Goal: Task Accomplishment & Management: Use online tool/utility

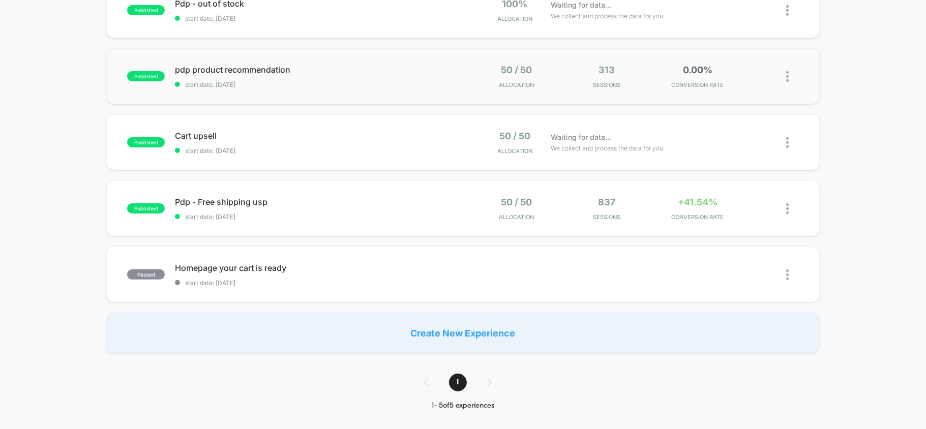
scroll to position [339, 0]
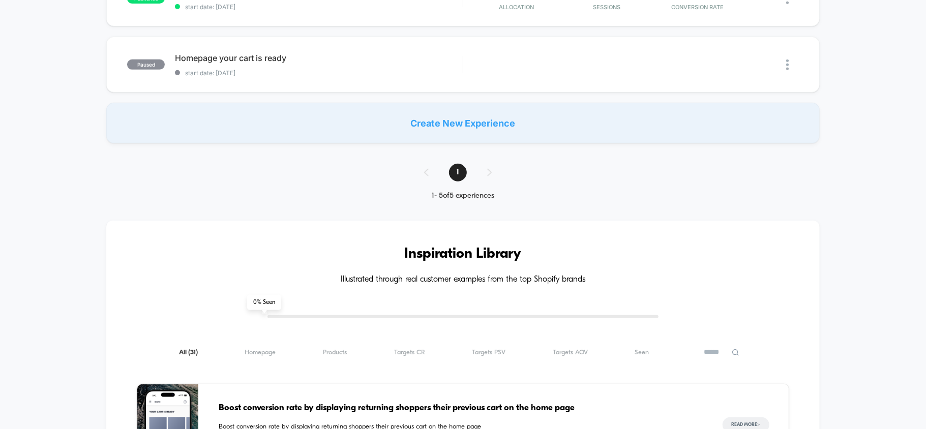
click at [723, 346] on input at bounding box center [721, 352] width 51 height 12
type input "****"
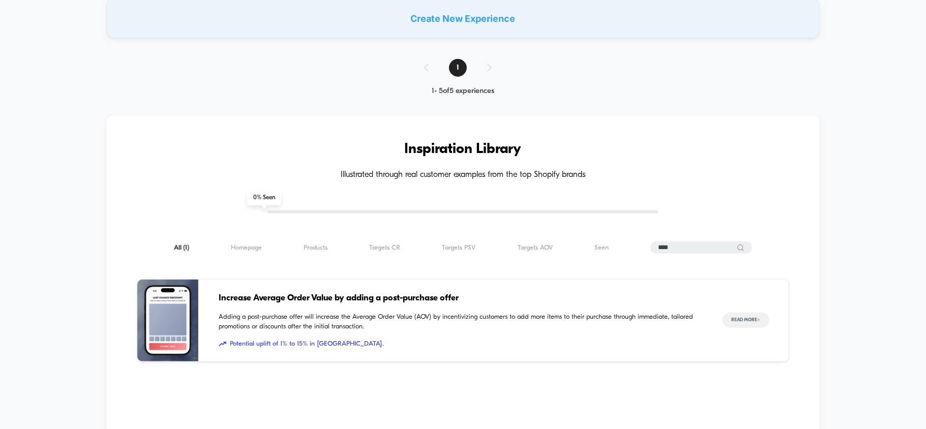
scroll to position [542, 0]
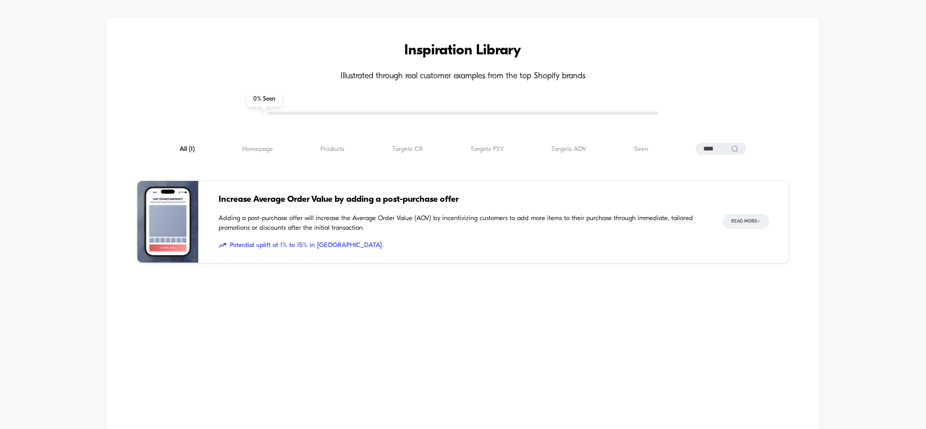
click at [315, 198] on span "Increase Average Order Value by adding a post-purchase offer" at bounding box center [460, 199] width 483 height 13
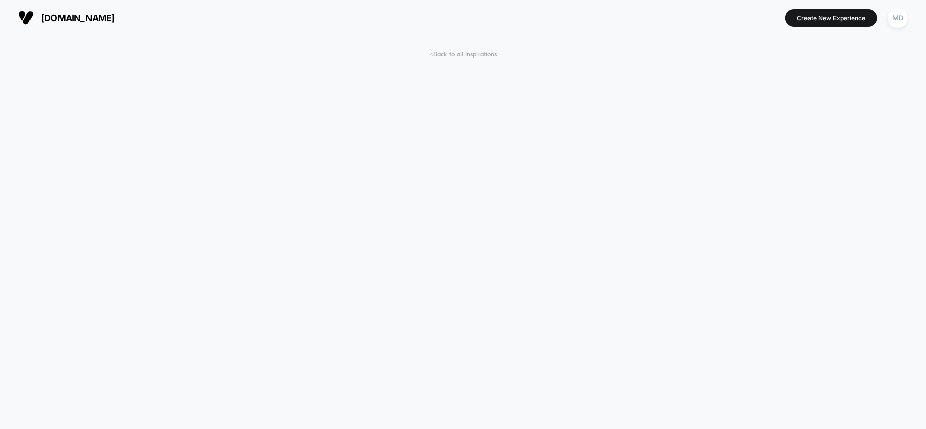
click at [458, 53] on span "< Back to all Inspirations" at bounding box center [463, 55] width 68 height 8
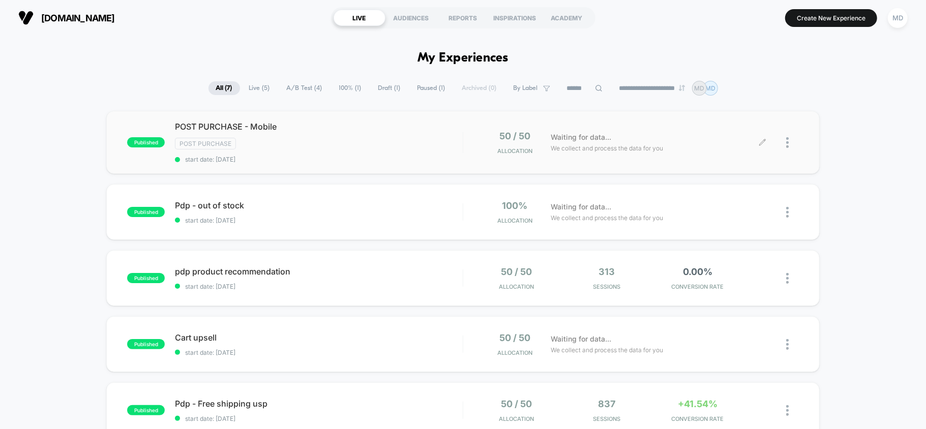
click at [759, 143] on icon at bounding box center [762, 143] width 8 height 8
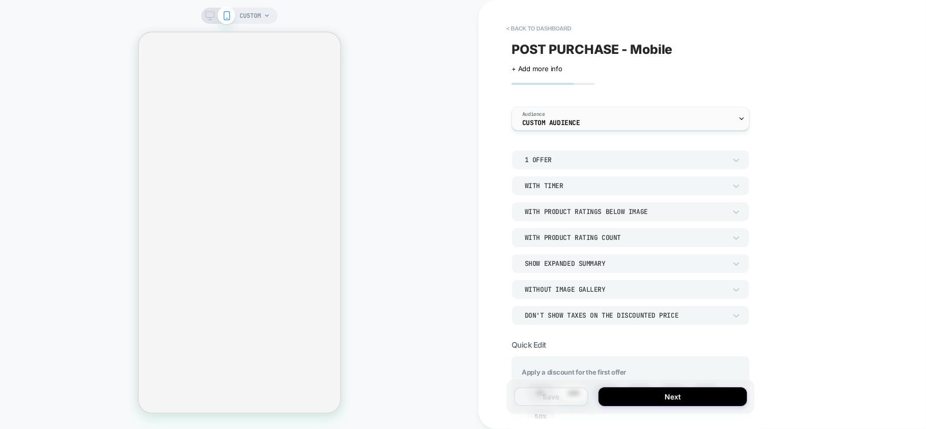
click at [582, 116] on div "Audience Custom Audience" at bounding box center [628, 118] width 232 height 23
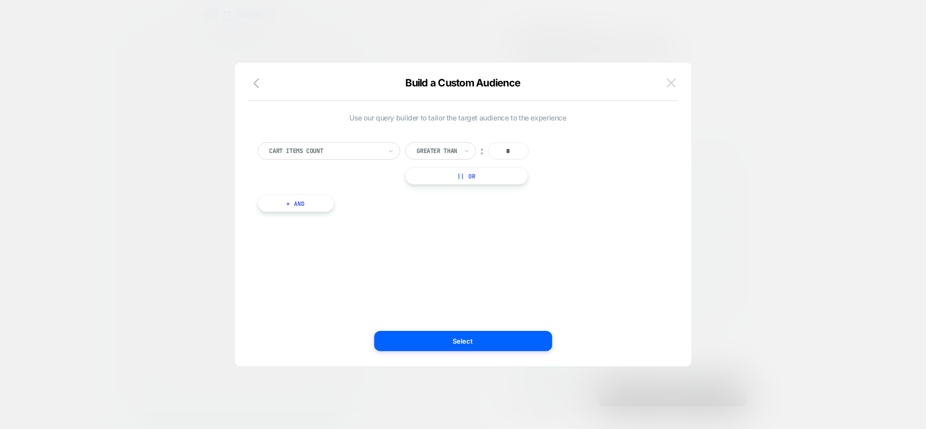
click at [668, 79] on img at bounding box center [670, 82] width 9 height 9
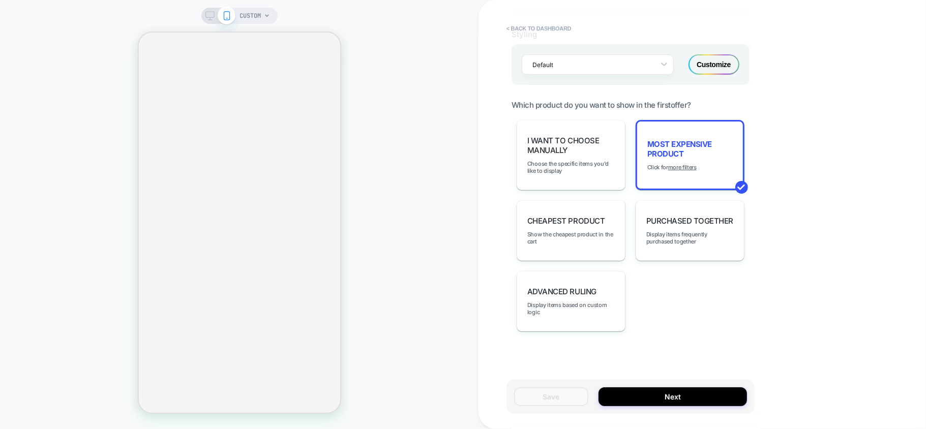
scroll to position [682, 0]
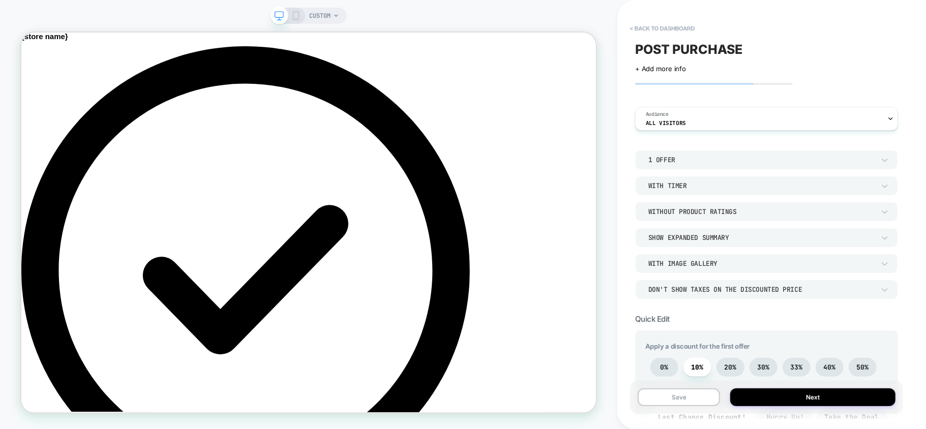
click at [297, 16] on icon at bounding box center [295, 15] width 9 height 9
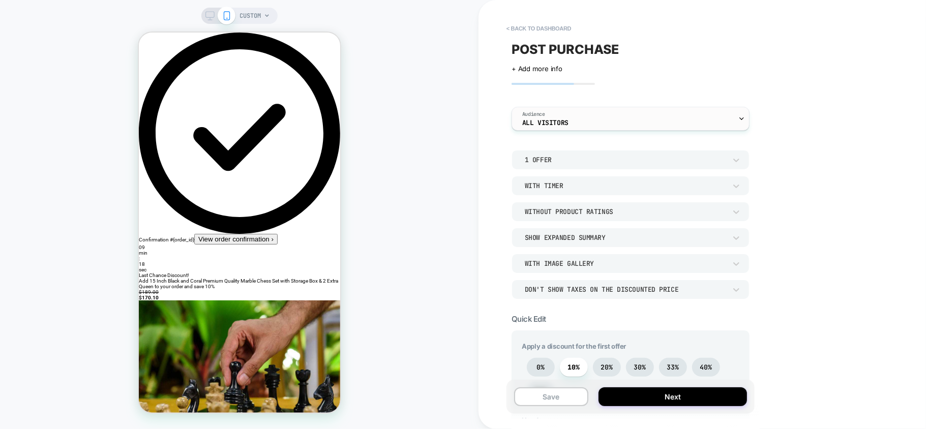
click at [588, 122] on div "Audience All Visitors" at bounding box center [628, 118] width 232 height 23
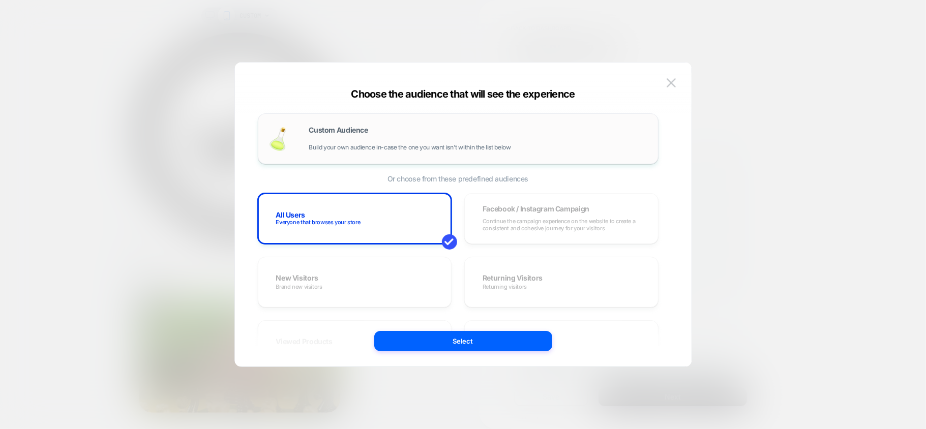
click at [364, 134] on div "Custom Audience Build your own audience in-case the one you want isn't within t…" at bounding box center [478, 139] width 339 height 24
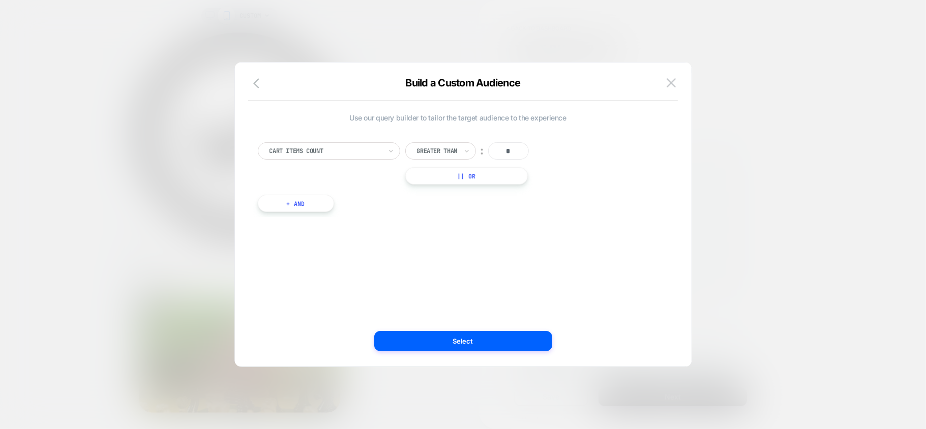
click at [332, 151] on div at bounding box center [325, 150] width 112 height 9
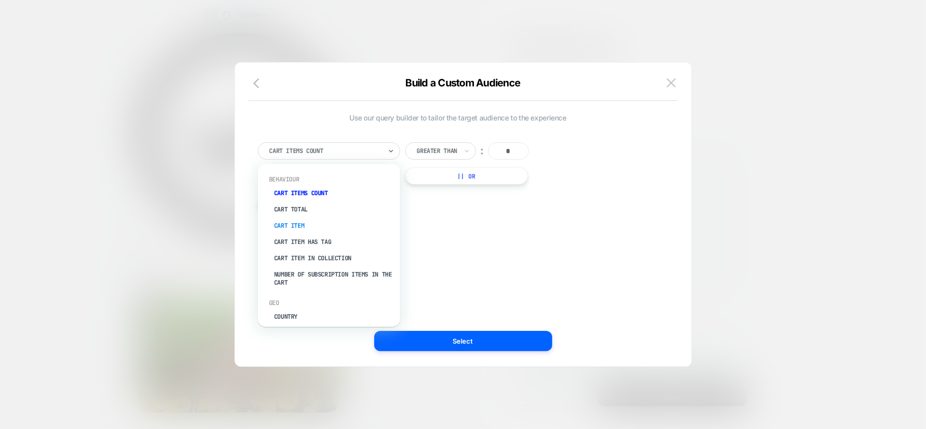
click at [300, 224] on div "Cart Item" at bounding box center [334, 226] width 132 height 16
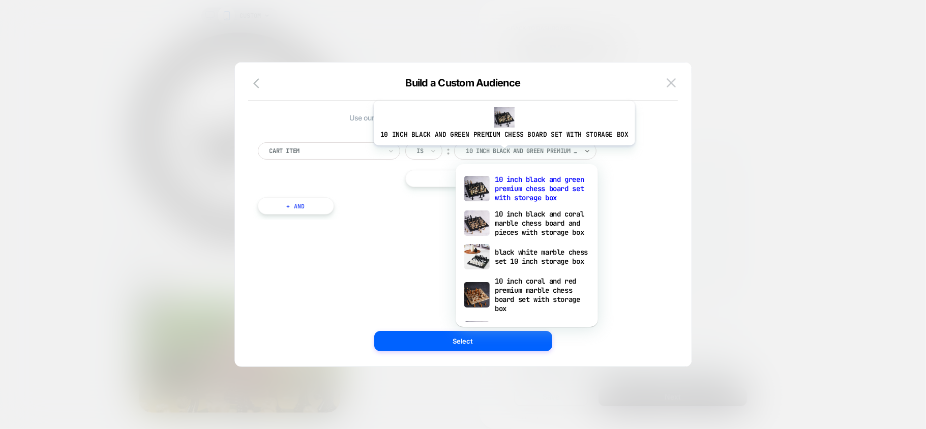
click at [501, 153] on div at bounding box center [522, 150] width 112 height 9
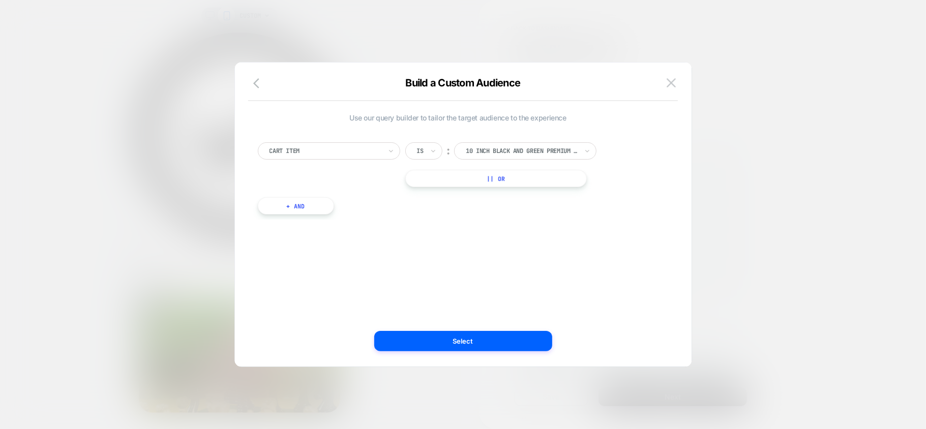
click at [334, 136] on div "Cart Item Is ︰ 10 inch black and green premium chess board set with storage box…" at bounding box center [458, 173] width 411 height 93
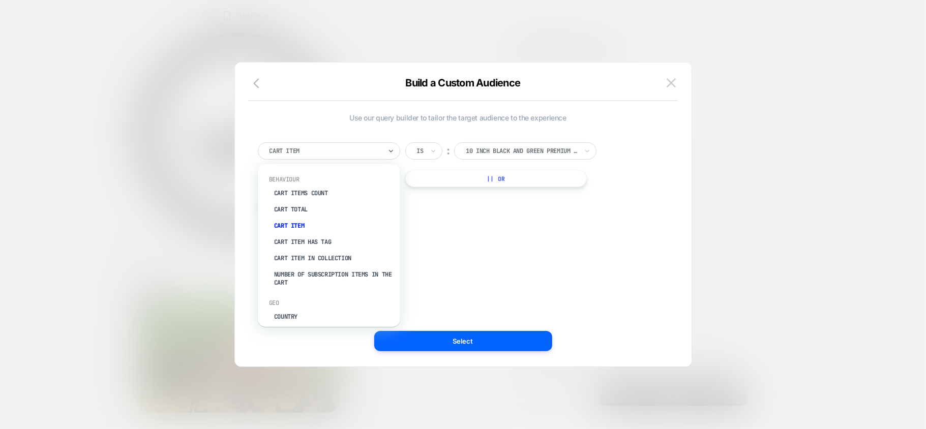
click at [338, 149] on div at bounding box center [325, 150] width 112 height 9
click at [321, 198] on div "Cart Items Count" at bounding box center [334, 193] width 132 height 16
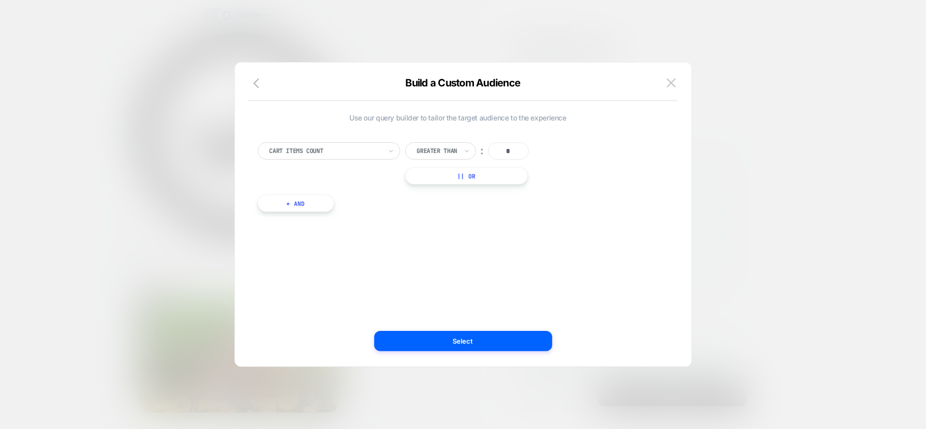
click at [505, 150] on input "*" at bounding box center [508, 150] width 41 height 17
type input "*"
click at [445, 342] on button "Select" at bounding box center [463, 341] width 178 height 20
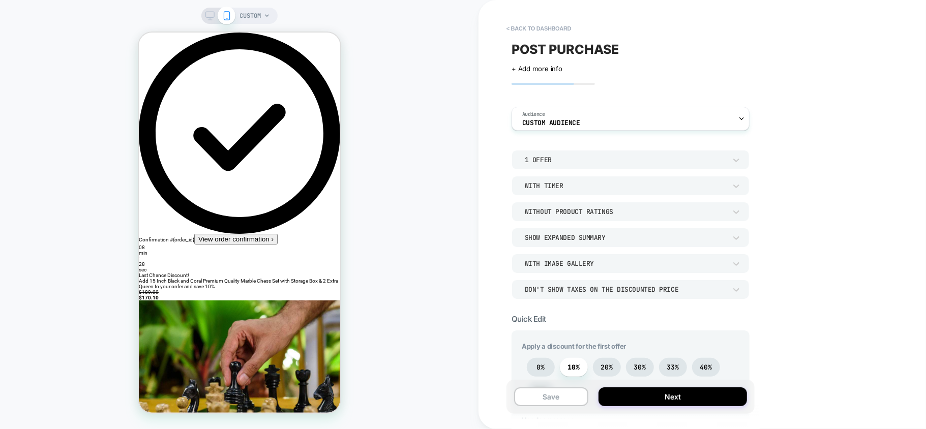
click at [549, 156] on div "1 Offer" at bounding box center [625, 160] width 201 height 9
click at [529, 204] on div "2 Offers" at bounding box center [630, 207] width 230 height 21
click at [572, 169] on div "option 2 Offers, selected. Select is focused , press Down to open the menu, 2 O…" at bounding box center [630, 224] width 238 height 149
click at [568, 161] on div "2 Offers" at bounding box center [625, 160] width 201 height 9
click at [539, 185] on div "1 Offer" at bounding box center [630, 185] width 230 height 21
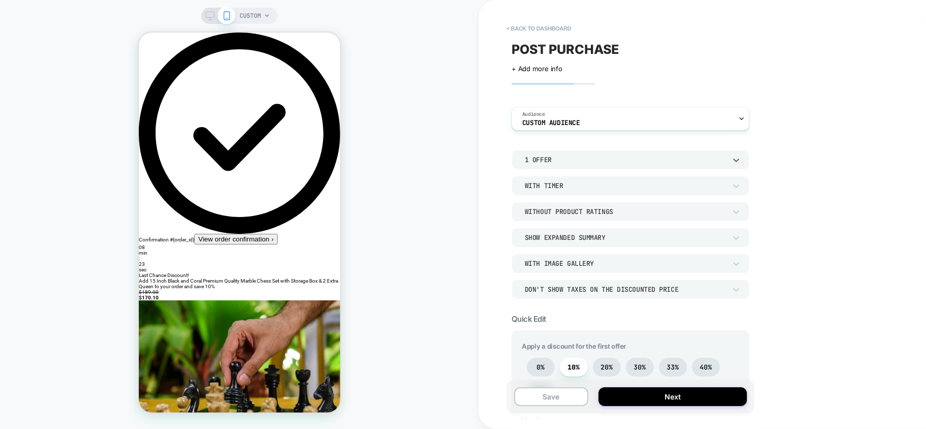
click at [560, 194] on div "With Timer" at bounding box center [630, 185] width 238 height 19
click at [560, 188] on div at bounding box center [463, 214] width 926 height 429
click at [545, 179] on div "With Timer" at bounding box center [630, 185] width 238 height 19
click at [543, 208] on div "Without Timer" at bounding box center [630, 211] width 230 height 21
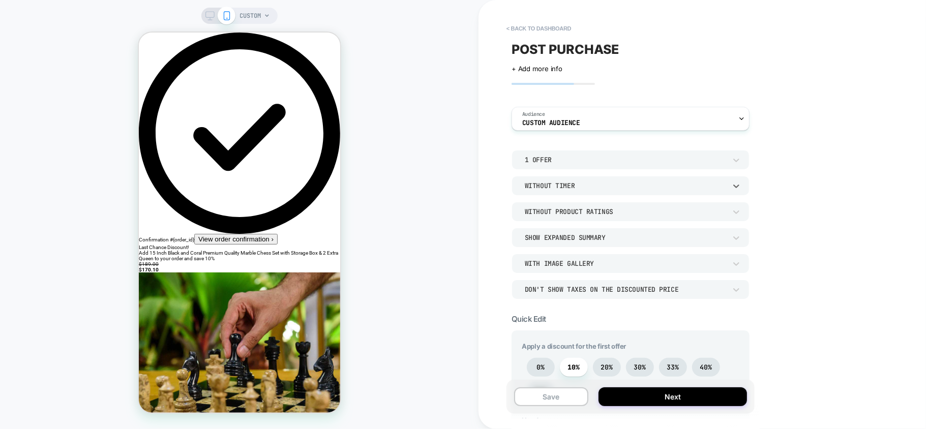
click at [553, 183] on div "Without Timer" at bounding box center [625, 185] width 201 height 9
click at [542, 232] on div "With Timer" at bounding box center [630, 233] width 230 height 21
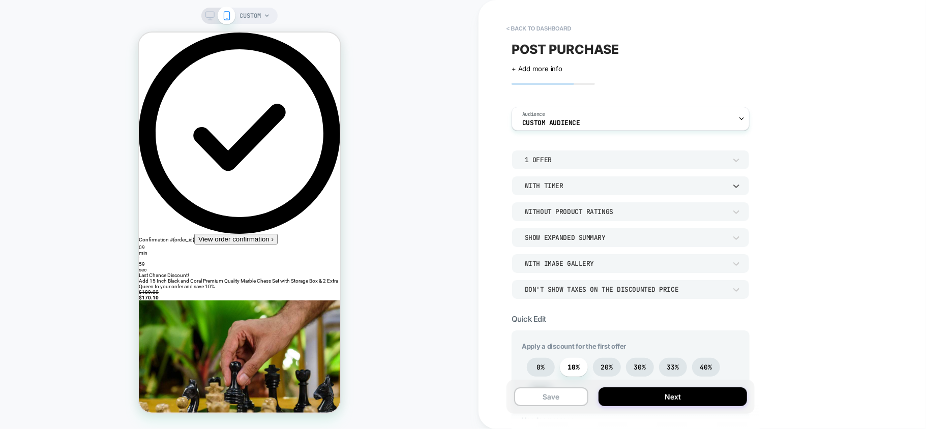
click at [551, 163] on div "1 Offer" at bounding box center [625, 160] width 201 height 9
click at [540, 208] on div "2 Offers" at bounding box center [630, 207] width 230 height 21
click at [562, 160] on div "2 Offers" at bounding box center [625, 160] width 201 height 9
click at [539, 184] on div "1 Offer" at bounding box center [630, 185] width 230 height 21
click at [566, 217] on div "Without Product Ratings" at bounding box center [624, 211] width 211 height 11
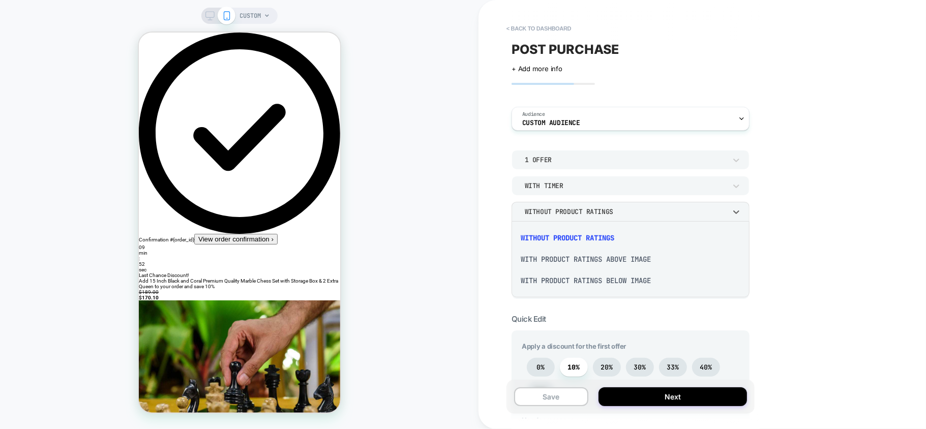
click at [570, 266] on div "With Product Ratings Above Image" at bounding box center [630, 259] width 230 height 21
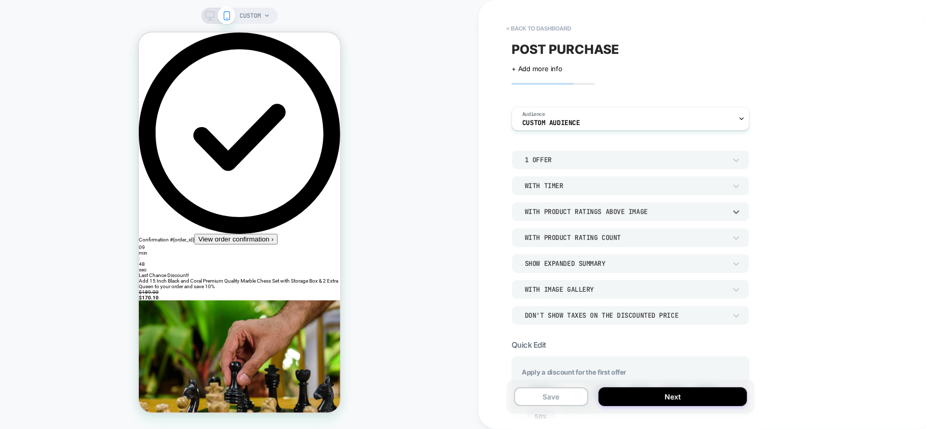
click at [564, 217] on div "With Product Ratings Above Image" at bounding box center [624, 211] width 211 height 11
click at [560, 279] on div "With Product Ratings Below Image" at bounding box center [630, 280] width 230 height 21
click at [553, 214] on div "With Product Ratings Below Image" at bounding box center [625, 211] width 201 height 9
click at [440, 245] on div at bounding box center [463, 214] width 926 height 429
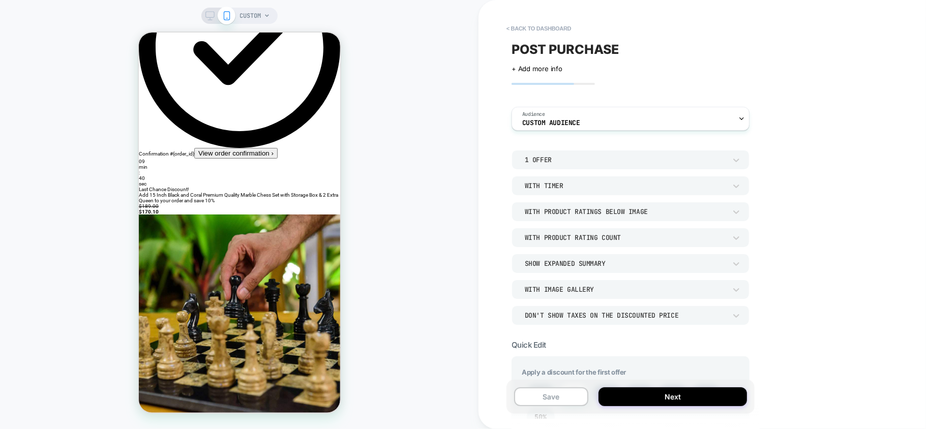
scroll to position [203, 0]
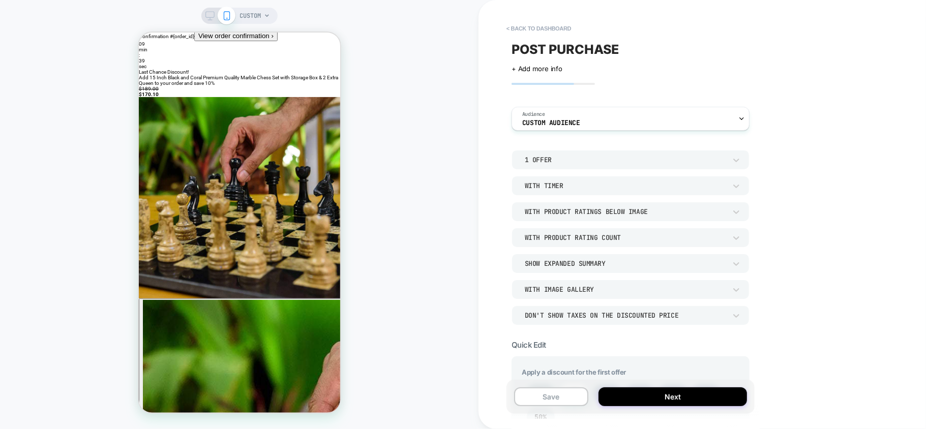
click at [579, 269] on div "Show Expanded Summary" at bounding box center [630, 263] width 238 height 19
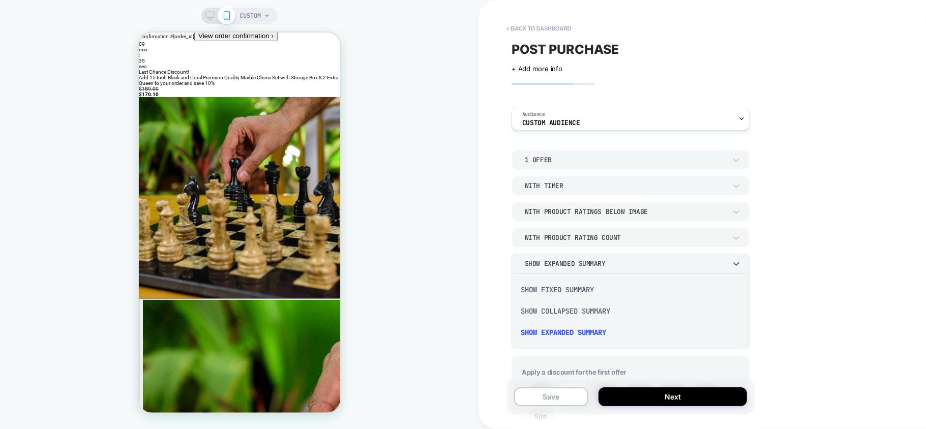
click at [579, 267] on div at bounding box center [463, 214] width 926 height 429
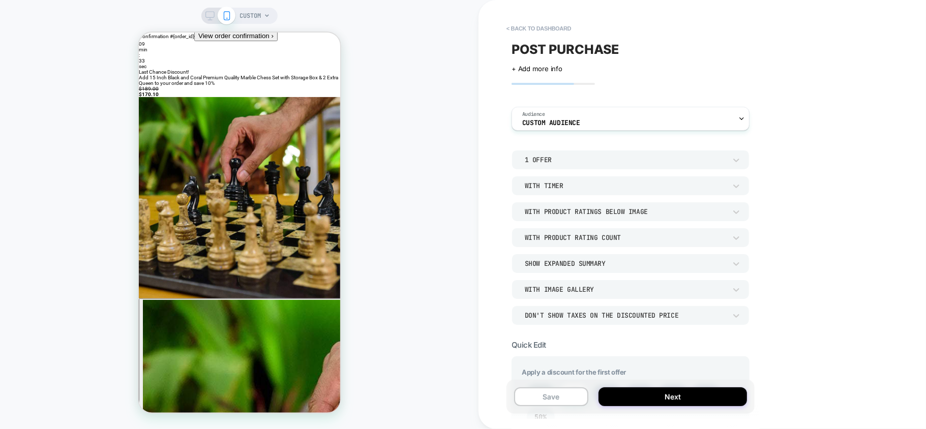
click at [583, 293] on div "With Image Gallery" at bounding box center [625, 289] width 201 height 9
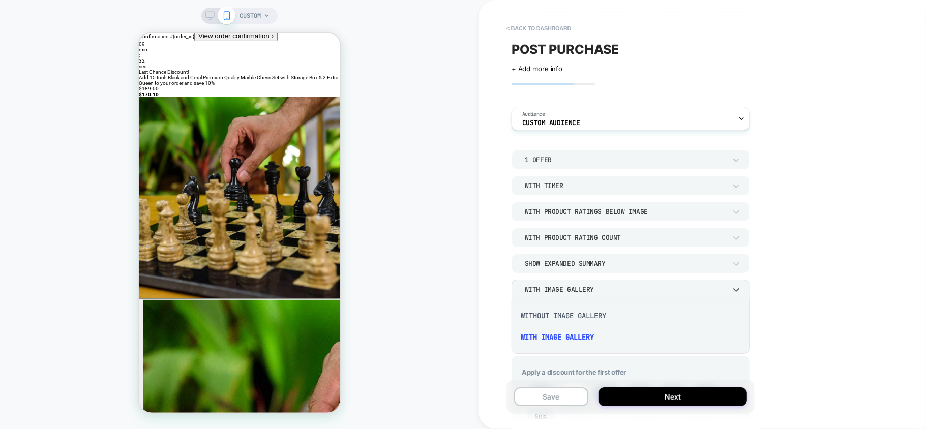
click at [574, 316] on div "Without Image Gallery" at bounding box center [630, 315] width 230 height 21
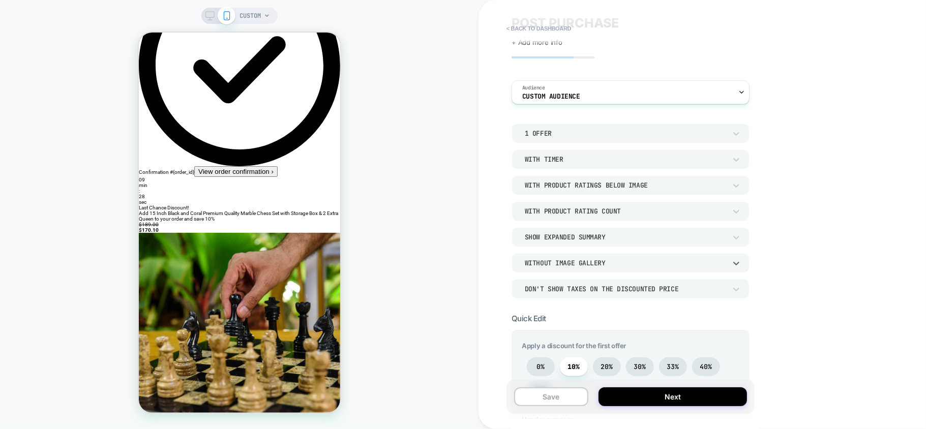
scroll to position [68, 0]
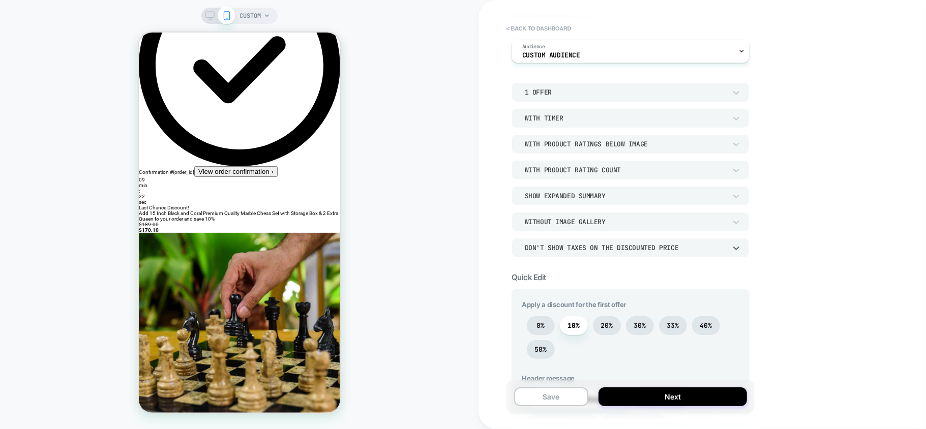
click at [580, 250] on div "Don't show taxes on the discounted price" at bounding box center [625, 247] width 201 height 9
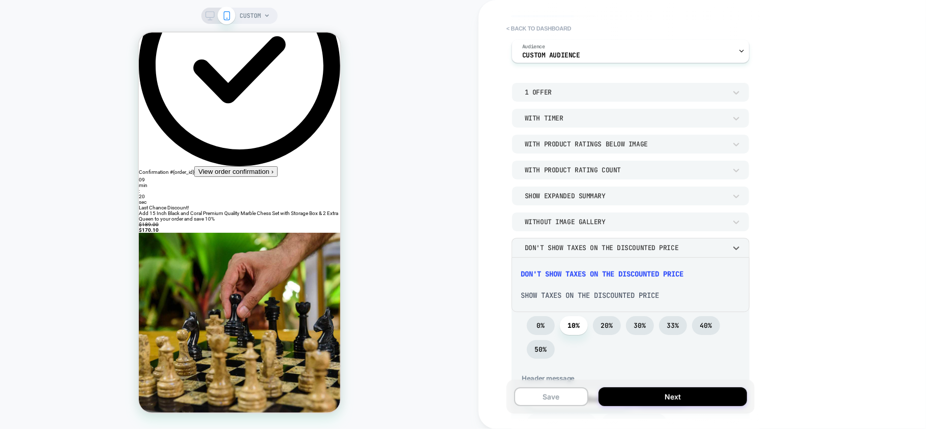
click at [556, 298] on div "Show taxes on the discounted price" at bounding box center [630, 295] width 230 height 21
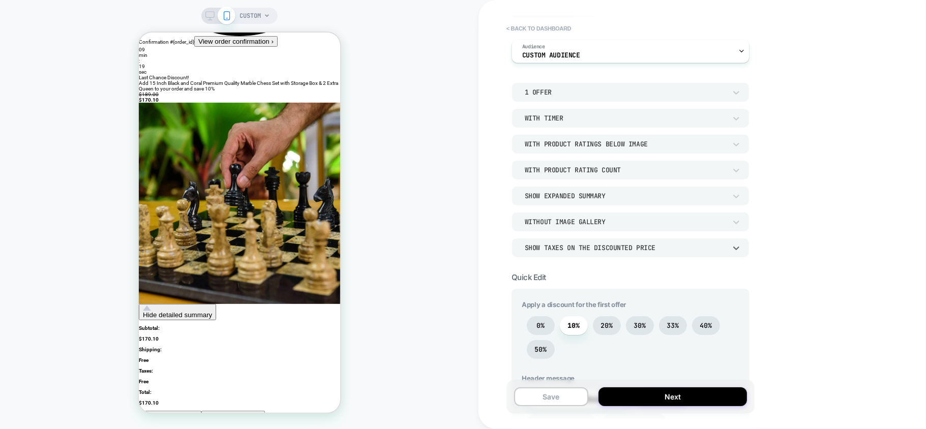
scroll to position [203, 0]
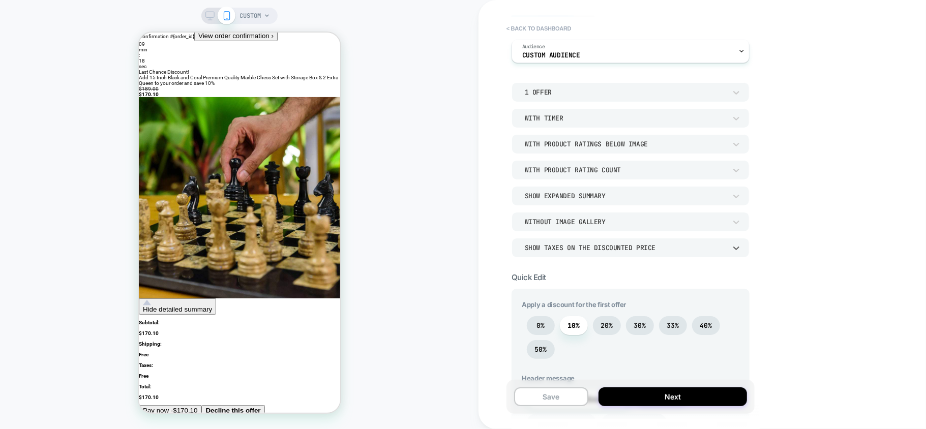
click at [567, 244] on div "Show taxes on the discounted price" at bounding box center [625, 247] width 201 height 9
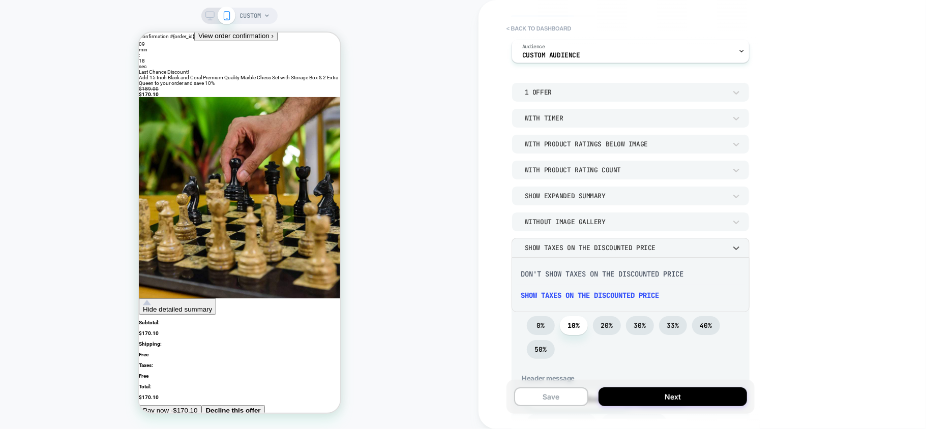
click at [540, 275] on div "Don't show taxes on the discounted price" at bounding box center [630, 273] width 230 height 21
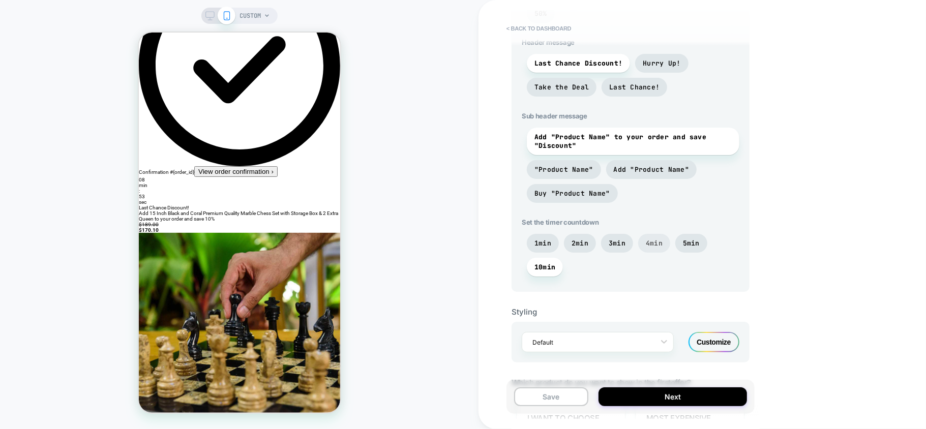
scroll to position [407, 0]
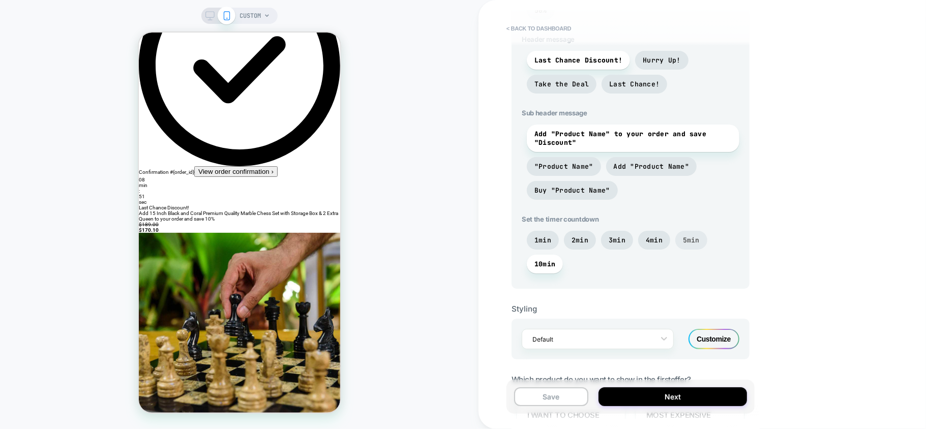
click at [688, 236] on span "5min" at bounding box center [691, 240] width 17 height 9
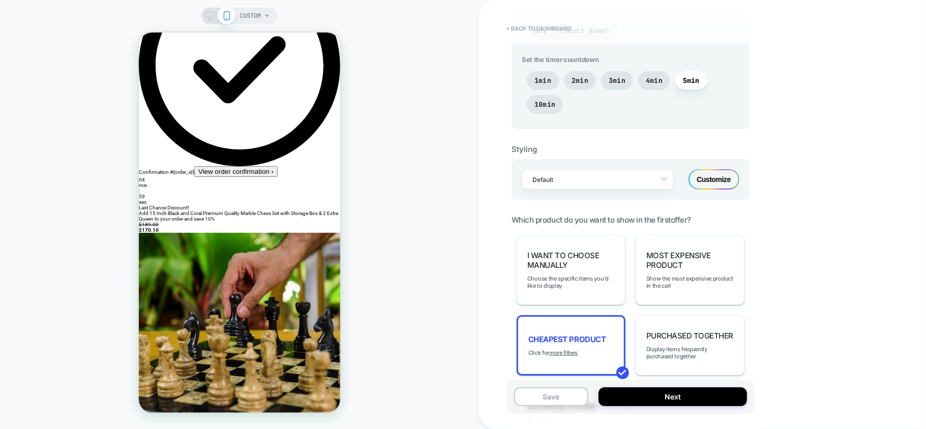
scroll to position [610, 0]
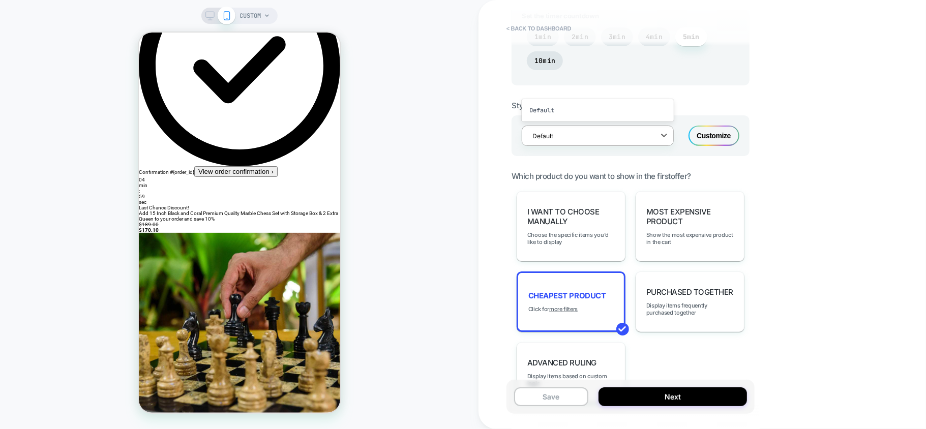
click at [592, 139] on div "Default" at bounding box center [591, 136] width 128 height 14
click at [593, 135] on div at bounding box center [590, 136] width 117 height 10
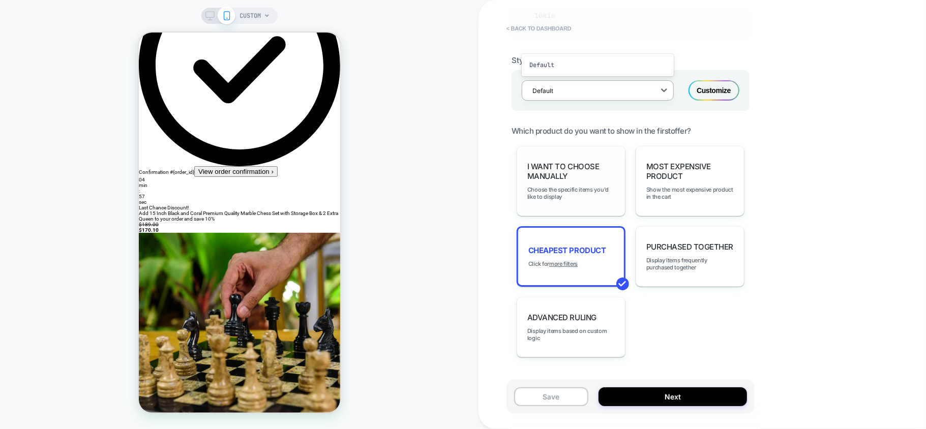
scroll to position [682, 0]
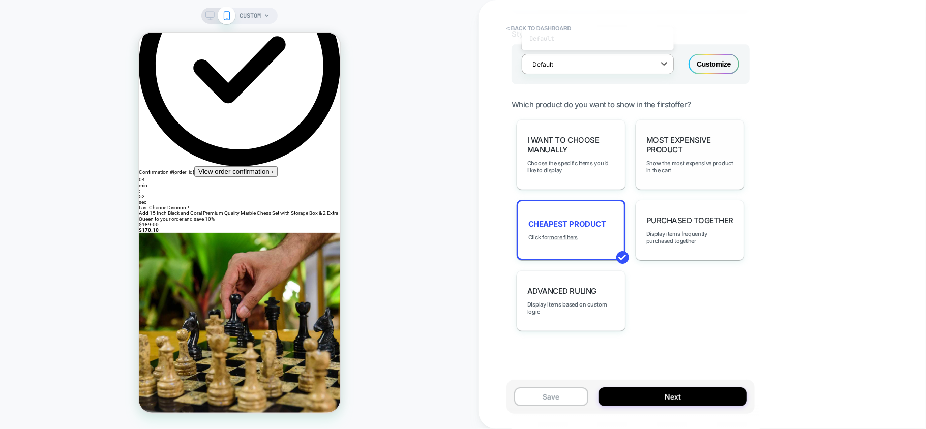
click at [710, 149] on span "Most Expensive Product" at bounding box center [689, 144] width 87 height 19
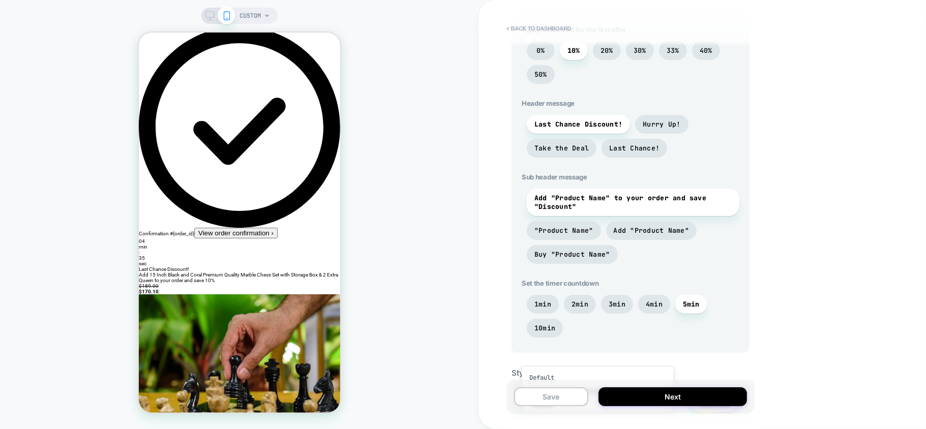
scroll to position [0, 0]
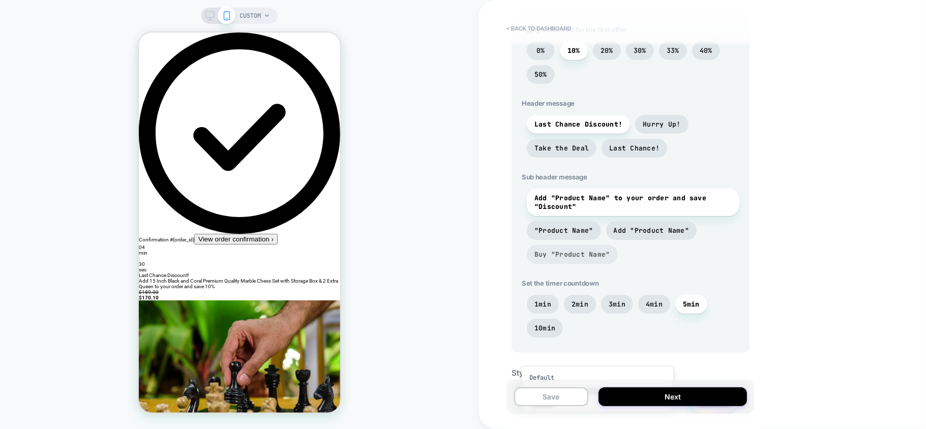
click at [574, 251] on span "Buy "Product Name"" at bounding box center [572, 254] width 76 height 9
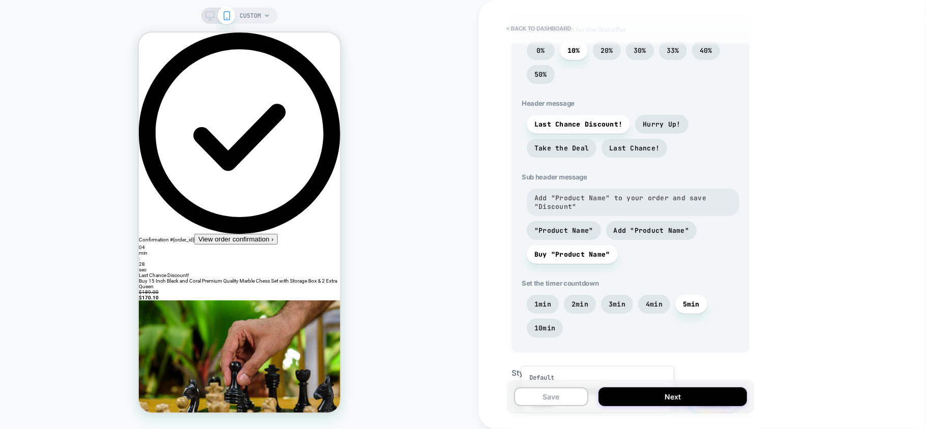
click at [576, 198] on span "Add "Product Name" to your order and save "Discount"" at bounding box center [632, 202] width 197 height 17
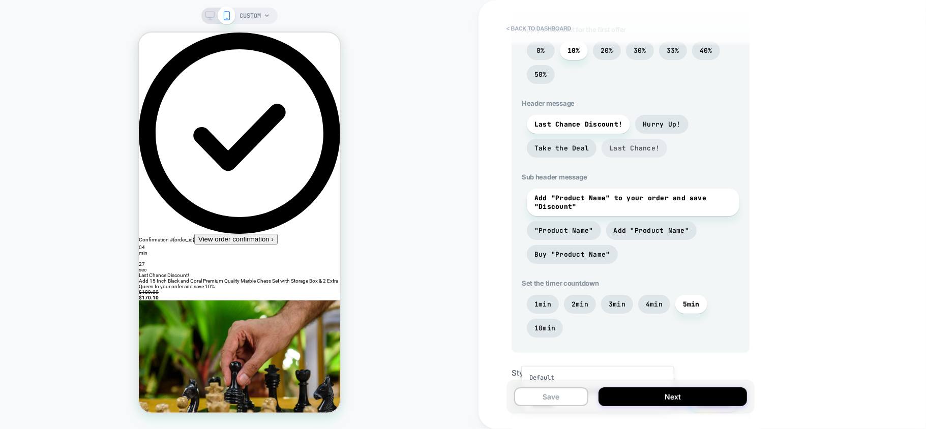
click at [635, 145] on span "Last Chance!" at bounding box center [634, 148] width 50 height 9
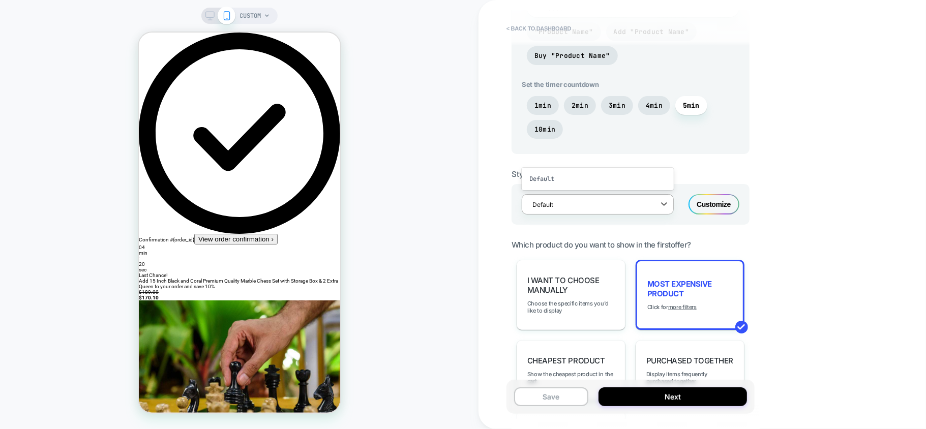
scroll to position [546, 0]
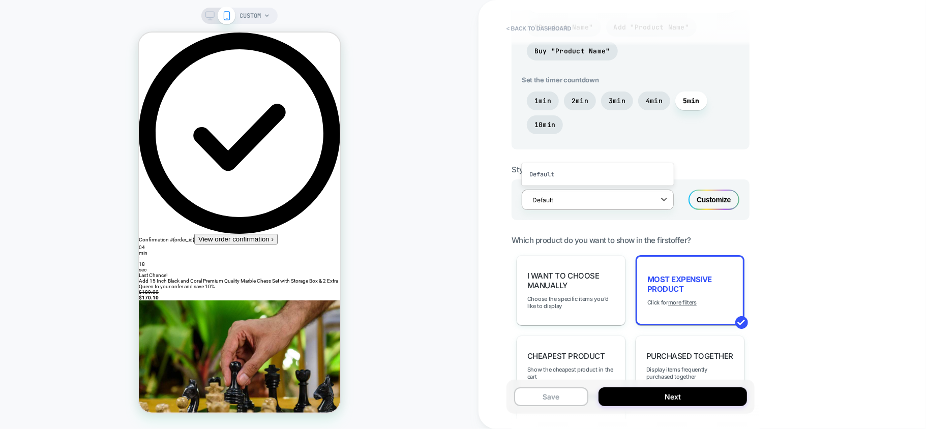
click at [848, 175] on div "< back to dashboard POST PURCHASE Click to edit experience details + Add more i…" at bounding box center [701, 214] width 447 height 429
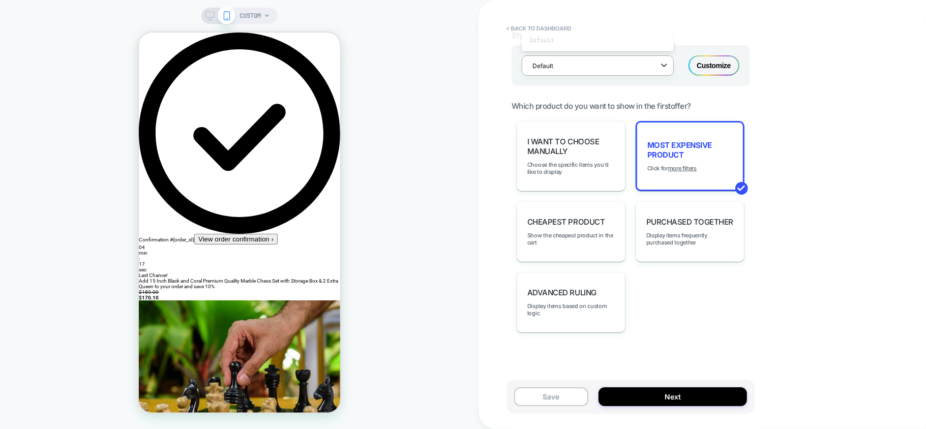
scroll to position [682, 0]
click at [560, 238] on span "Show the cheapest product in the cart" at bounding box center [570, 237] width 87 height 14
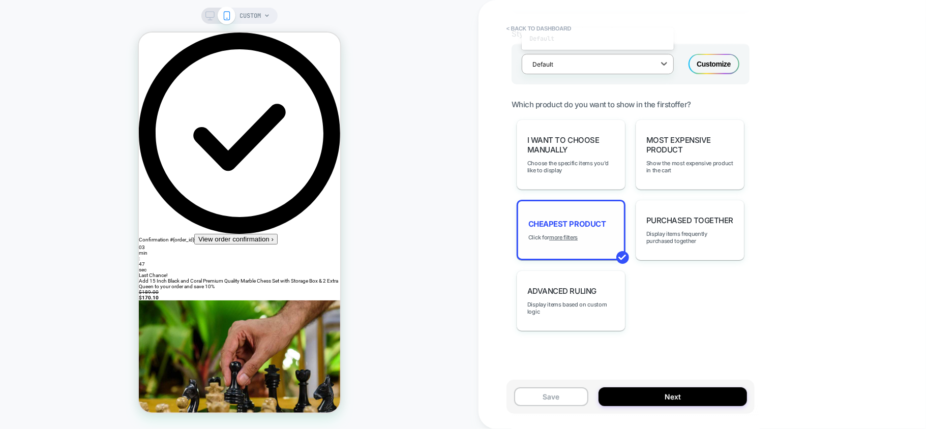
click at [566, 230] on div "Cheapest Product Click for more filters" at bounding box center [570, 230] width 109 height 60
click at [563, 234] on u "more filters" at bounding box center [563, 237] width 28 height 7
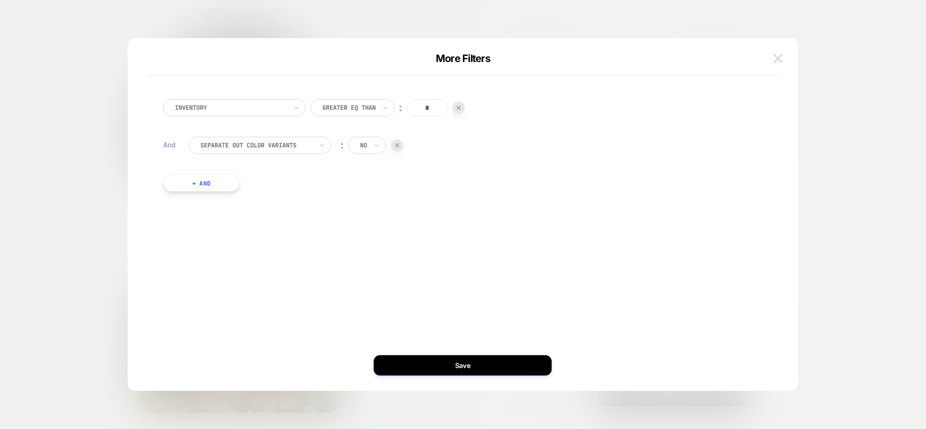
click at [783, 60] on button at bounding box center [777, 58] width 15 height 15
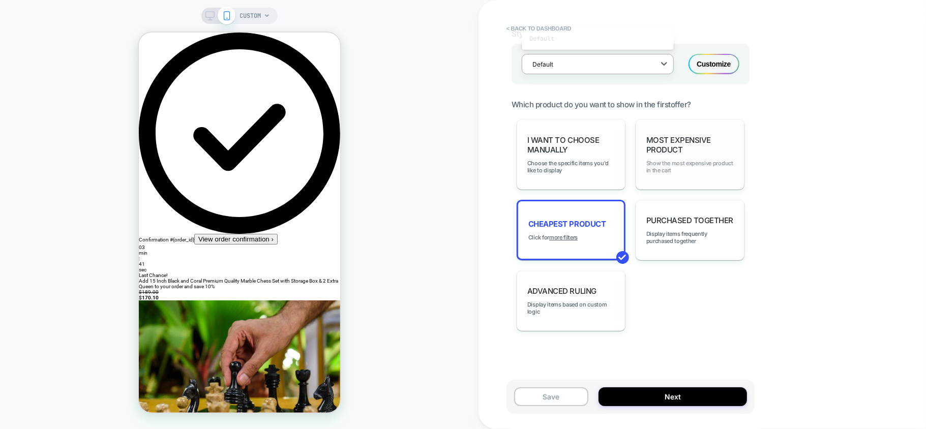
click at [675, 165] on span "Show the most expensive product in the cart" at bounding box center [689, 167] width 87 height 14
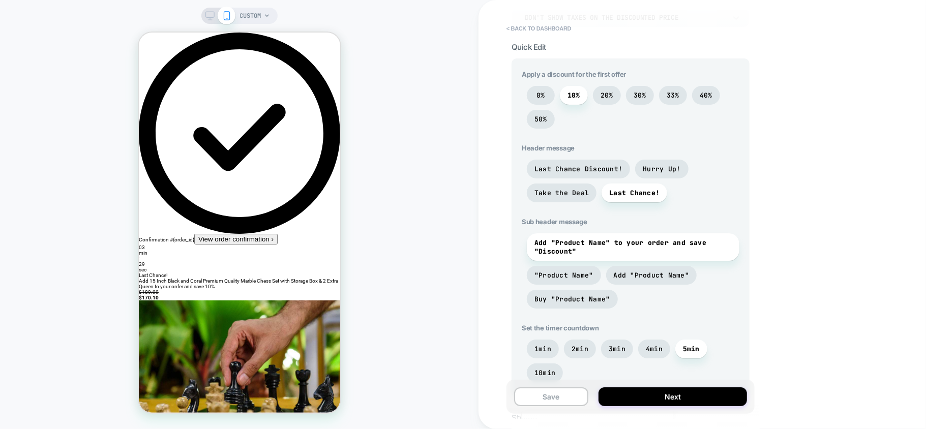
scroll to position [275, 0]
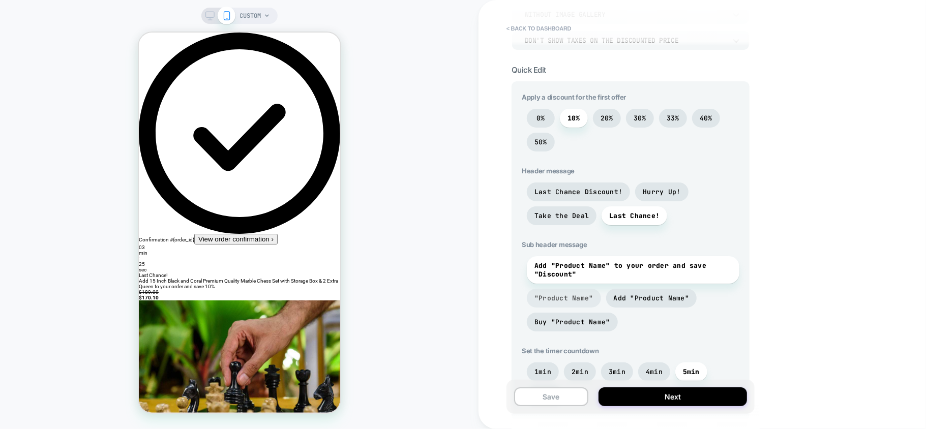
click at [570, 298] on span ""Product Name"" at bounding box center [563, 298] width 59 height 9
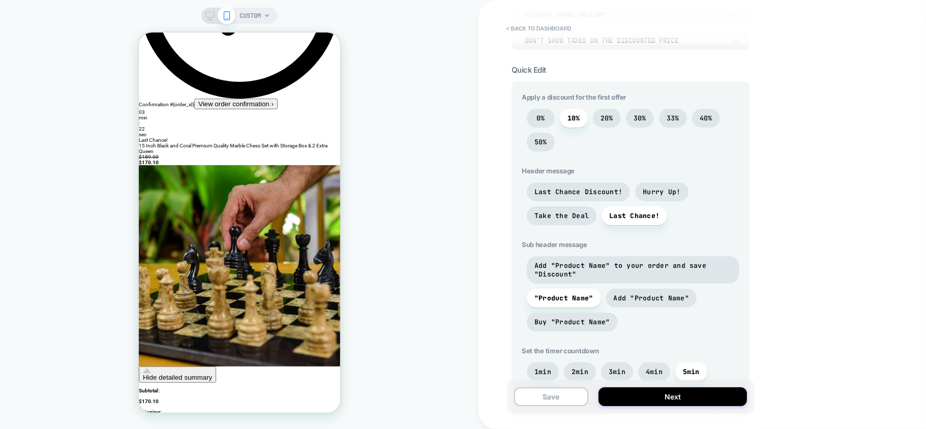
scroll to position [0, 0]
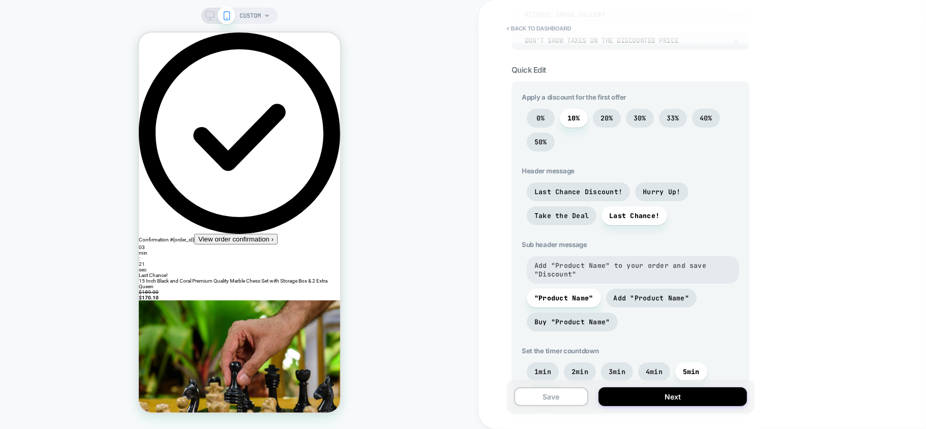
click at [637, 264] on span "Add "Product Name" to your order and save "Discount"" at bounding box center [632, 269] width 197 height 17
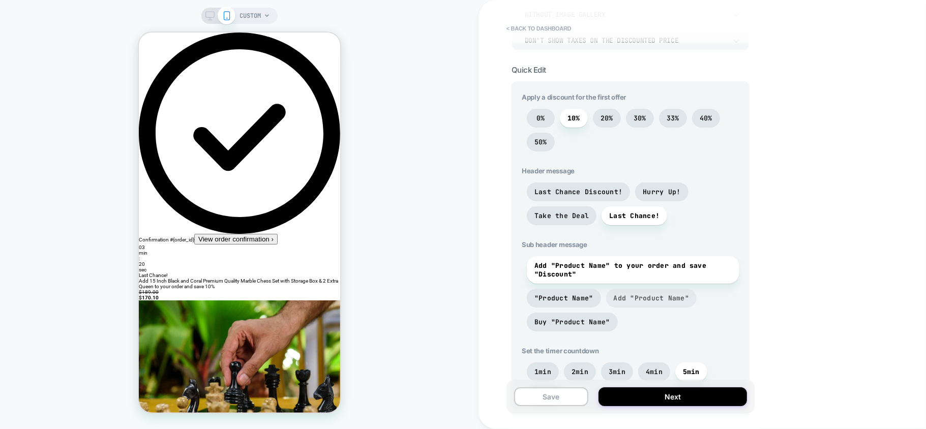
click at [643, 297] on span "Add "Product Name"" at bounding box center [651, 298] width 76 height 9
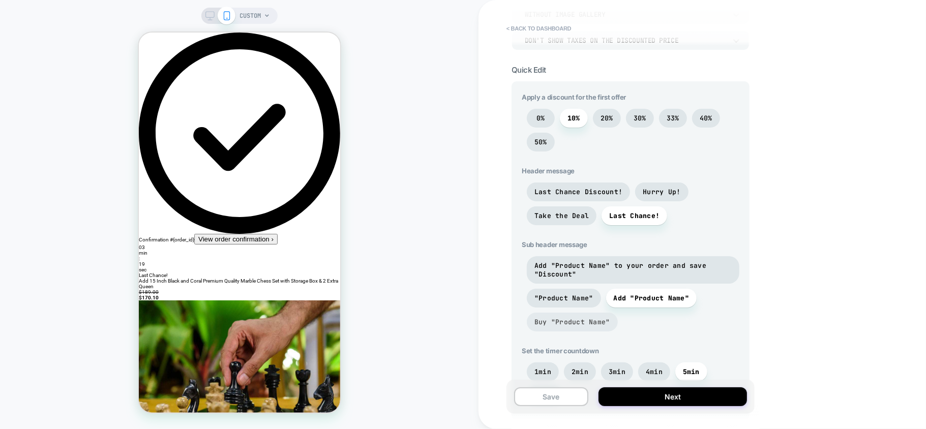
click at [575, 320] on span "Buy "Product Name"" at bounding box center [572, 322] width 76 height 9
click at [594, 269] on span "Add "Product Name" to your order and save "Discount"" at bounding box center [632, 269] width 197 height 17
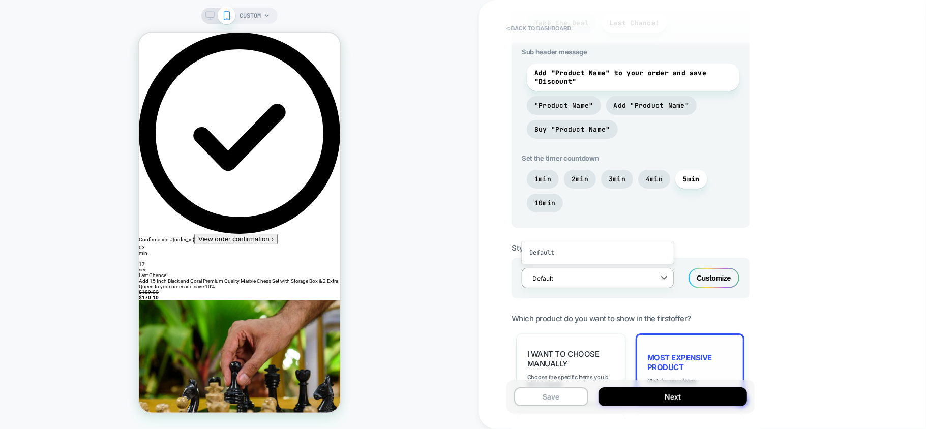
scroll to position [478, 0]
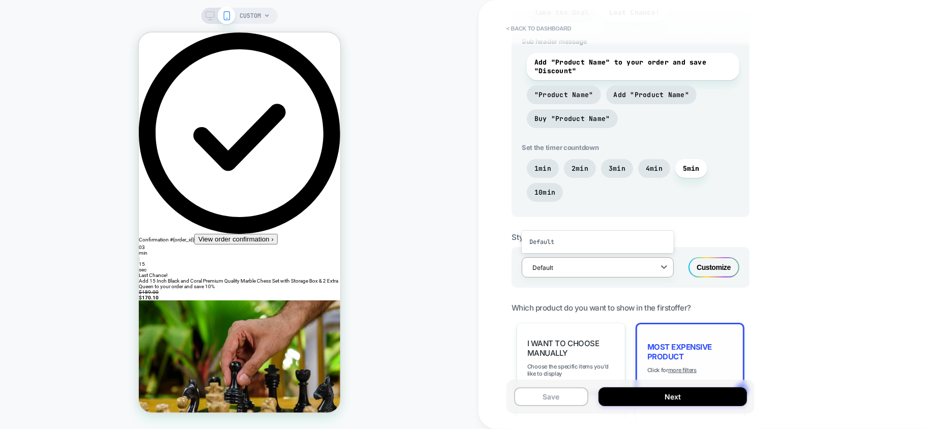
click at [669, 202] on div "1min 2min 3min 4min 5min 10min" at bounding box center [630, 183] width 218 height 48
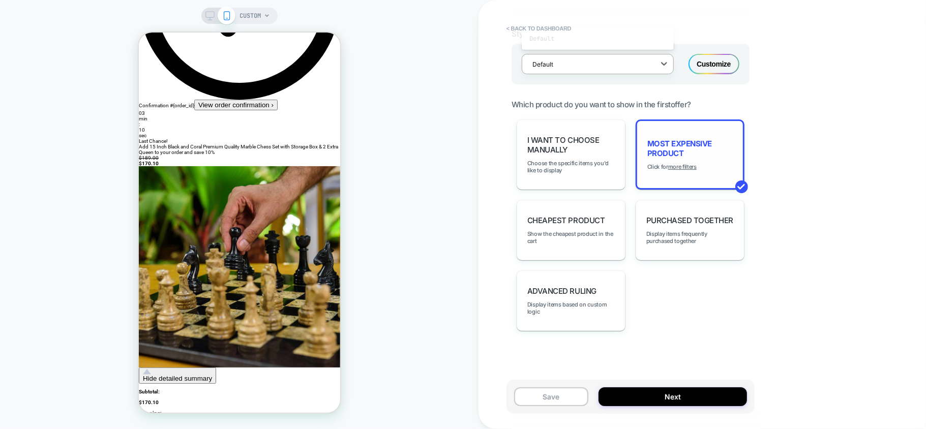
scroll to position [135, 0]
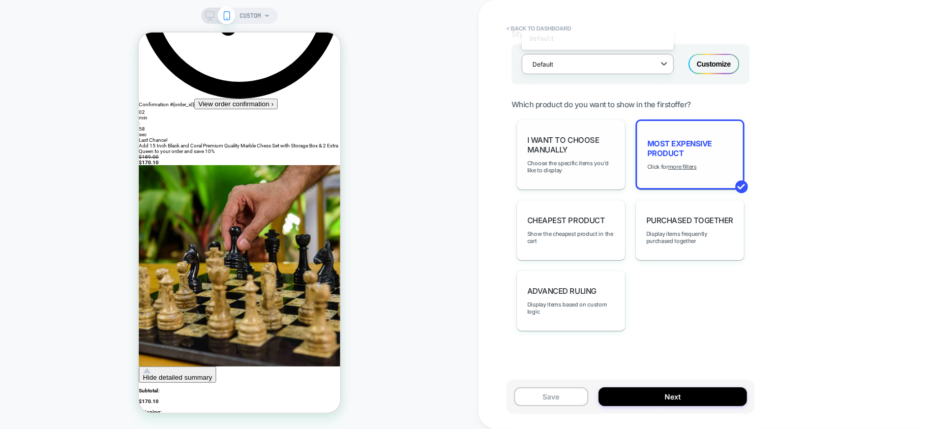
click at [570, 151] on span "I want to choose manually" at bounding box center [570, 144] width 87 height 19
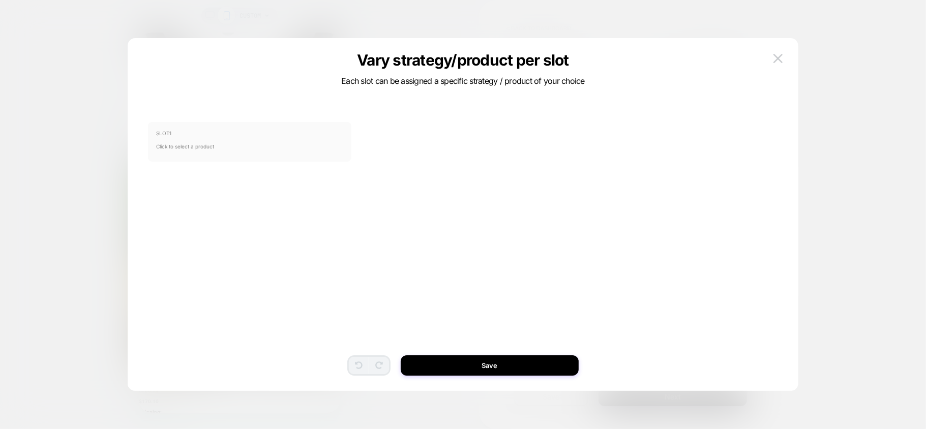
click at [249, 139] on span "Click to select a product" at bounding box center [249, 146] width 187 height 20
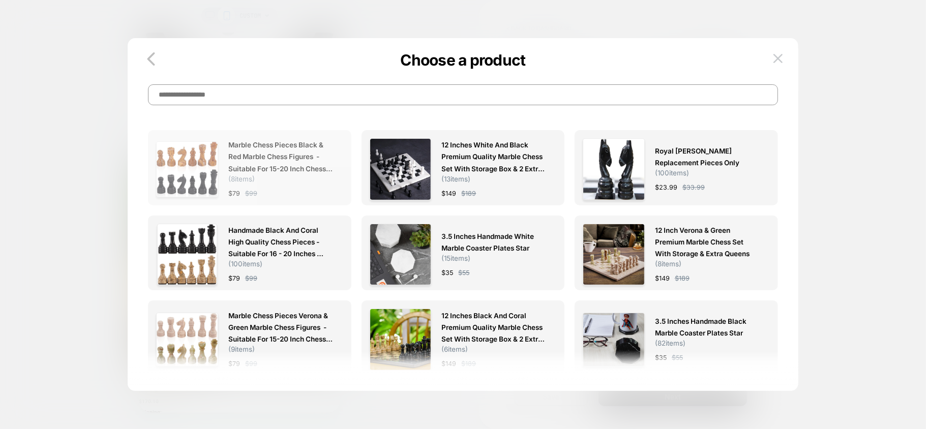
click at [297, 160] on span "Marble Chess Pieces Black & Red Marble Chess Figures - Suitable for 15-20 Inch …" at bounding box center [280, 156] width 105 height 35
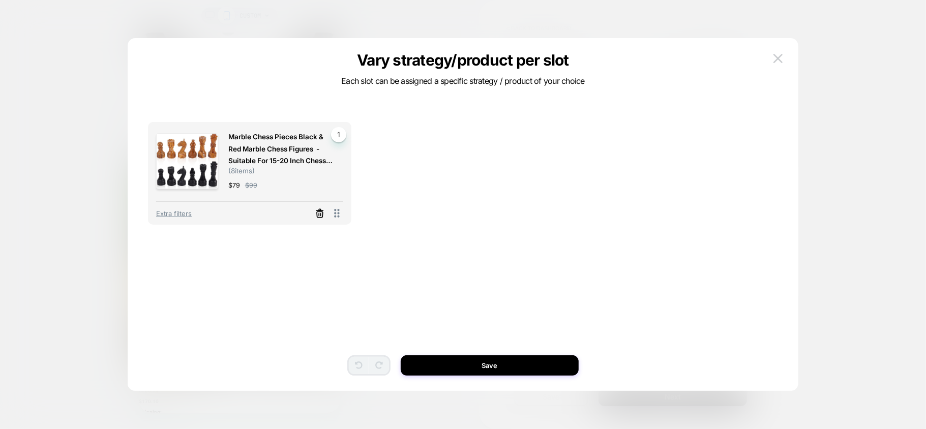
click at [316, 216] on icon at bounding box center [320, 213] width 10 height 10
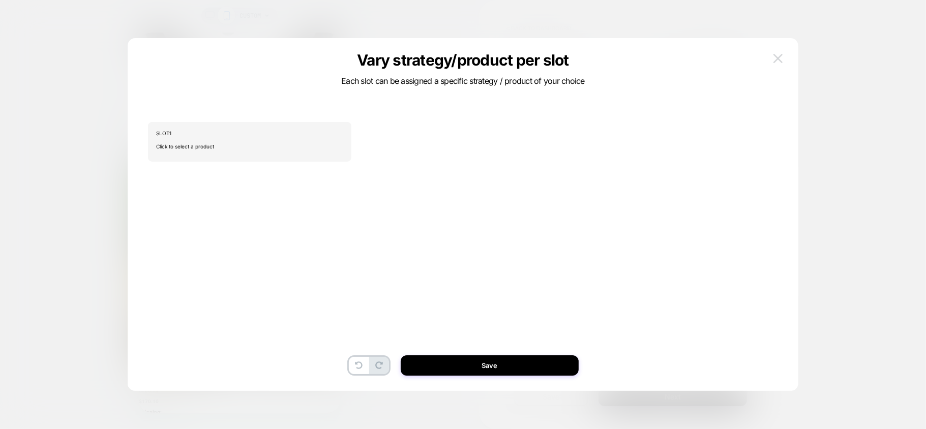
click at [780, 60] on img at bounding box center [777, 58] width 9 height 9
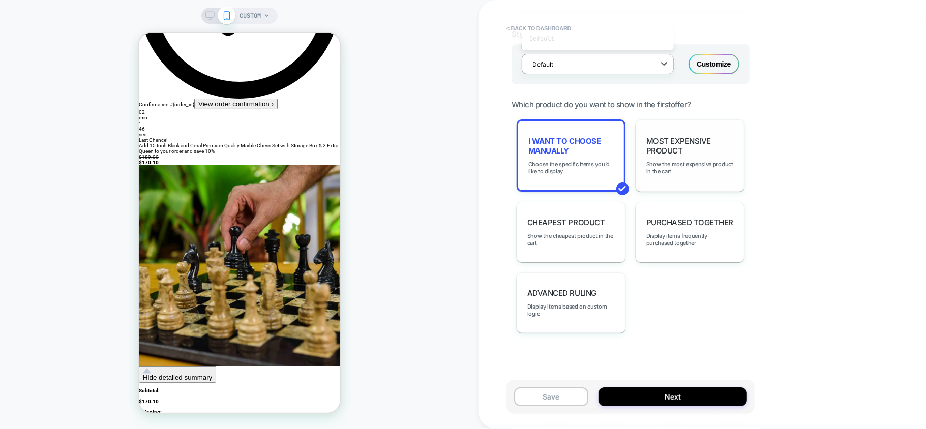
click at [667, 147] on span "Most Expensive Product" at bounding box center [689, 145] width 87 height 19
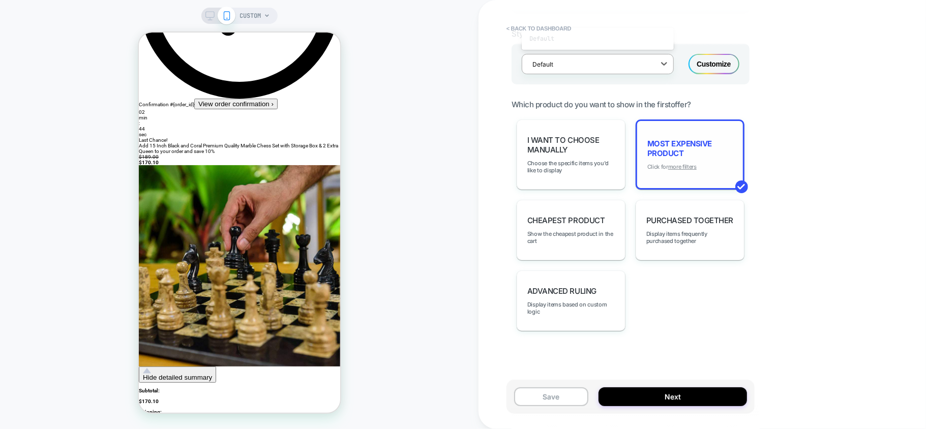
click at [692, 165] on u "more filters" at bounding box center [682, 166] width 28 height 7
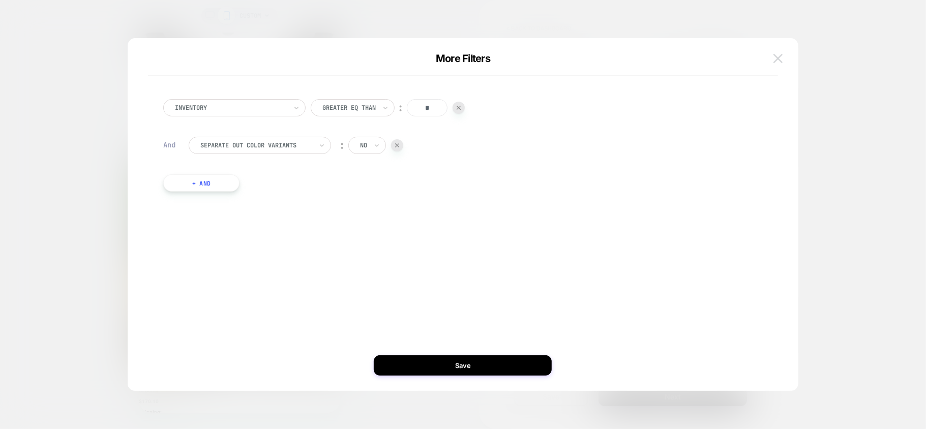
click at [782, 54] on img at bounding box center [777, 58] width 9 height 9
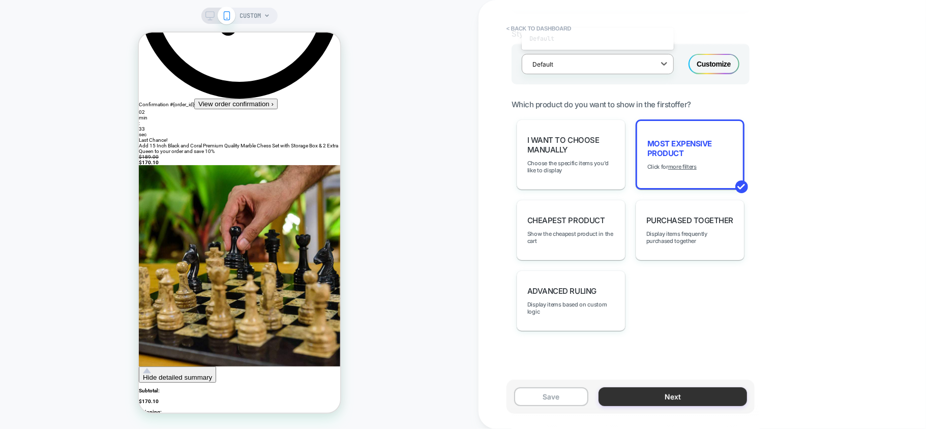
click at [656, 389] on button "Next" at bounding box center [672, 396] width 148 height 19
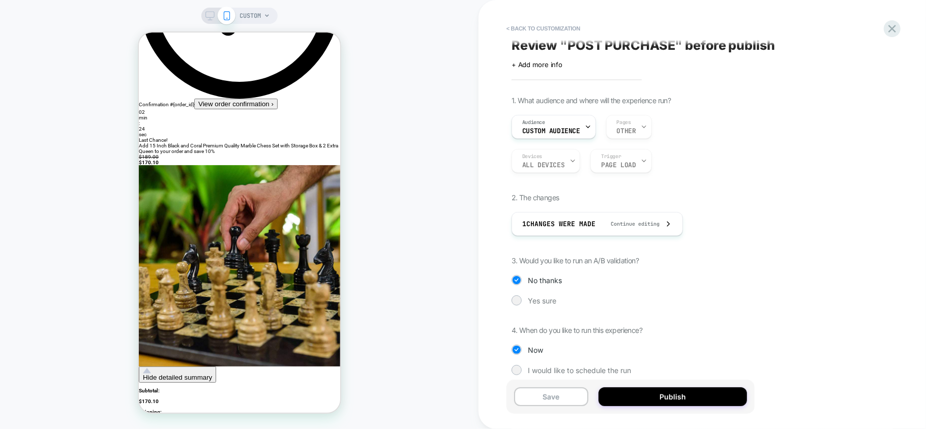
scroll to position [0, 0]
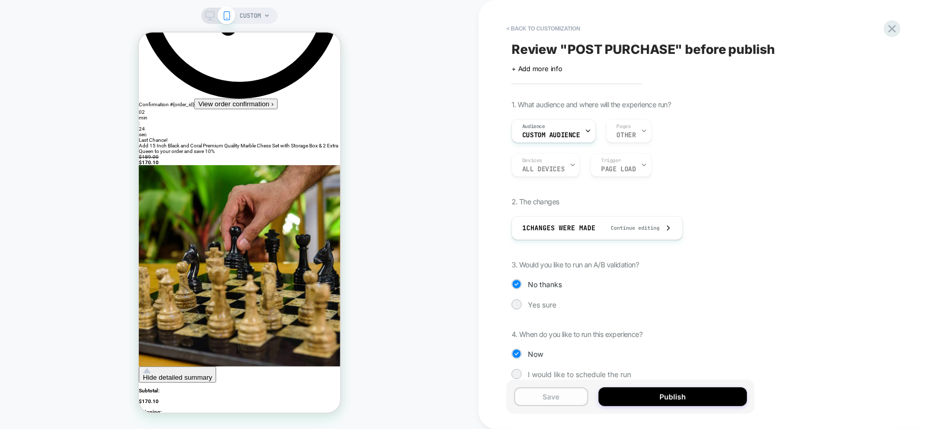
click at [553, 394] on button "Save" at bounding box center [551, 396] width 74 height 19
click at [529, 33] on button "< Back to customization" at bounding box center [543, 28] width 84 height 16
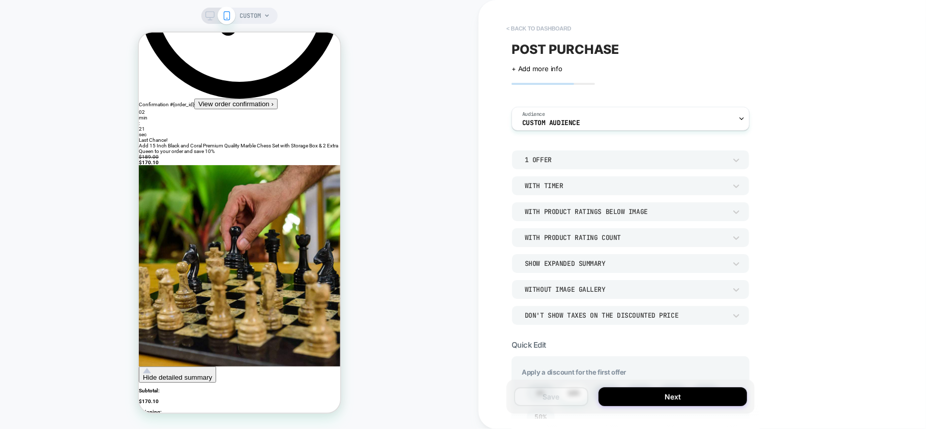
click at [541, 33] on button "< back to dashboard" at bounding box center [538, 28] width 75 height 16
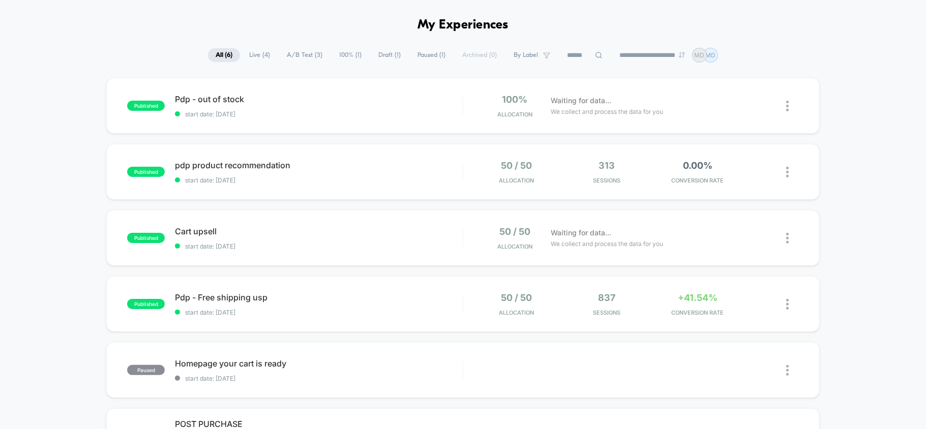
scroll to position [135, 0]
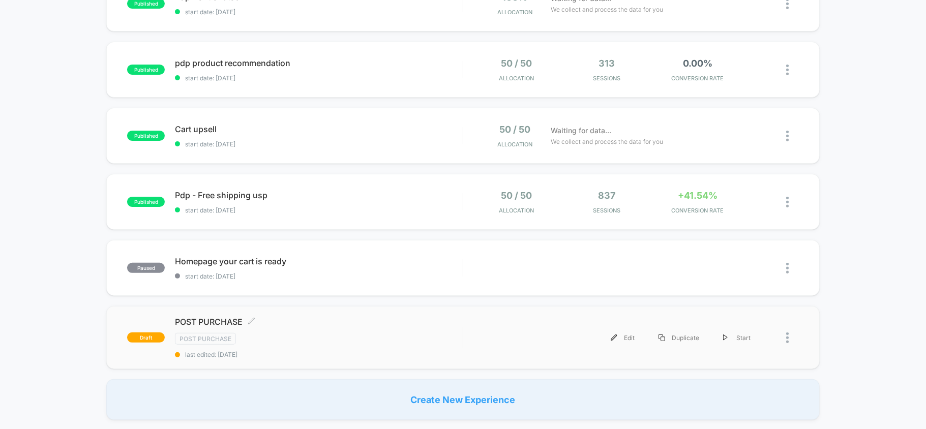
click at [322, 333] on div "Post Purchase" at bounding box center [318, 339] width 287 height 12
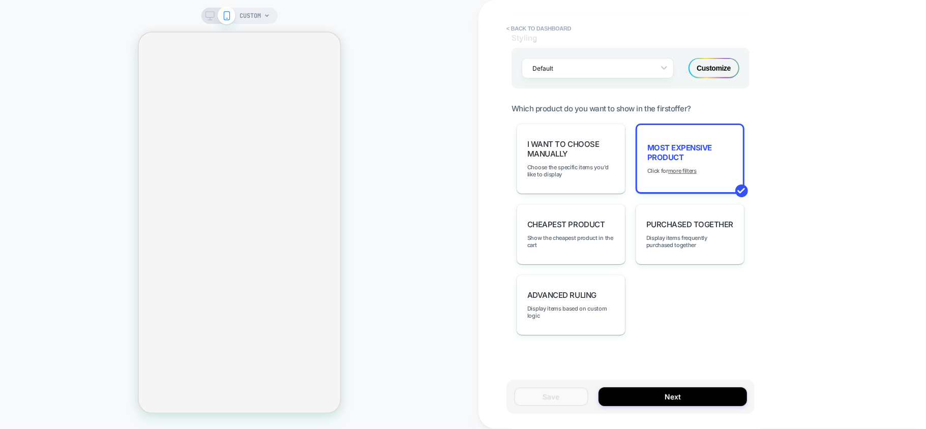
scroll to position [682, 0]
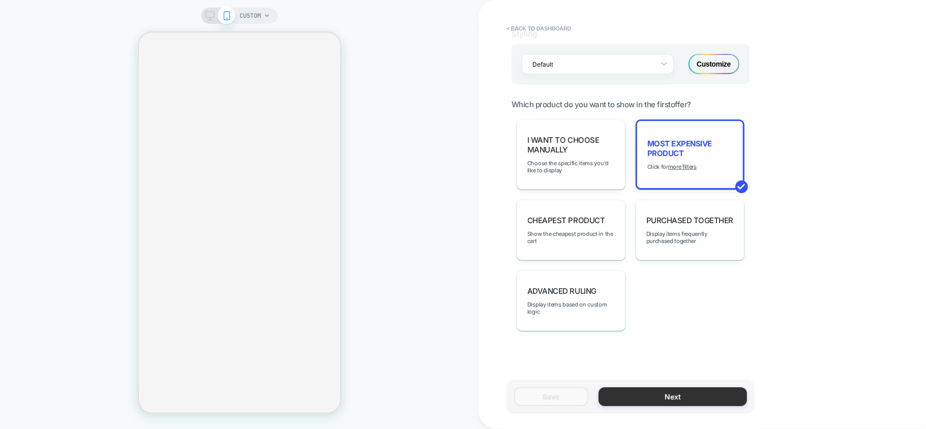
click at [664, 394] on button "Next" at bounding box center [672, 396] width 148 height 19
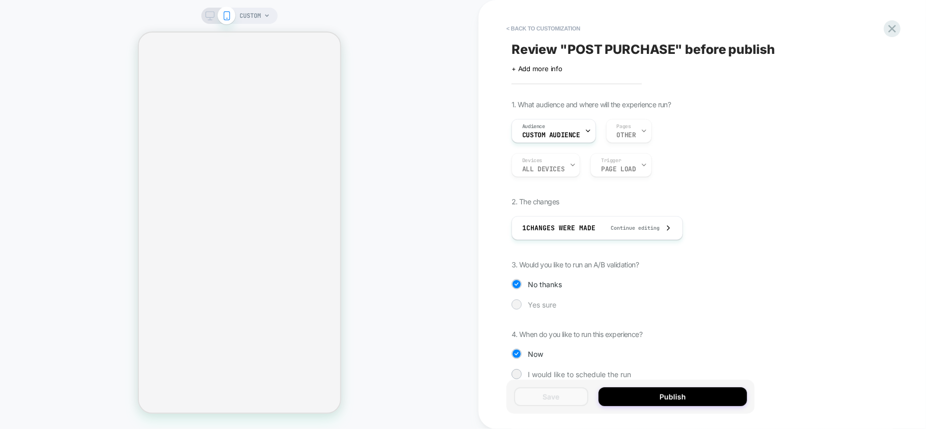
click at [526, 304] on div "Yes sure" at bounding box center [645, 304] width 269 height 10
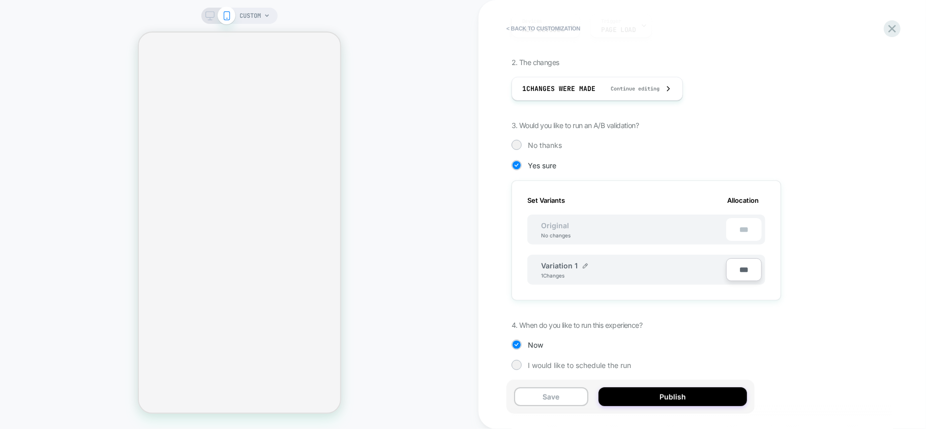
scroll to position [145, 0]
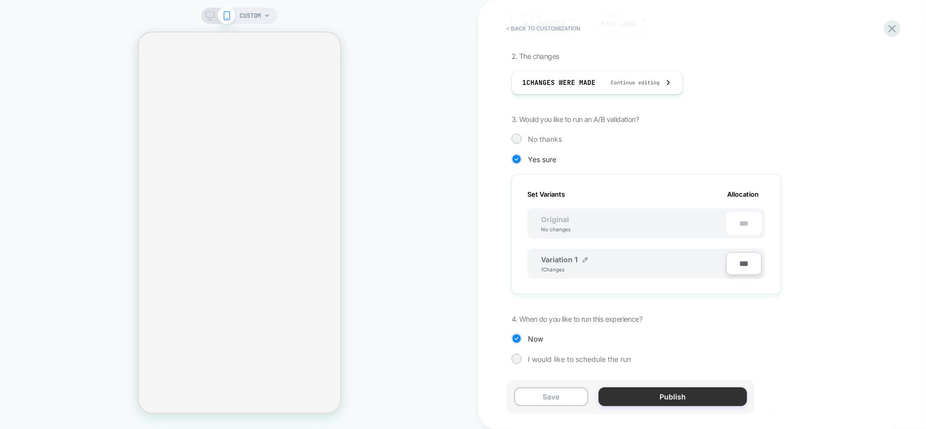
click at [676, 391] on button "Publish" at bounding box center [672, 396] width 148 height 19
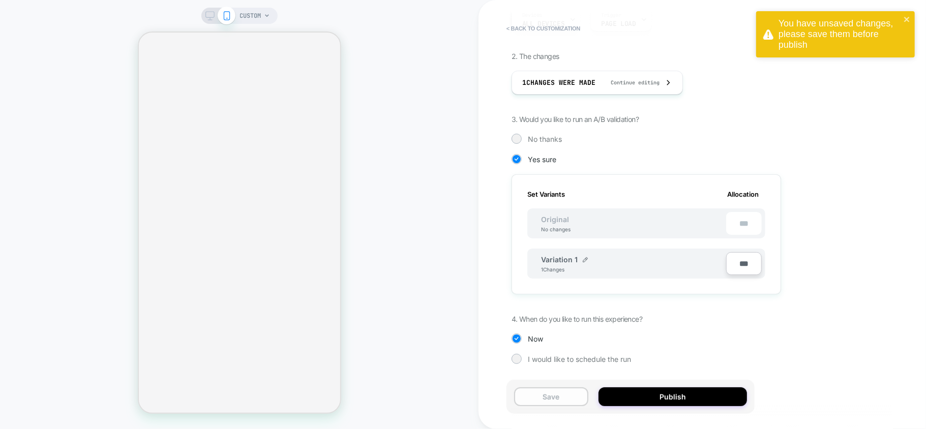
click at [545, 396] on button "Save" at bounding box center [551, 396] width 74 height 19
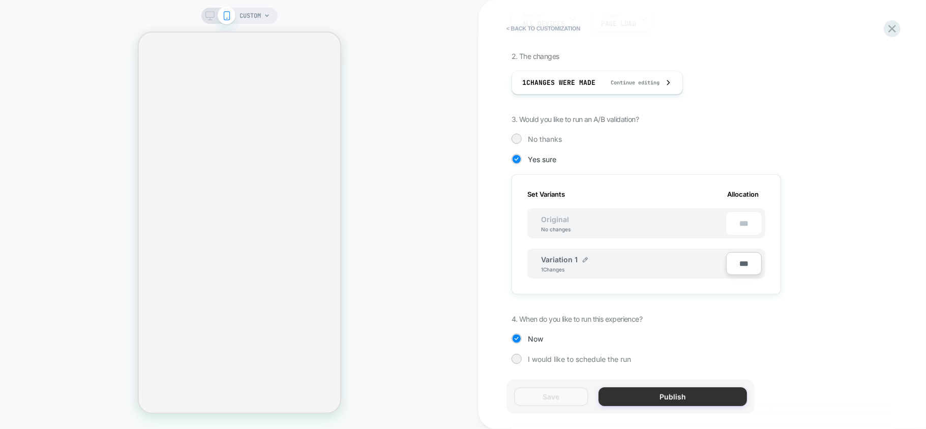
click at [658, 390] on button "Publish" at bounding box center [672, 396] width 148 height 19
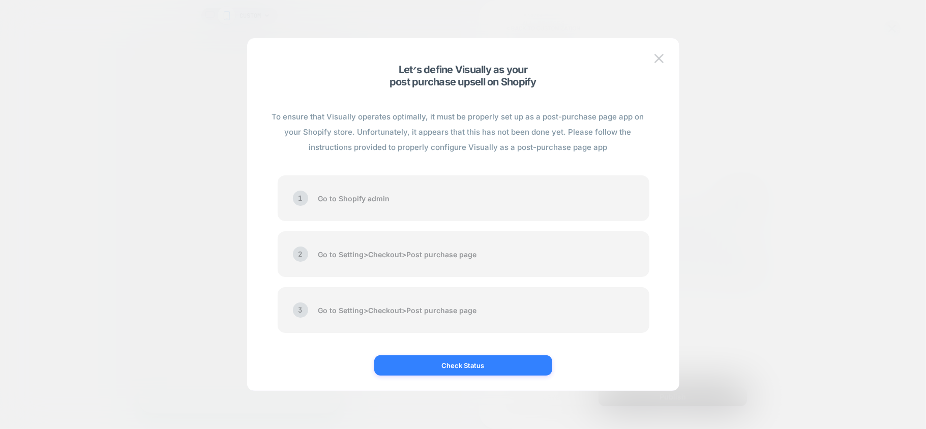
click at [447, 363] on button "Check Status" at bounding box center [463, 365] width 178 height 20
click at [452, 362] on button "Check Status" at bounding box center [463, 365] width 178 height 20
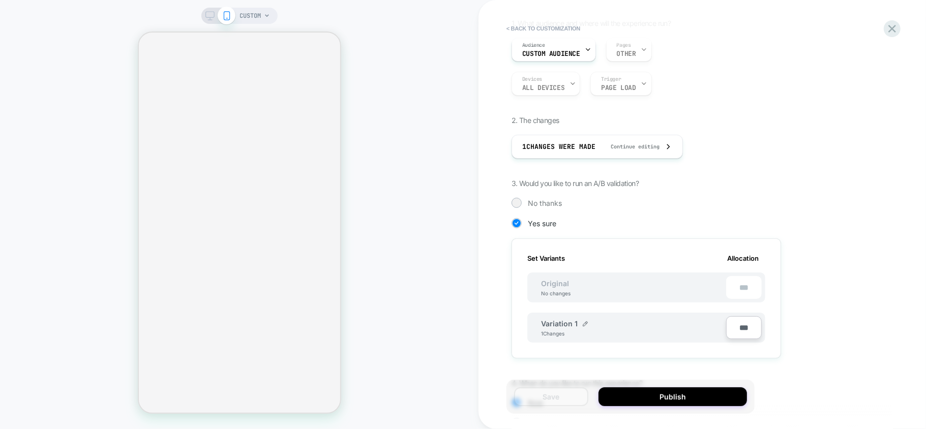
scroll to position [0, 0]
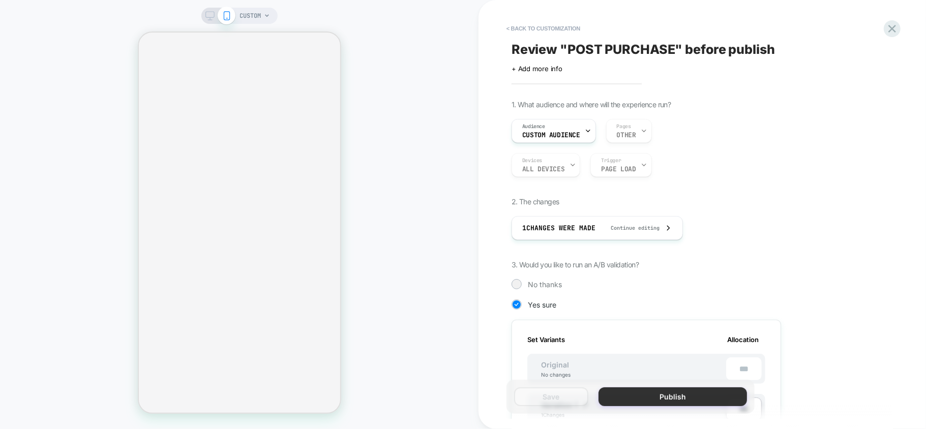
click at [662, 397] on button "Publish" at bounding box center [672, 396] width 148 height 19
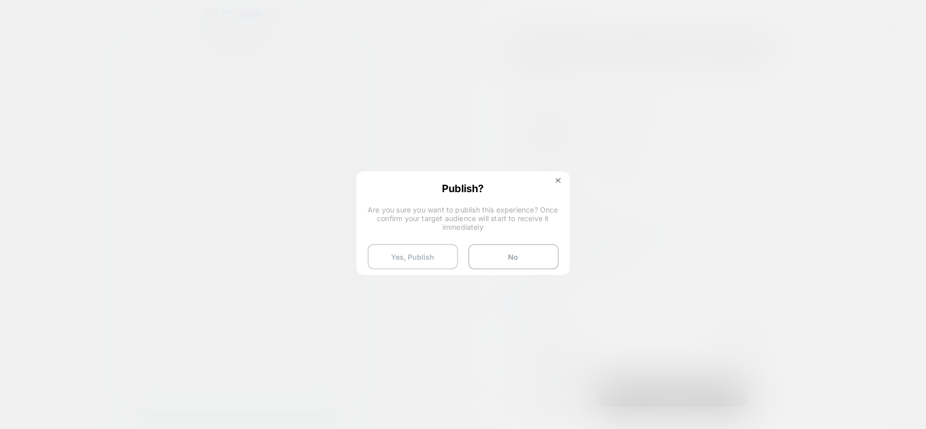
click at [415, 250] on button "Yes, Publish" at bounding box center [412, 256] width 90 height 25
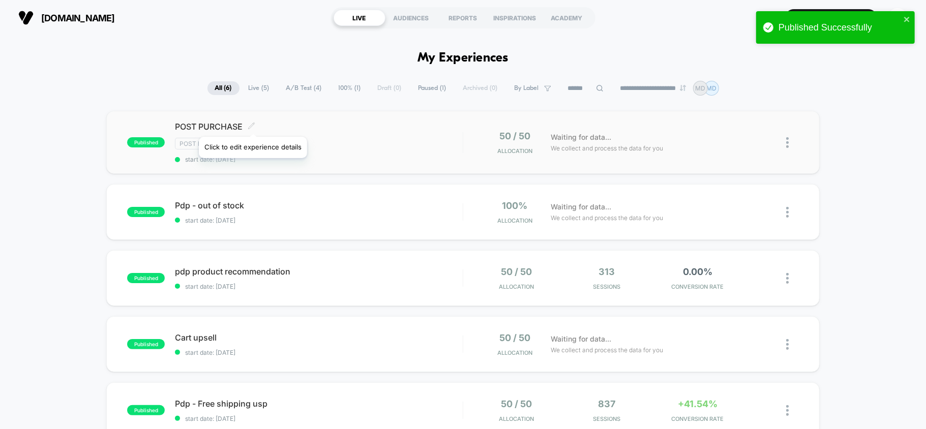
click at [253, 124] on icon at bounding box center [252, 126] width 8 height 8
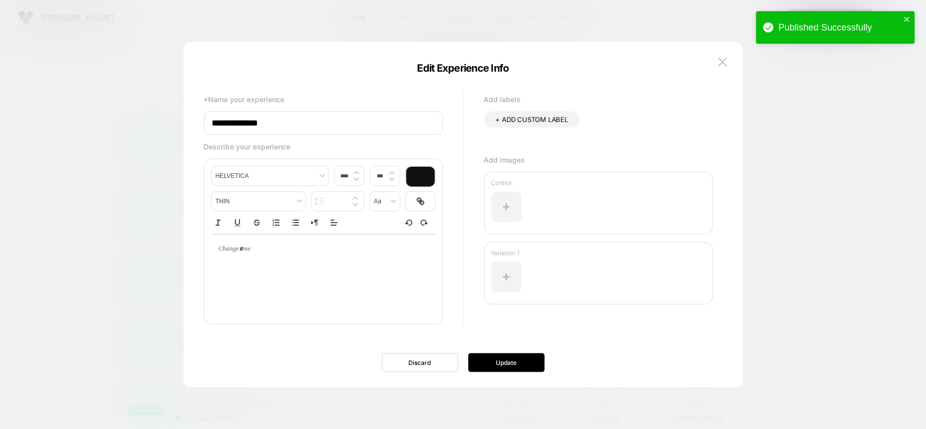
click at [362, 121] on input "**********" at bounding box center [323, 122] width 239 height 23
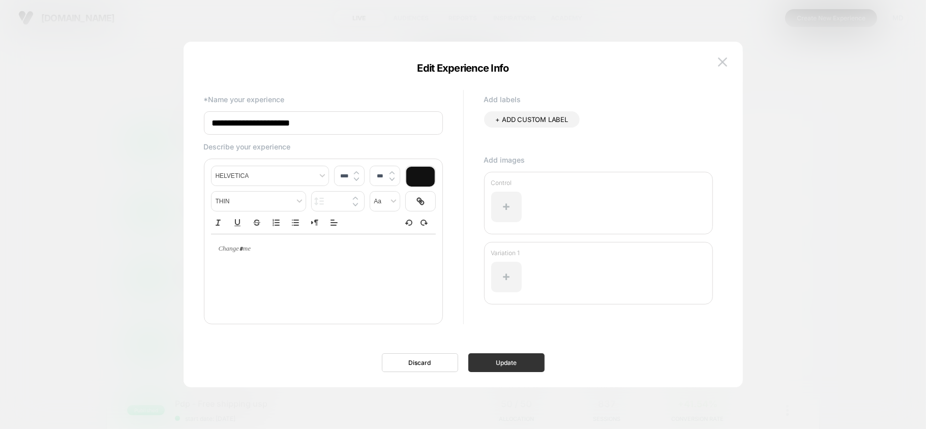
type input "**********"
click at [507, 353] on button "Update" at bounding box center [506, 362] width 76 height 19
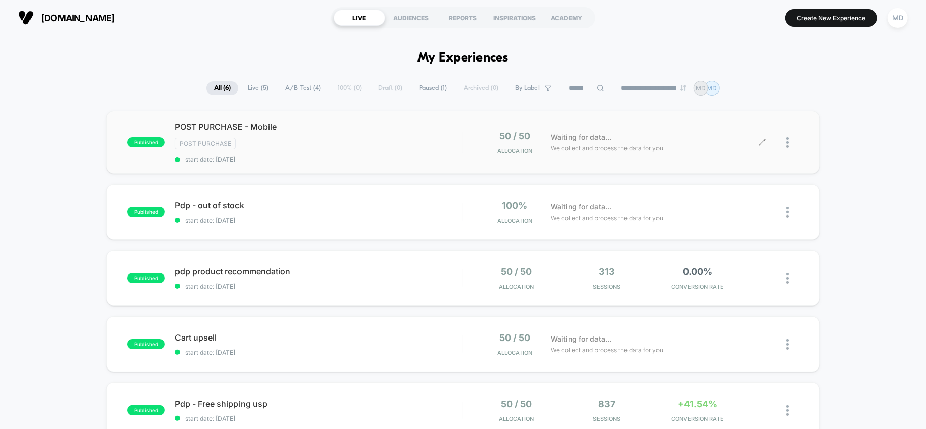
click at [784, 149] on div at bounding box center [780, 143] width 36 height 24
click at [716, 86] on p "MD" at bounding box center [711, 88] width 10 height 8
click at [705, 87] on p "MD" at bounding box center [700, 88] width 10 height 8
click at [716, 87] on p "MD" at bounding box center [711, 88] width 10 height 8
click at [784, 142] on div at bounding box center [780, 143] width 36 height 24
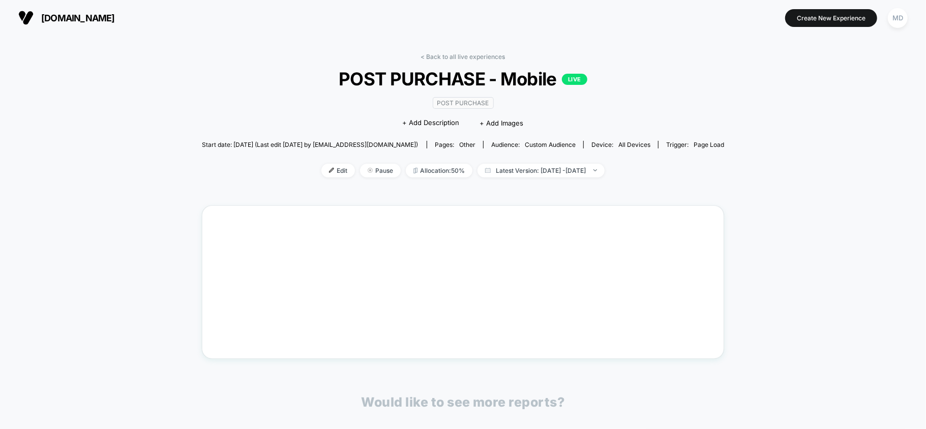
drag, startPoint x: 402, startPoint y: 55, endPoint x: 402, endPoint y: 46, distance: 9.7
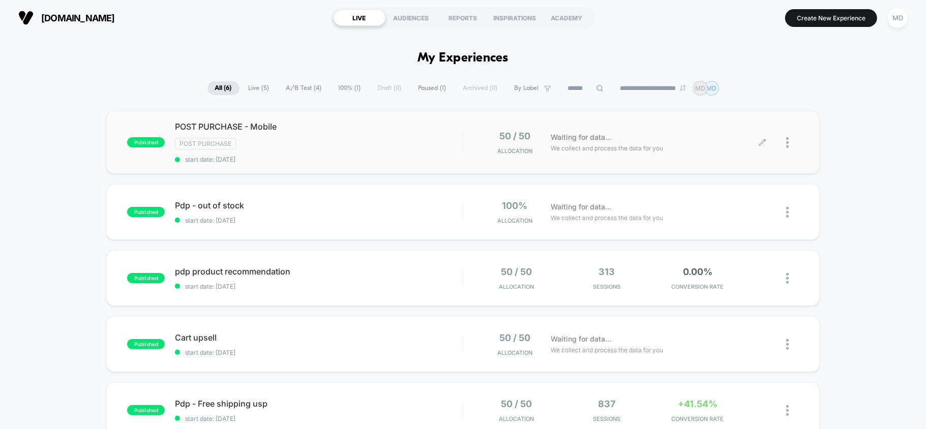
click at [789, 144] on div at bounding box center [792, 143] width 13 height 24
click at [731, 116] on div "Duplicate" at bounding box center [734, 119] width 91 height 23
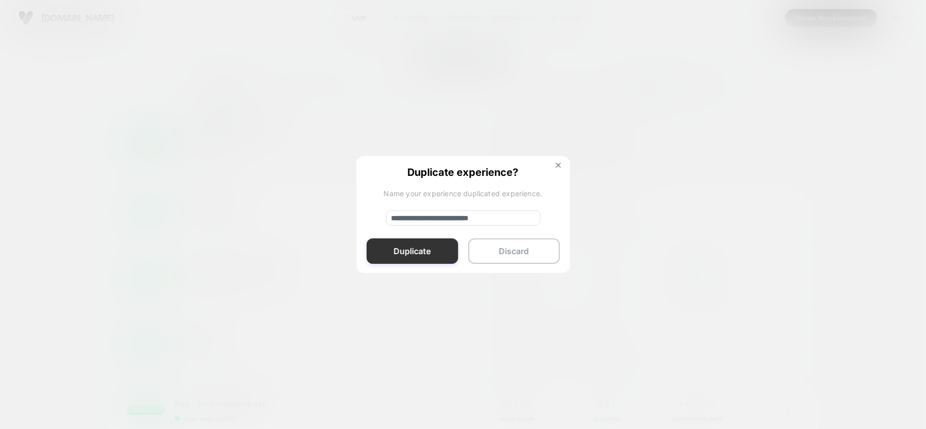
click at [439, 246] on button "Duplicate" at bounding box center [411, 250] width 91 height 25
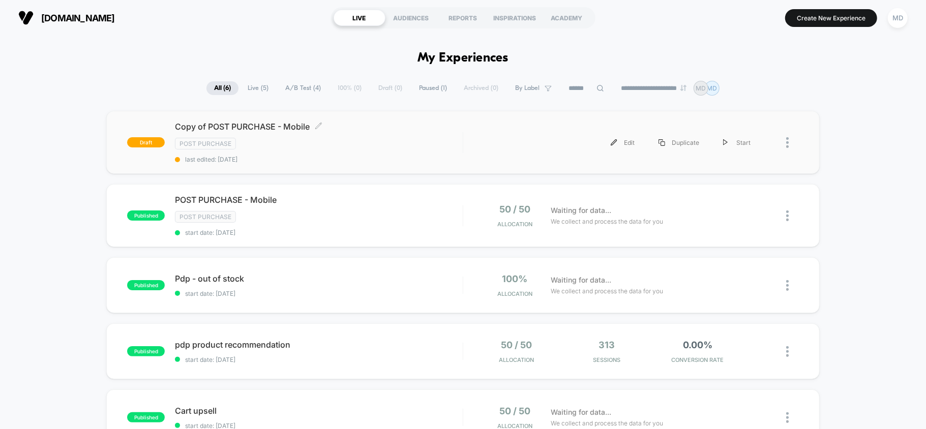
click at [428, 141] on div "Post Purchase" at bounding box center [318, 144] width 287 height 12
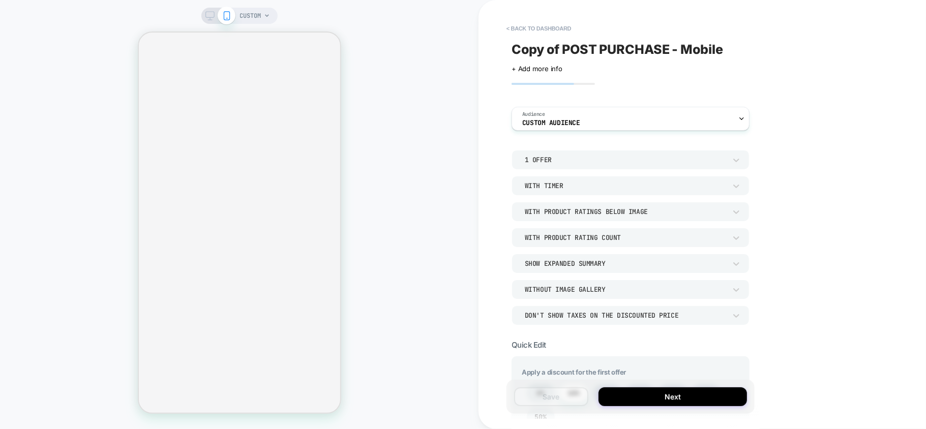
click at [204, 15] on div "CUSTOM" at bounding box center [239, 16] width 76 height 16
click at [208, 15] on icon at bounding box center [209, 15] width 9 height 9
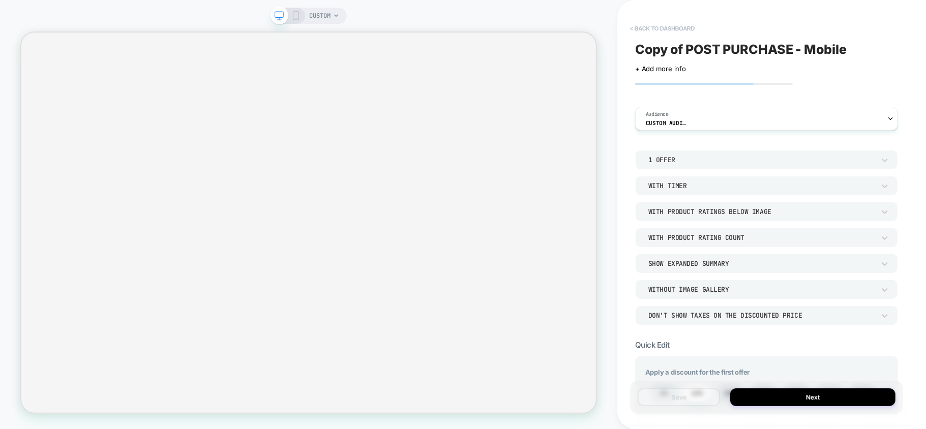
click at [665, 27] on button "< back to dashboard" at bounding box center [662, 28] width 75 height 16
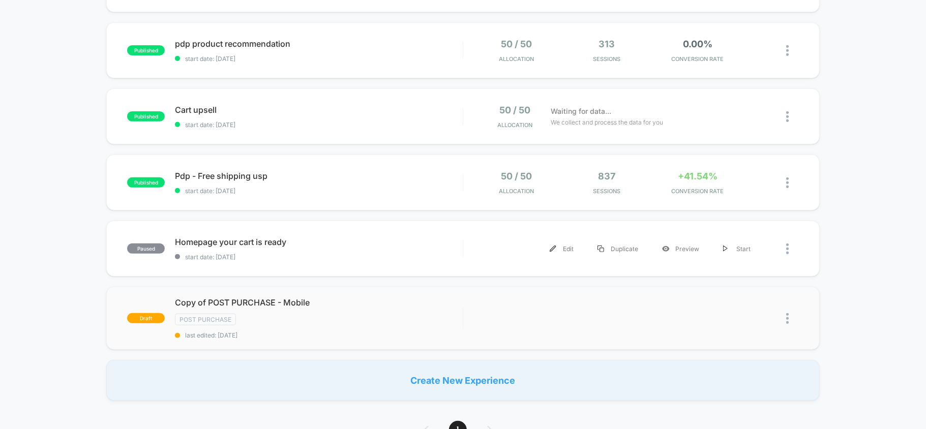
scroll to position [339, 0]
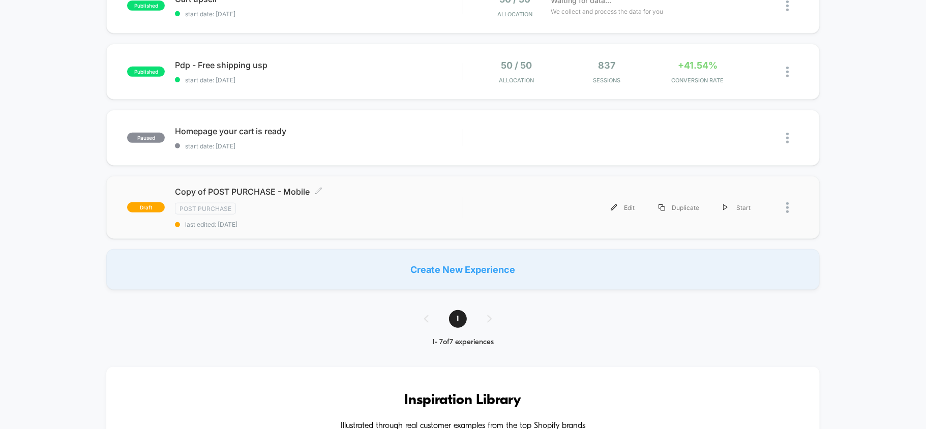
click at [405, 198] on div "Copy of POST PURCHASE - Mobile Click to edit experience details Click to edit e…" at bounding box center [318, 208] width 287 height 42
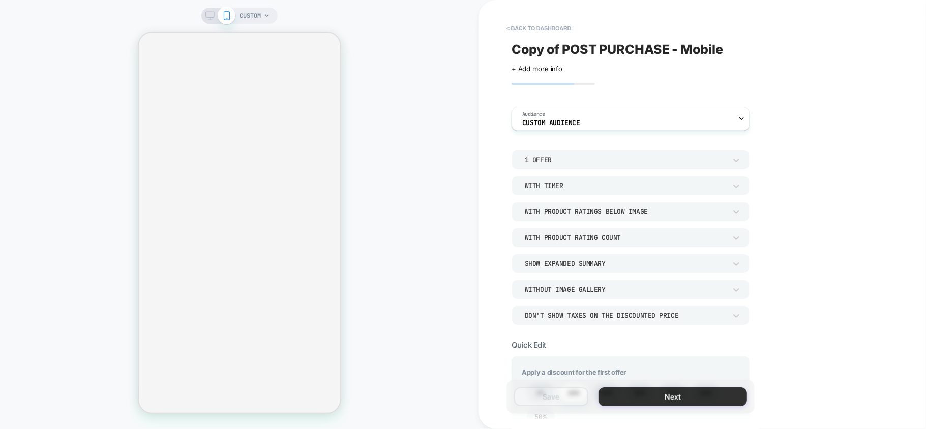
click at [643, 401] on button "Next" at bounding box center [672, 396] width 148 height 19
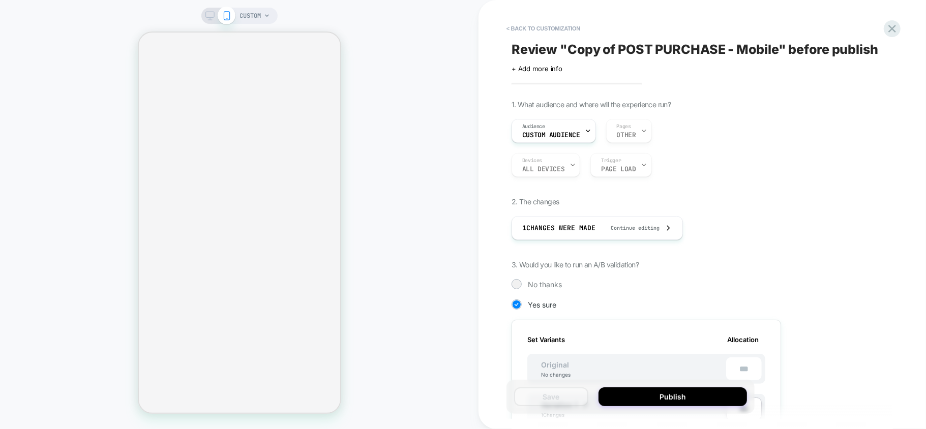
click at [629, 132] on div "Audience Custom Audience Pages OTHER" at bounding box center [645, 131] width 269 height 24
click at [208, 16] on icon at bounding box center [209, 15] width 9 height 9
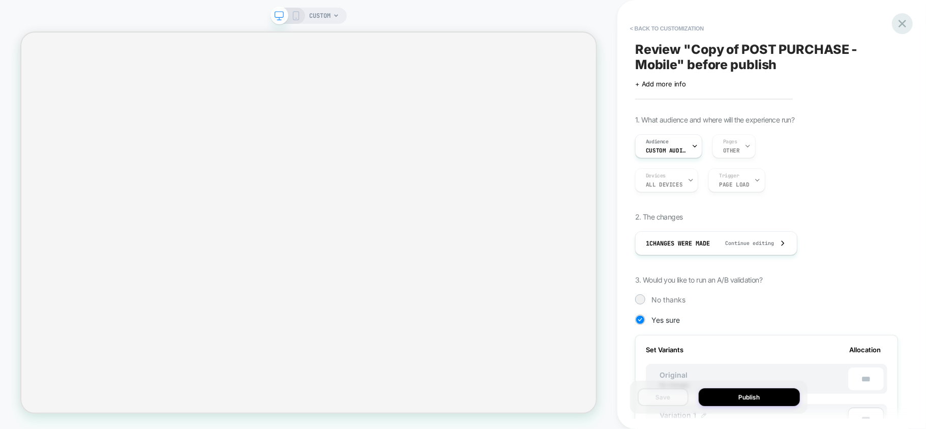
click at [905, 29] on icon at bounding box center [902, 24] width 14 height 14
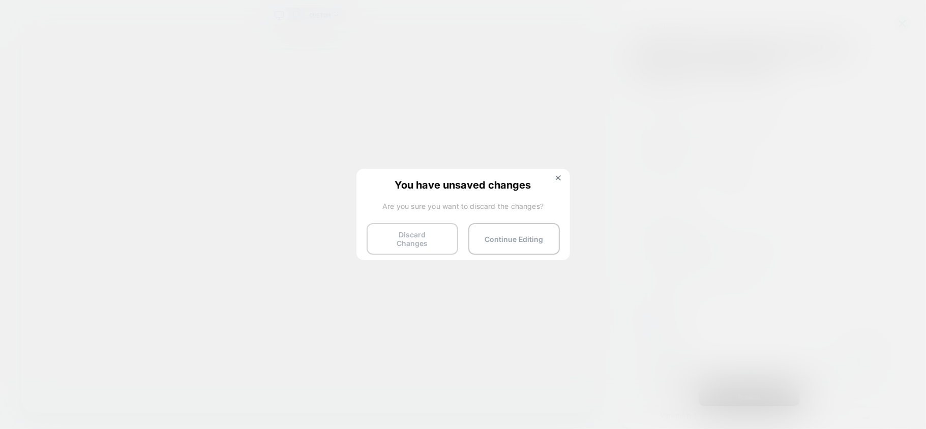
click at [434, 239] on button "Discard Changes" at bounding box center [411, 239] width 91 height 32
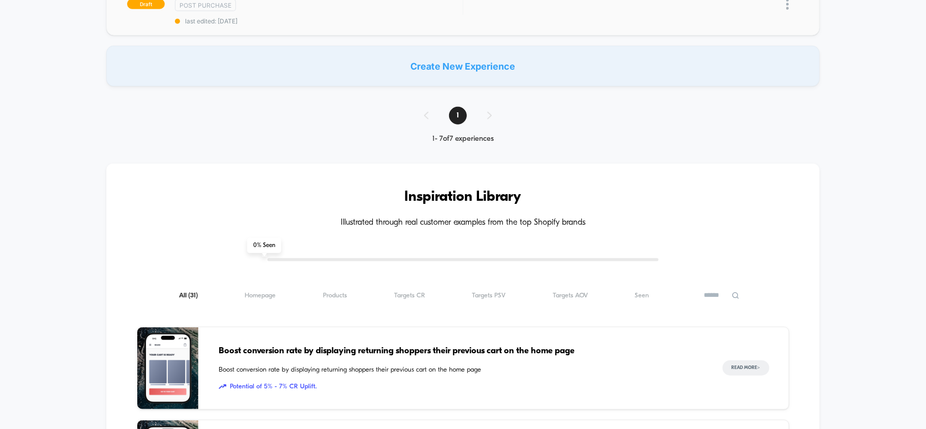
scroll to position [407, 0]
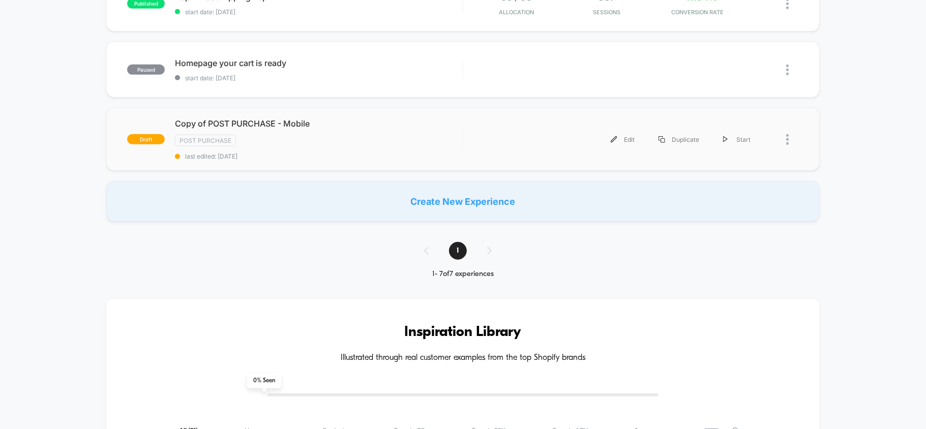
click at [789, 139] on div at bounding box center [792, 139] width 13 height 23
click at [743, 180] on div "Delete" at bounding box center [734, 175] width 91 height 23
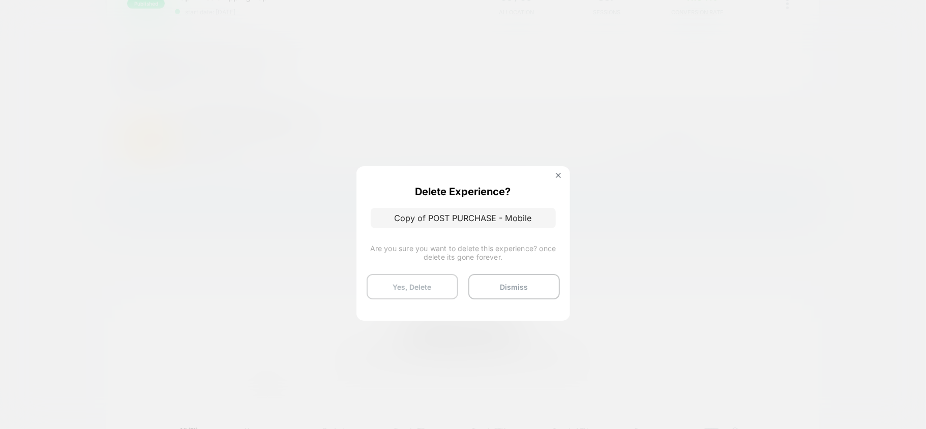
click at [427, 285] on button "Yes, Delete" at bounding box center [411, 286] width 91 height 25
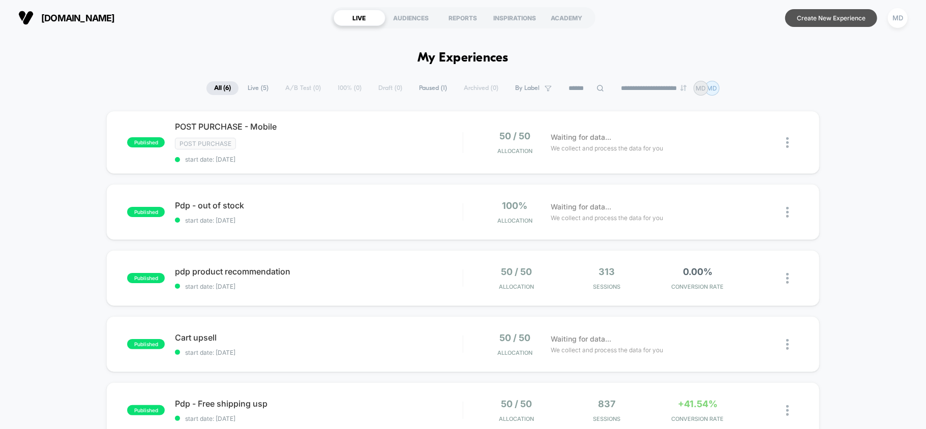
scroll to position [0, 0]
click at [803, 14] on button "Create New Experience" at bounding box center [831, 18] width 92 height 18
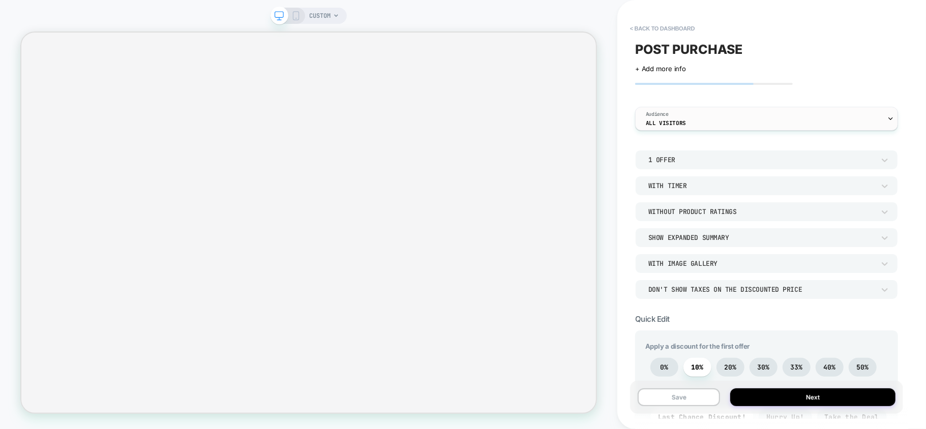
click at [675, 120] on span "All Visitors" at bounding box center [665, 122] width 40 height 7
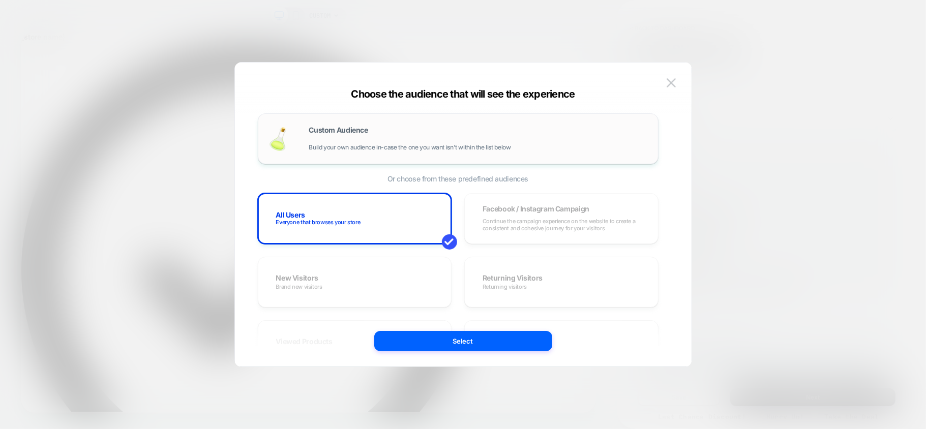
click at [362, 125] on div "Custom Audience Build your own audience in-case the one you want isn't within t…" at bounding box center [457, 138] width 379 height 29
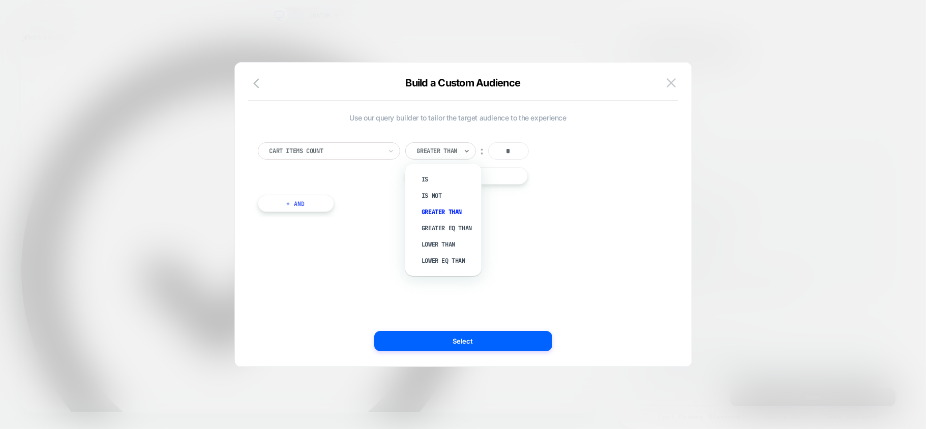
click at [437, 147] on div at bounding box center [437, 150] width 40 height 9
click at [523, 145] on input "*" at bounding box center [508, 150] width 41 height 17
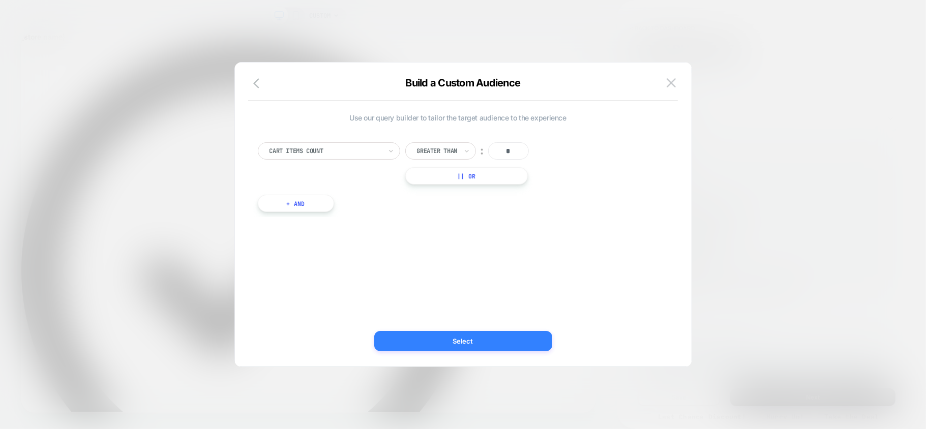
type input "*"
click at [454, 335] on button "Select" at bounding box center [463, 341] width 178 height 20
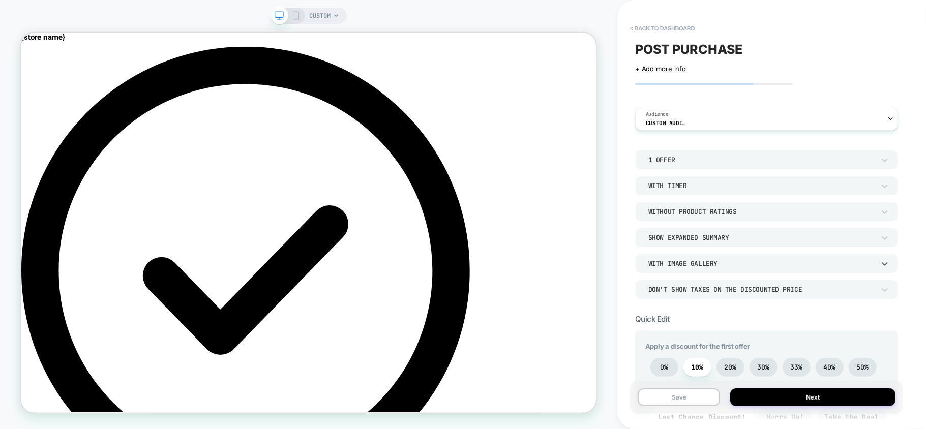
click at [695, 263] on div "With Image Gallery" at bounding box center [761, 263] width 226 height 9
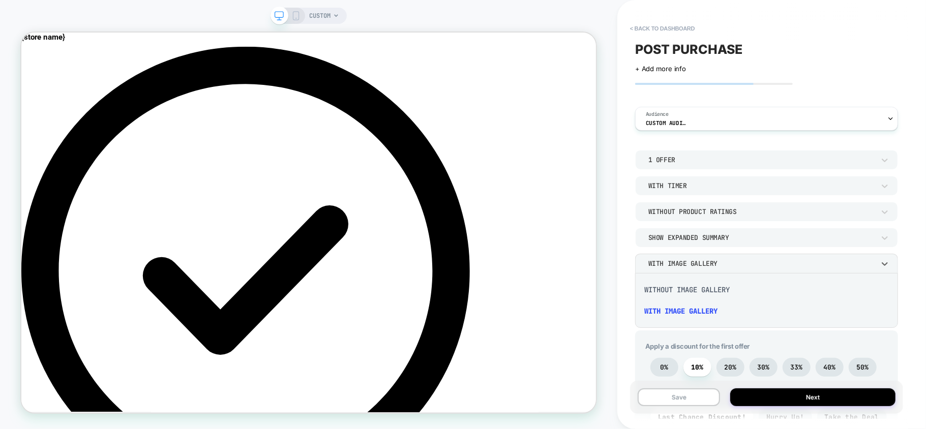
click at [672, 285] on div "Without Image Gallery" at bounding box center [766, 289] width 255 height 21
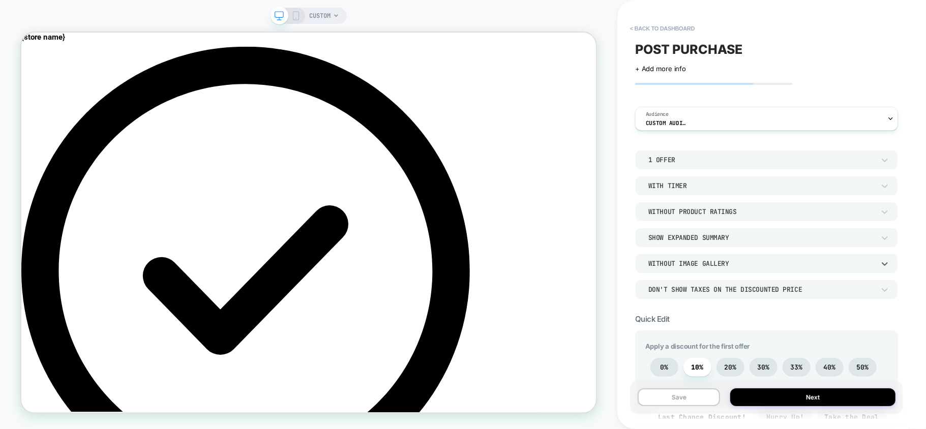
scroll to position [68, 0]
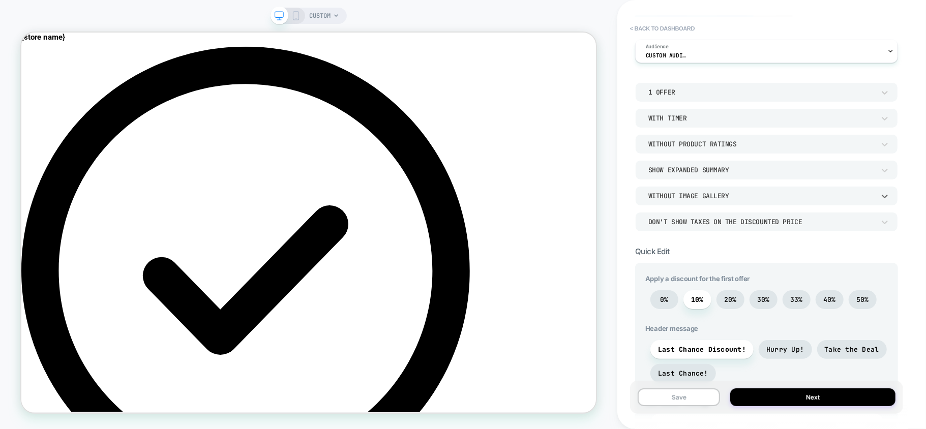
click at [668, 120] on div "With Timer" at bounding box center [761, 118] width 226 height 9
click at [668, 120] on div at bounding box center [463, 214] width 926 height 429
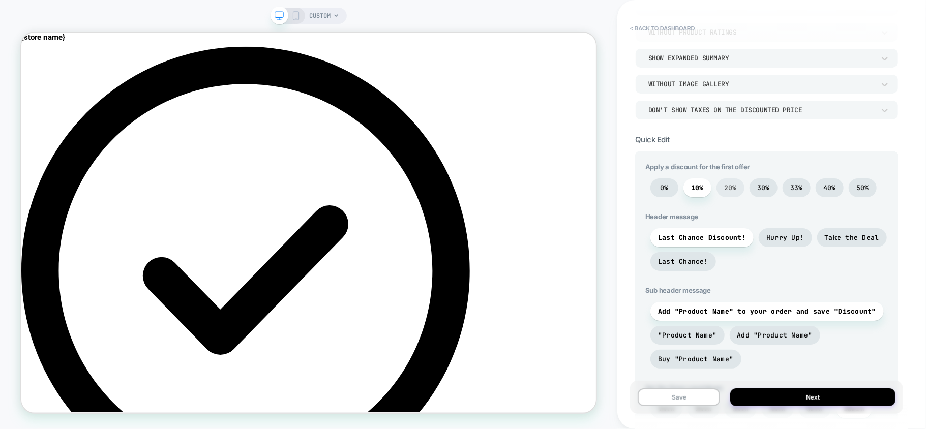
scroll to position [203, 0]
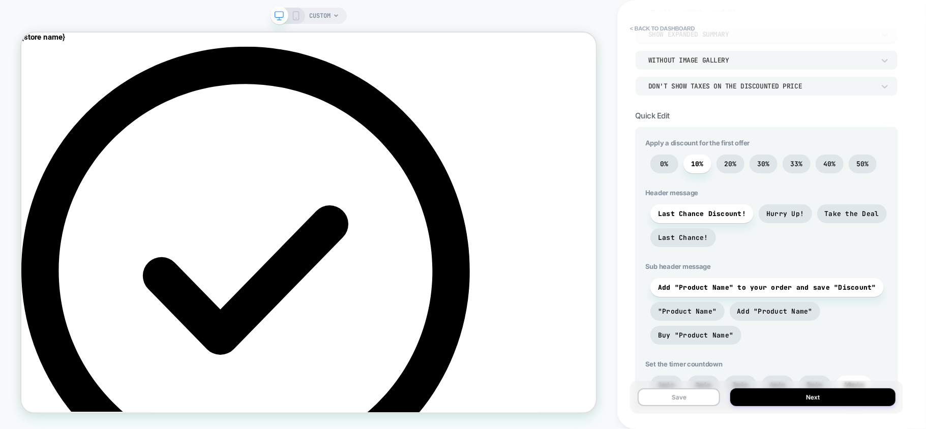
copy span "Add 15 Inch Black and Coral Premium Quality Marble Chess Set with Storage Box &…"
click at [676, 235] on span "Last Chance!" at bounding box center [683, 237] width 50 height 9
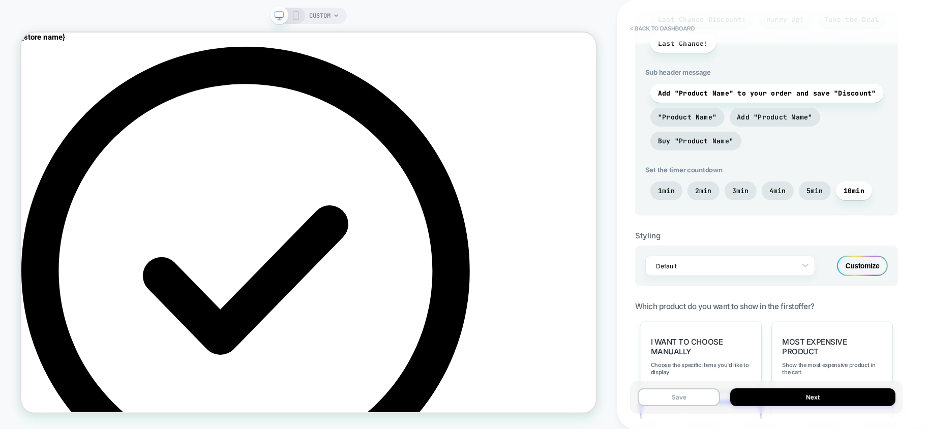
scroll to position [407, 0]
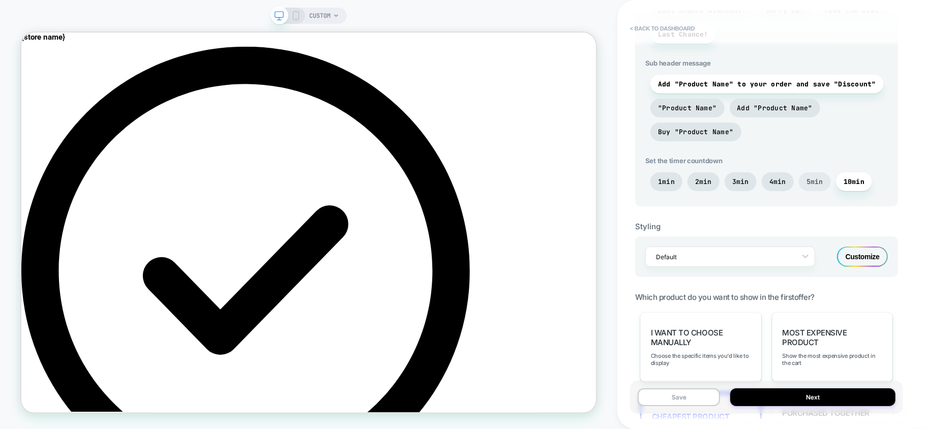
click at [804, 179] on span "5min" at bounding box center [814, 181] width 32 height 19
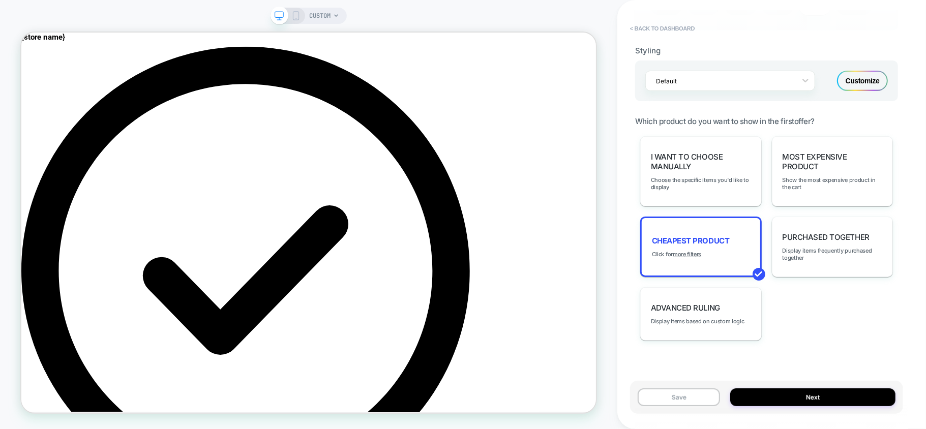
scroll to position [592, 0]
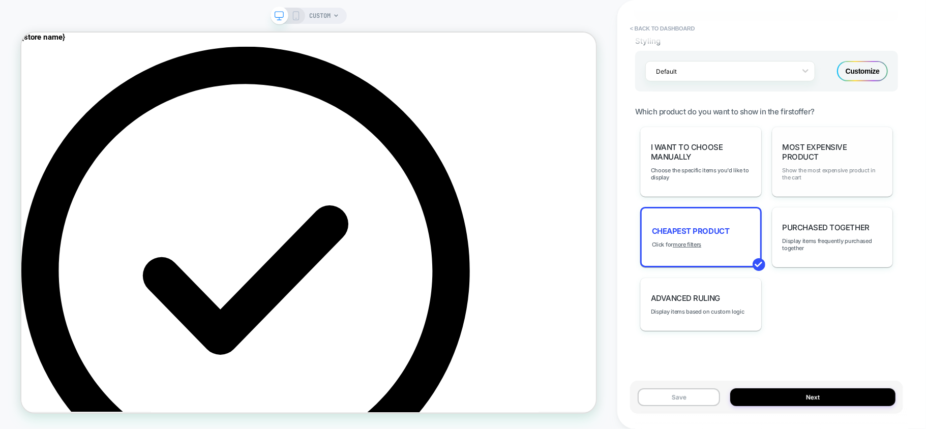
click at [824, 167] on span "Show the most expensive product in the cart" at bounding box center [832, 174] width 100 height 14
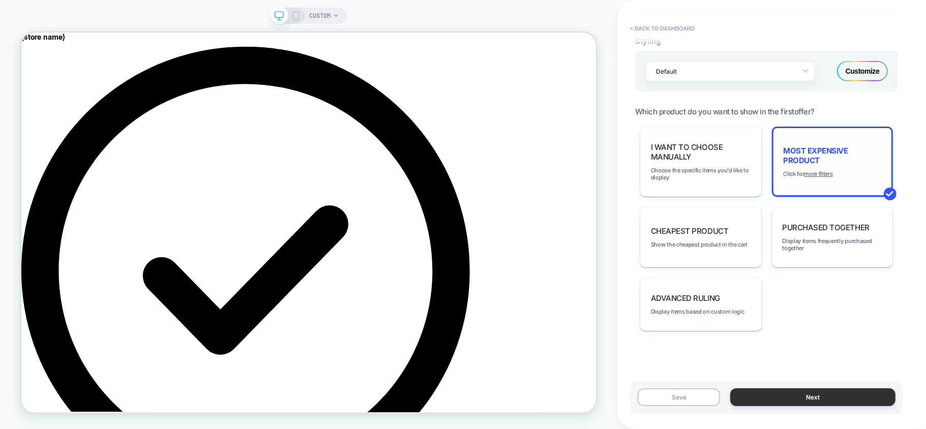
click at [778, 399] on button "Next" at bounding box center [812, 397] width 165 height 18
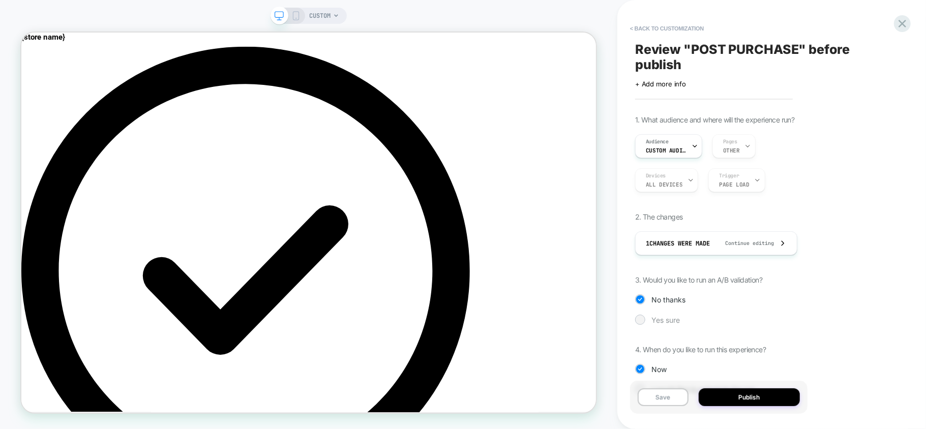
click at [663, 320] on span "Yes sure" at bounding box center [665, 320] width 28 height 9
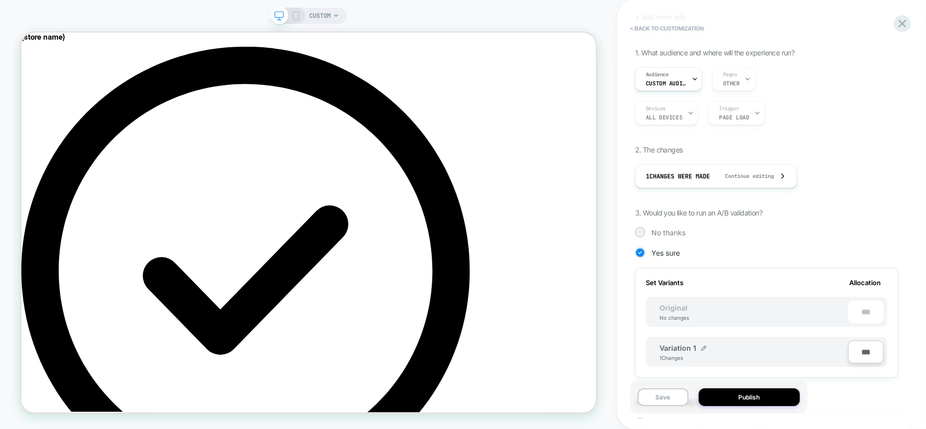
scroll to position [0, 0]
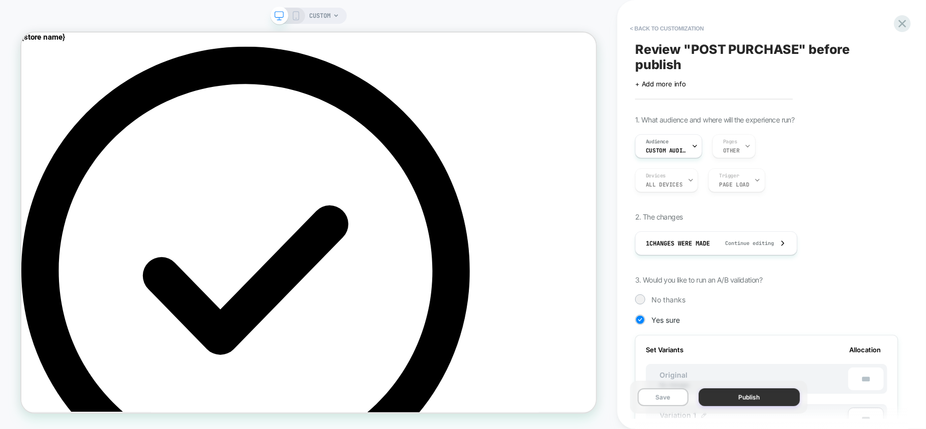
click at [756, 399] on button "Publish" at bounding box center [748, 397] width 101 height 18
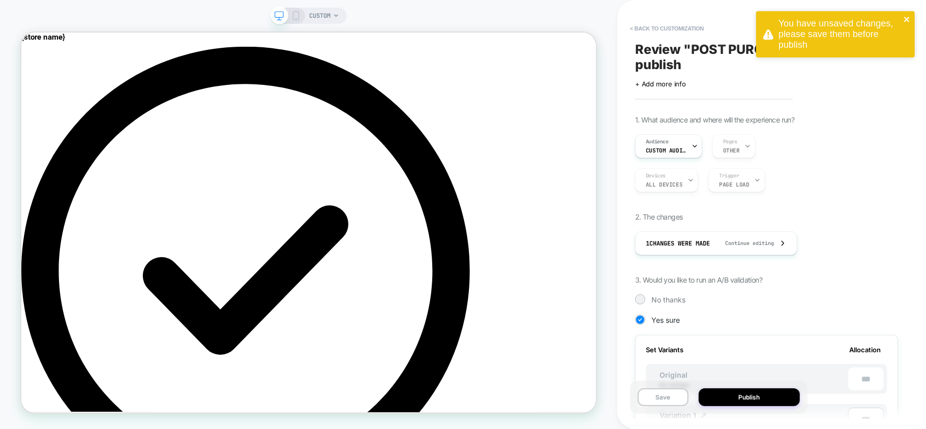
click at [905, 15] on icon "close" at bounding box center [906, 19] width 7 height 8
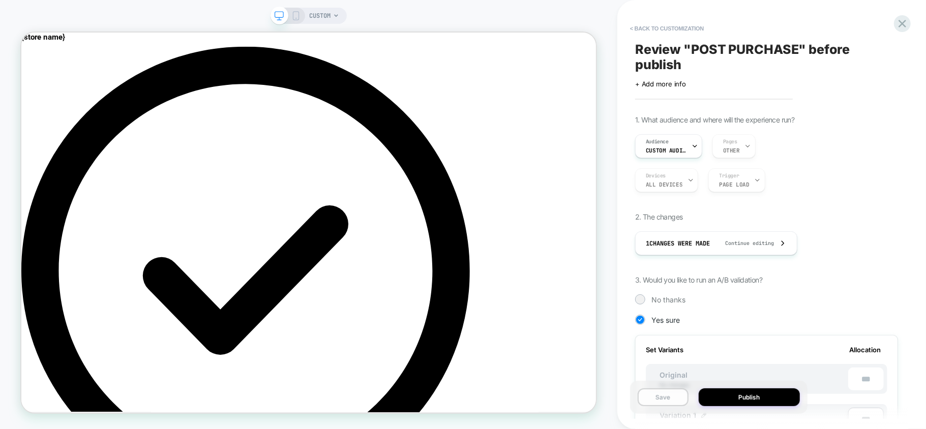
click at [674, 395] on button "Save" at bounding box center [662, 397] width 51 height 18
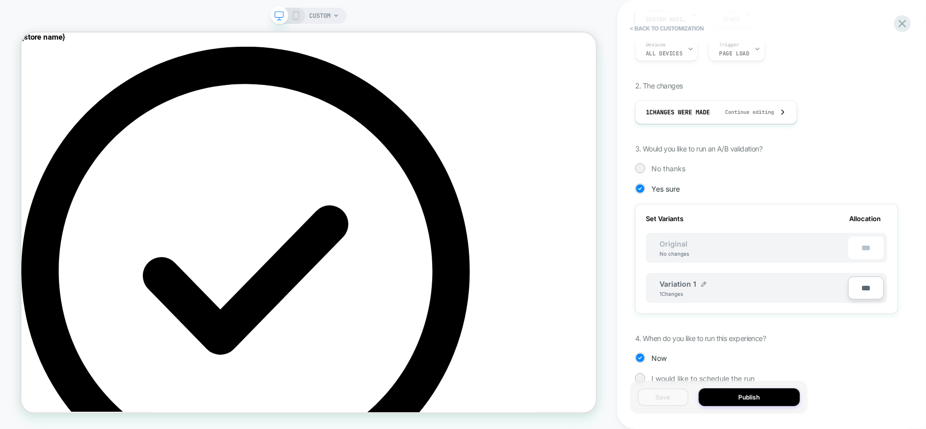
scroll to position [135, 0]
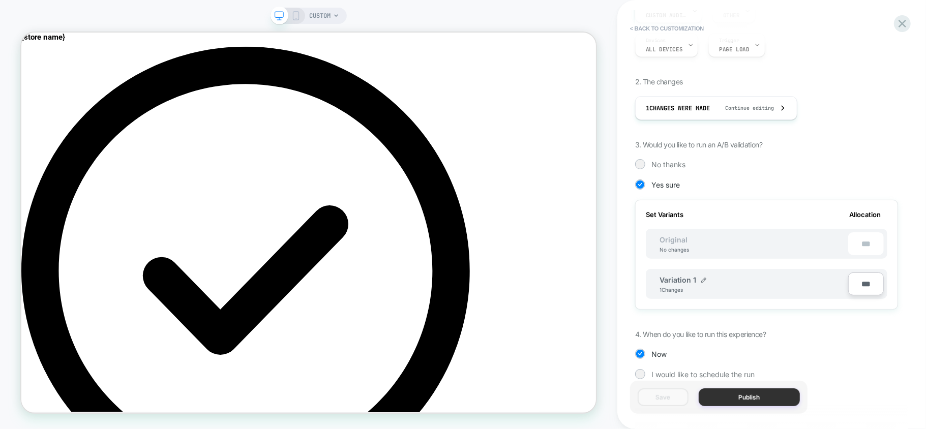
click at [737, 403] on button "Publish" at bounding box center [748, 397] width 101 height 18
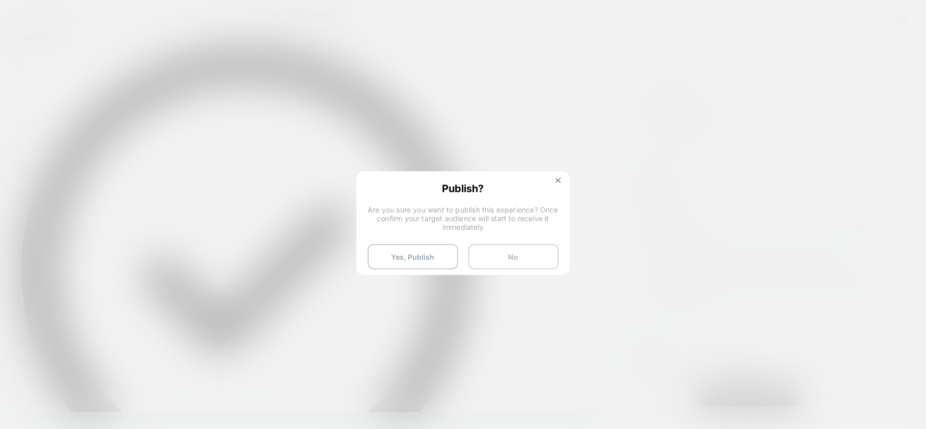
click at [513, 250] on button "No" at bounding box center [513, 256] width 90 height 25
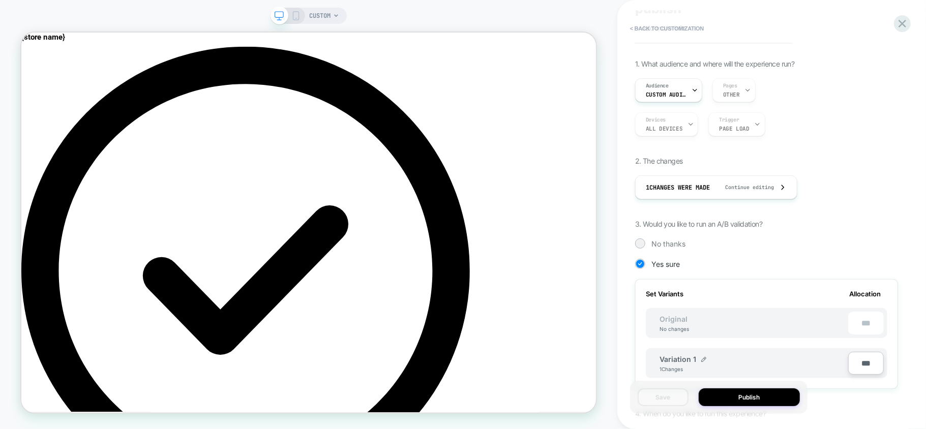
scroll to position [0, 0]
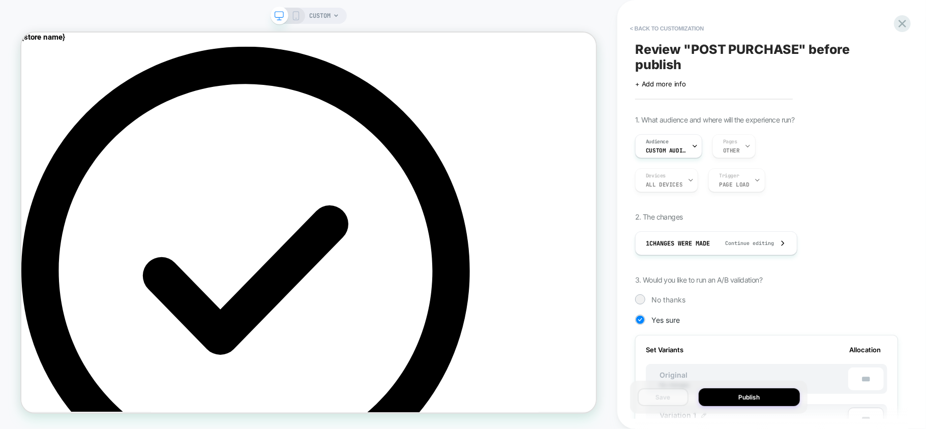
click at [706, 50] on span "Review " POST PURCHASE " before publish" at bounding box center [766, 57] width 263 height 30
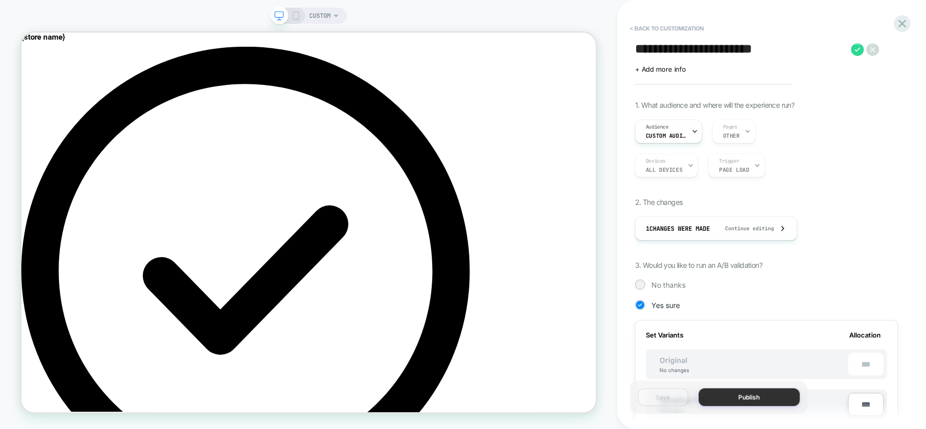
type textarea "**********"
click at [745, 395] on button "Publish" at bounding box center [748, 397] width 101 height 18
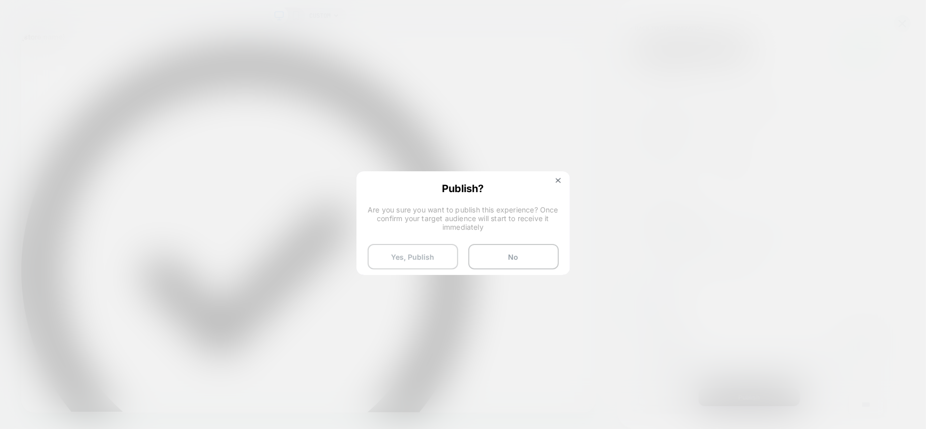
click at [421, 251] on button "Yes, Publish" at bounding box center [412, 256] width 90 height 25
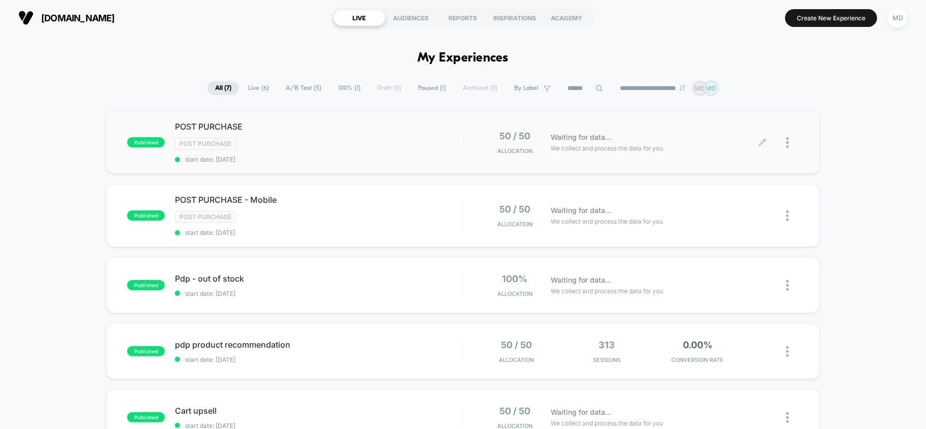
click at [655, 140] on div "Waiting for data... We collect and process the data for you" at bounding box center [653, 143] width 217 height 24
click at [759, 142] on icon at bounding box center [762, 143] width 8 height 8
click at [759, 219] on icon at bounding box center [762, 215] width 6 height 6
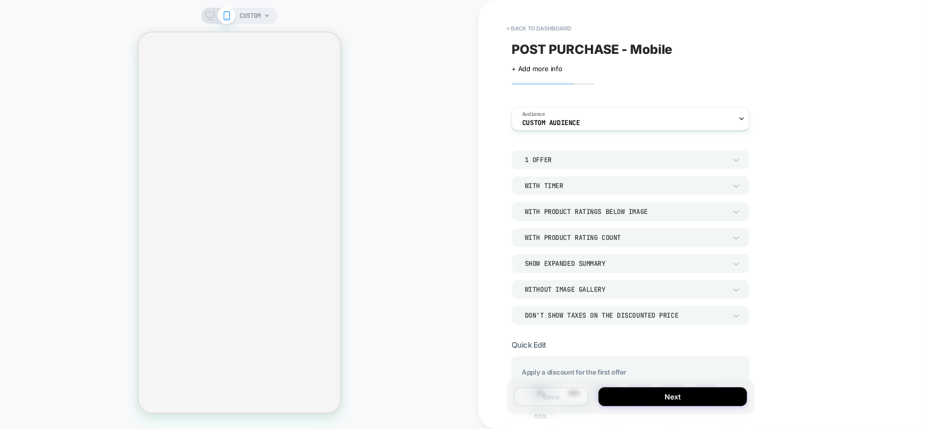
click at [207, 15] on icon at bounding box center [209, 15] width 9 height 9
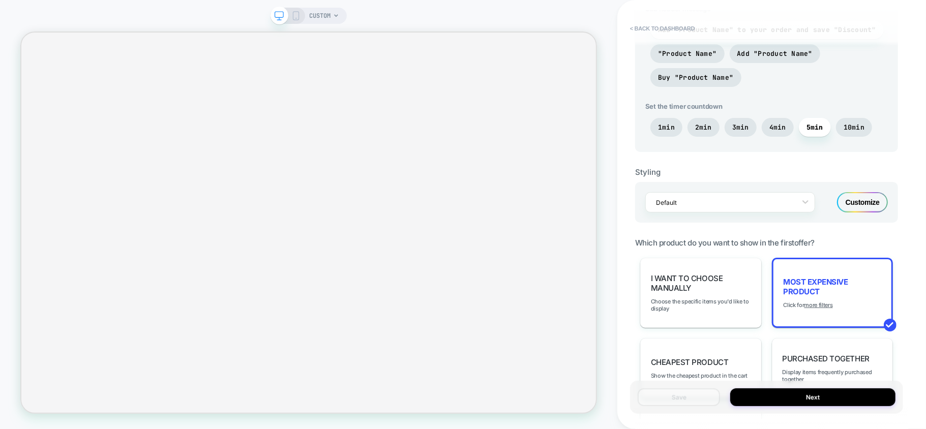
scroll to position [618, 0]
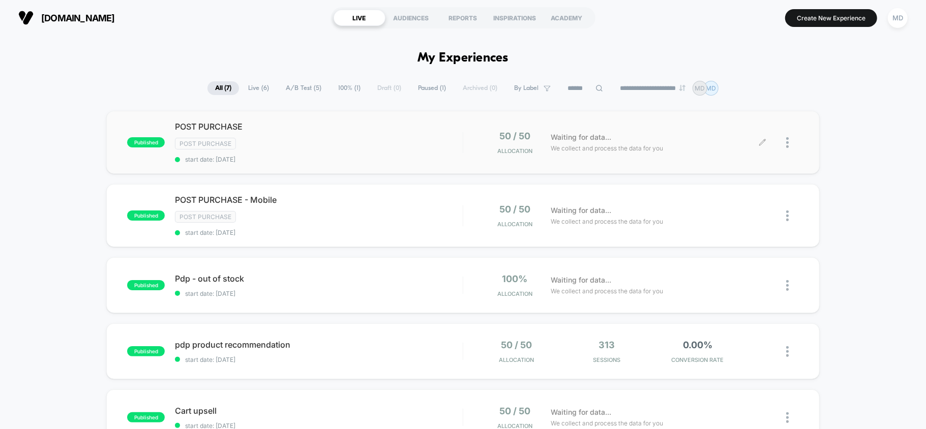
click at [762, 140] on icon at bounding box center [762, 143] width 8 height 8
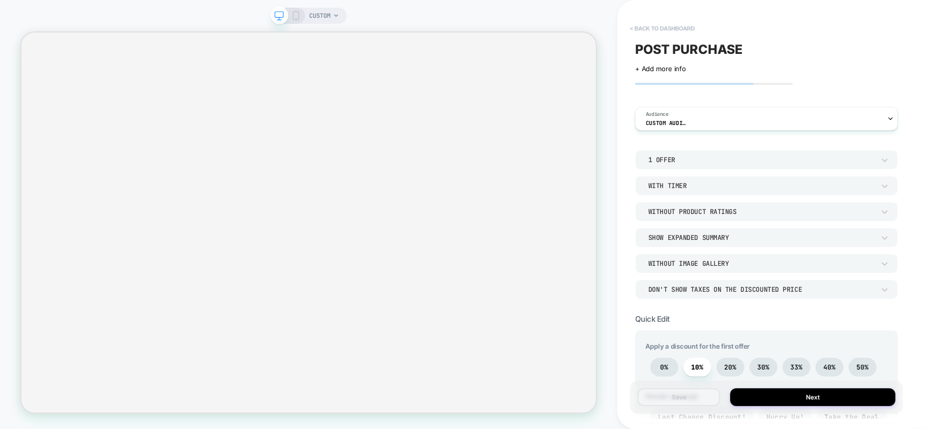
drag, startPoint x: 645, startPoint y: 25, endPoint x: 652, endPoint y: 24, distance: 6.2
click at [645, 25] on button "< back to dashboard" at bounding box center [662, 28] width 75 height 16
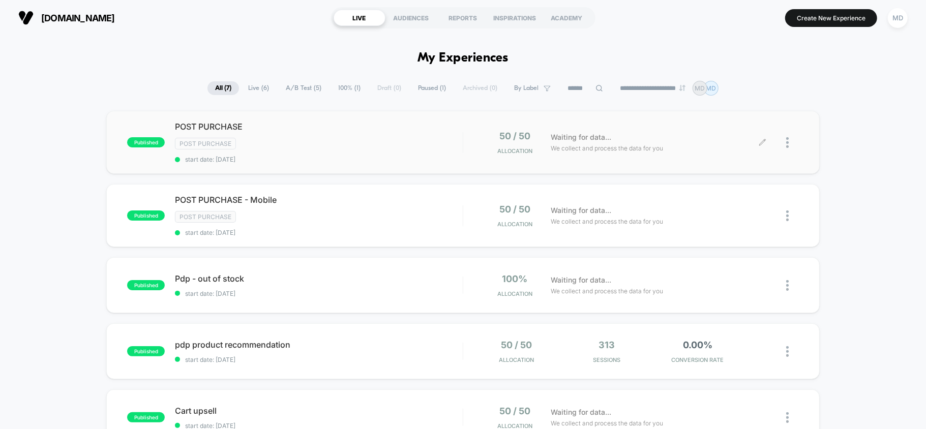
click at [793, 141] on div at bounding box center [792, 143] width 13 height 24
click at [735, 141] on div "Pause" at bounding box center [734, 143] width 91 height 23
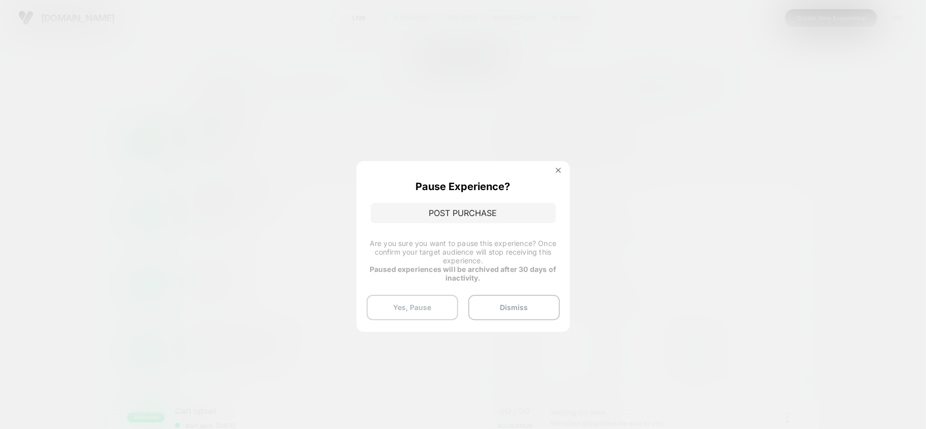
click at [421, 301] on button "Yes, Pause" at bounding box center [411, 307] width 91 height 25
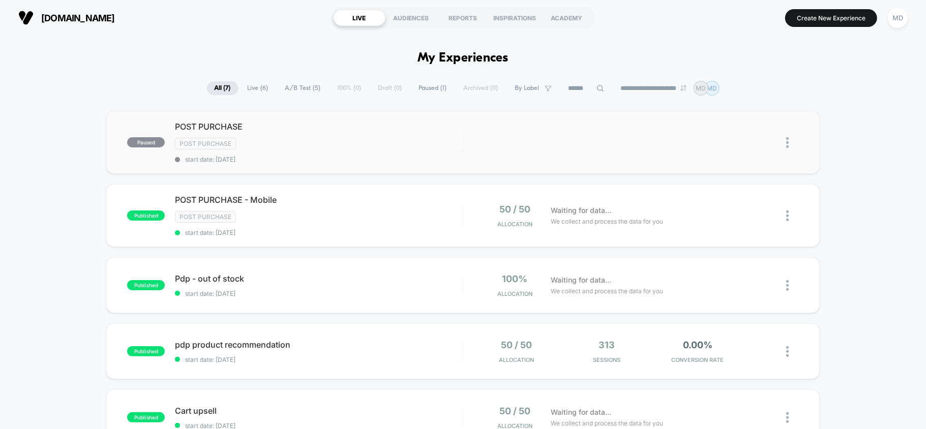
click at [787, 141] on img at bounding box center [787, 142] width 3 height 11
click at [724, 187] on div "Archive" at bounding box center [734, 189] width 91 height 23
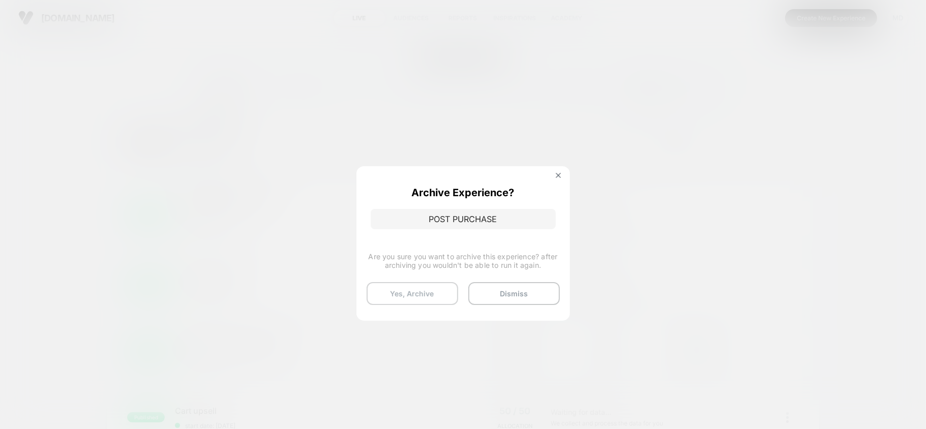
click at [417, 293] on button "Yes, Archive" at bounding box center [411, 293] width 91 height 23
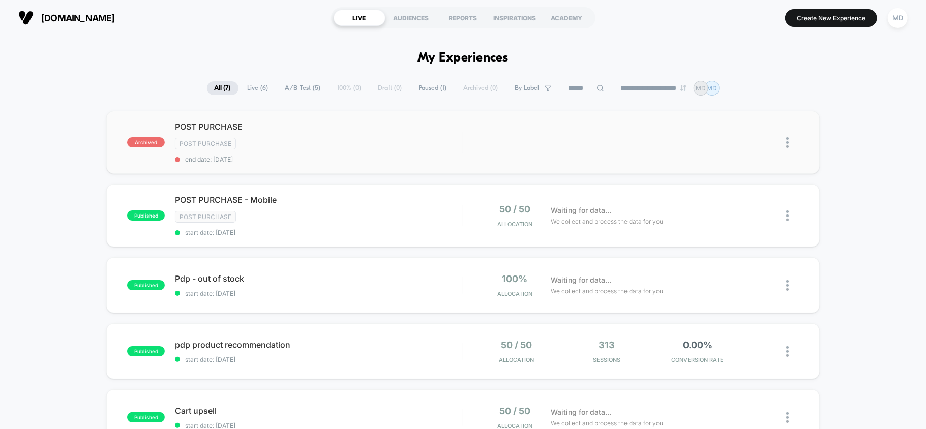
click at [786, 139] on img at bounding box center [787, 142] width 3 height 11
click at [732, 181] on div "Delete" at bounding box center [734, 178] width 91 height 23
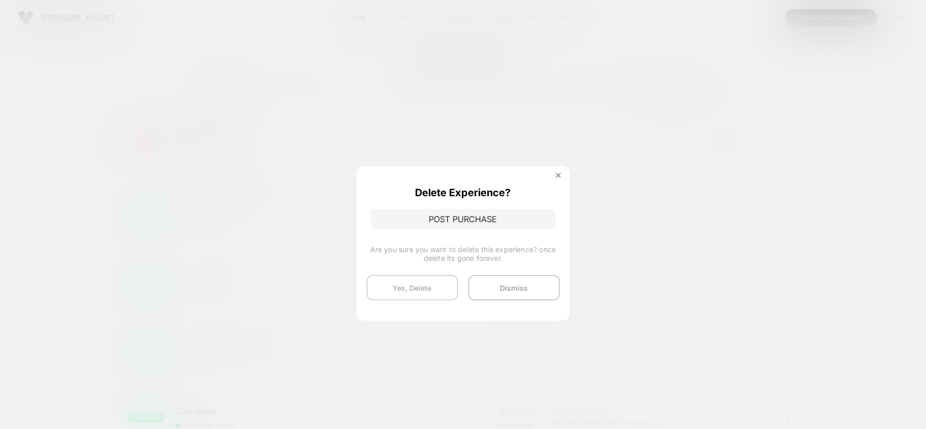
click at [429, 288] on button "Yes, Delete" at bounding box center [411, 287] width 91 height 25
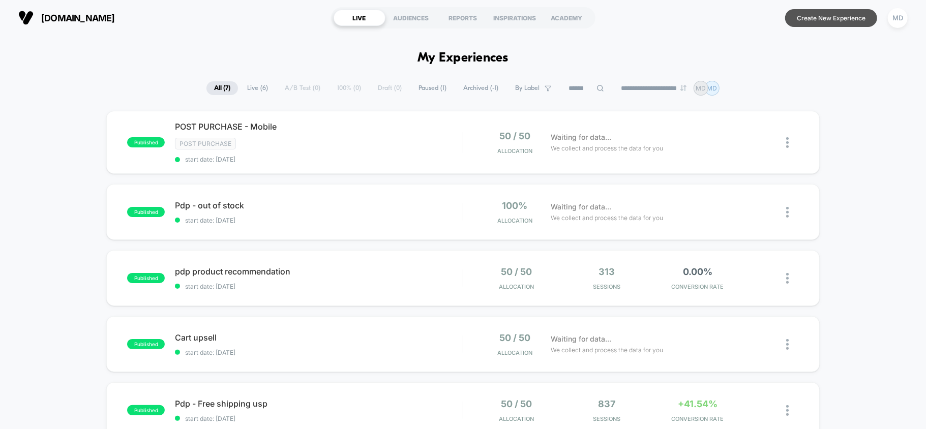
click at [836, 10] on button "Create New Experience" at bounding box center [831, 18] width 92 height 18
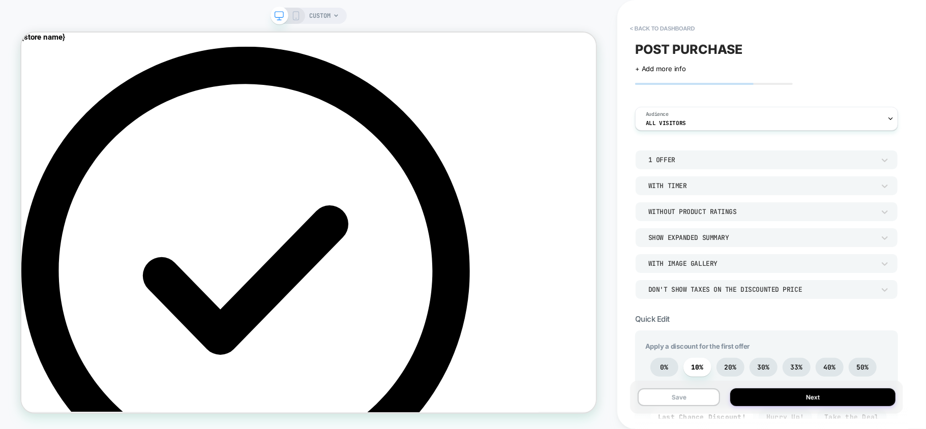
drag, startPoint x: 740, startPoint y: 107, endPoint x: 730, endPoint y: 103, distance: 10.2
click at [665, 32] on button "< back to dashboard" at bounding box center [662, 28] width 75 height 16
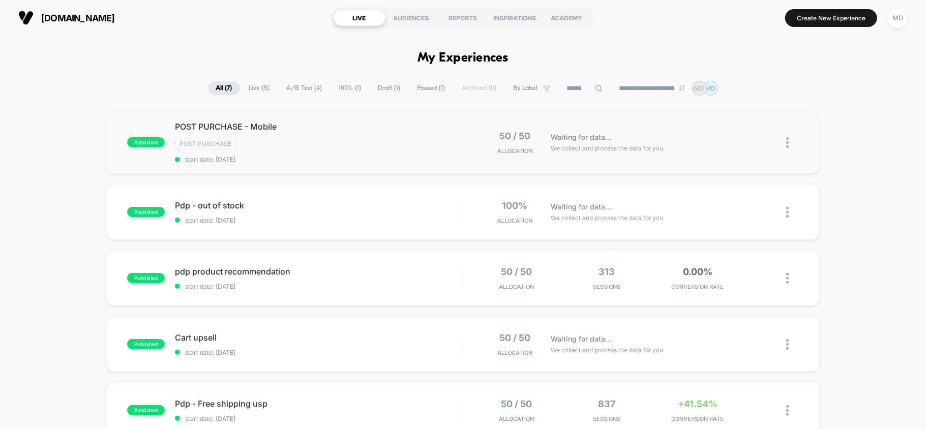
click at [786, 147] on img at bounding box center [787, 142] width 3 height 11
click at [848, 198] on div "published POST PURCHASE - Mobile Post Purchase start date: 10/09/2025 50 / 50 A…" at bounding box center [463, 369] width 926 height 517
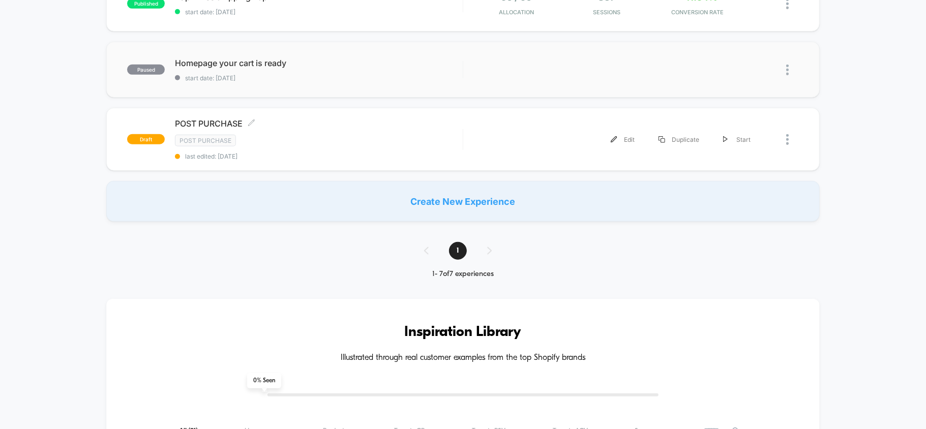
scroll to position [339, 0]
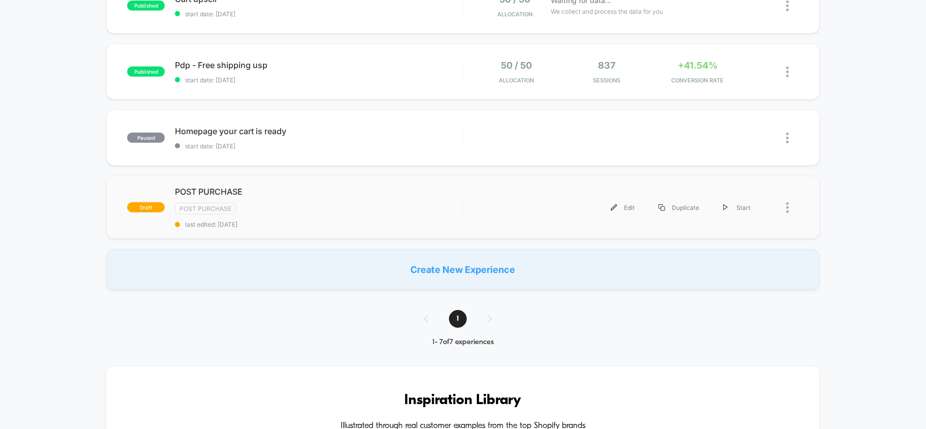
click at [788, 206] on div at bounding box center [792, 207] width 13 height 23
click at [729, 234] on div "Delete" at bounding box center [734, 243] width 91 height 23
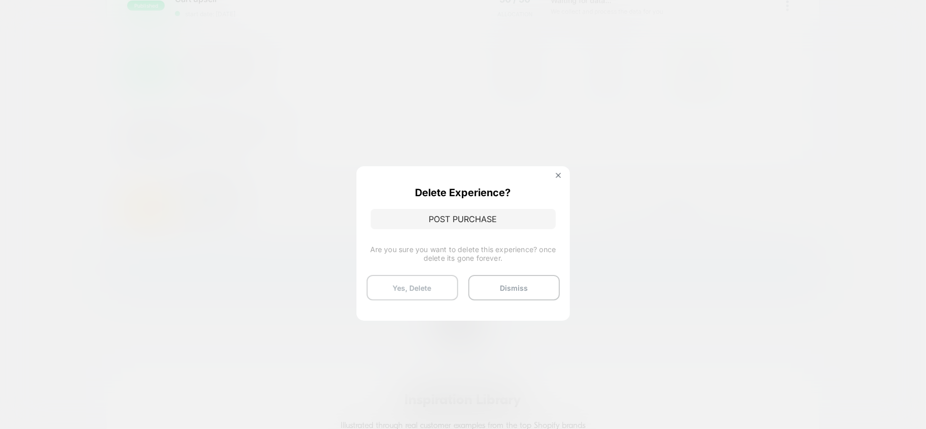
click at [429, 286] on button "Yes, Delete" at bounding box center [411, 287] width 91 height 25
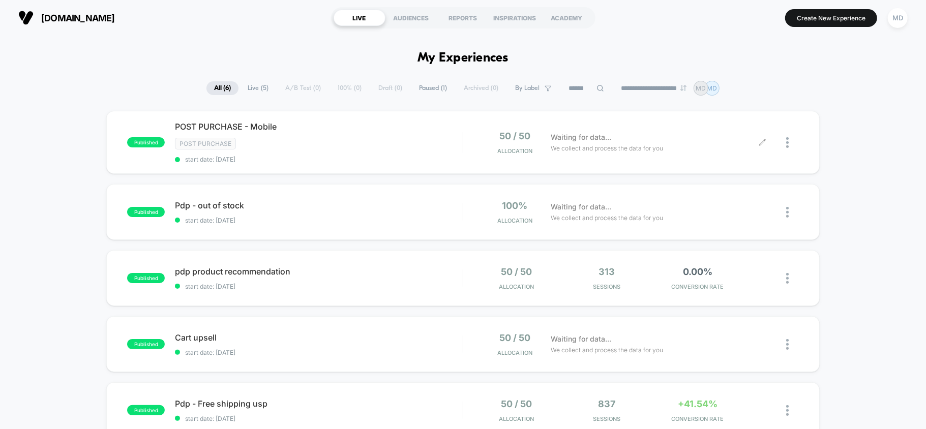
scroll to position [0, 0]
click at [809, 18] on button "Create New Experience" at bounding box center [831, 18] width 92 height 18
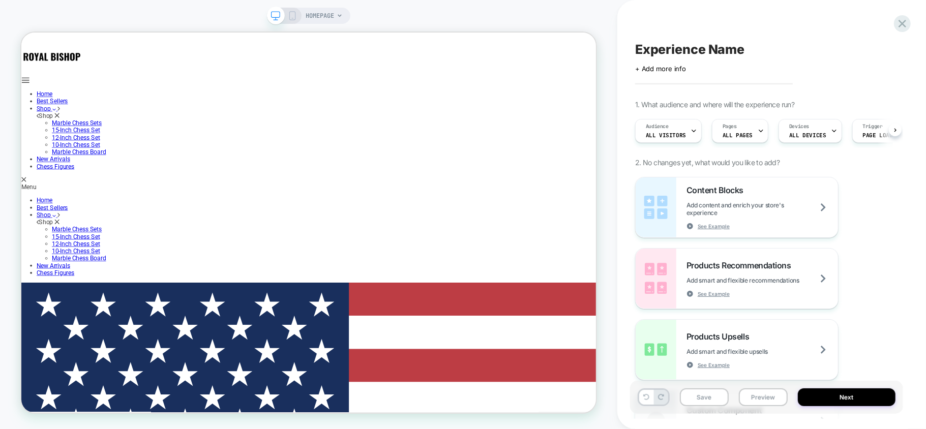
scroll to position [0, 1]
click at [295, 16] on rect at bounding box center [293, 16] width 6 height 8
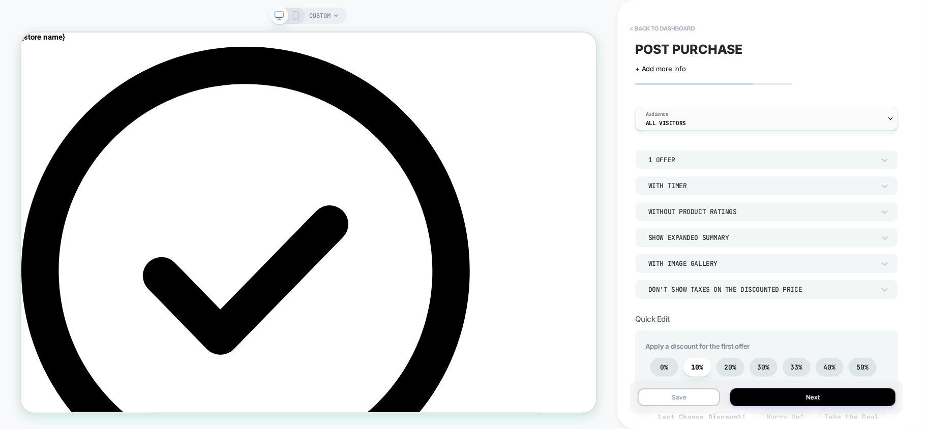
click at [720, 118] on div "Audience All Visitors" at bounding box center [763, 118] width 257 height 23
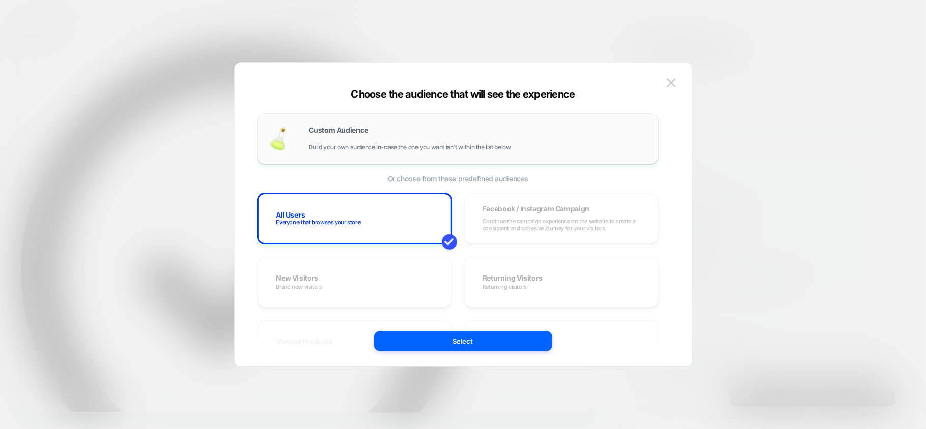
click at [357, 132] on span "Custom Audience" at bounding box center [338, 130] width 59 height 7
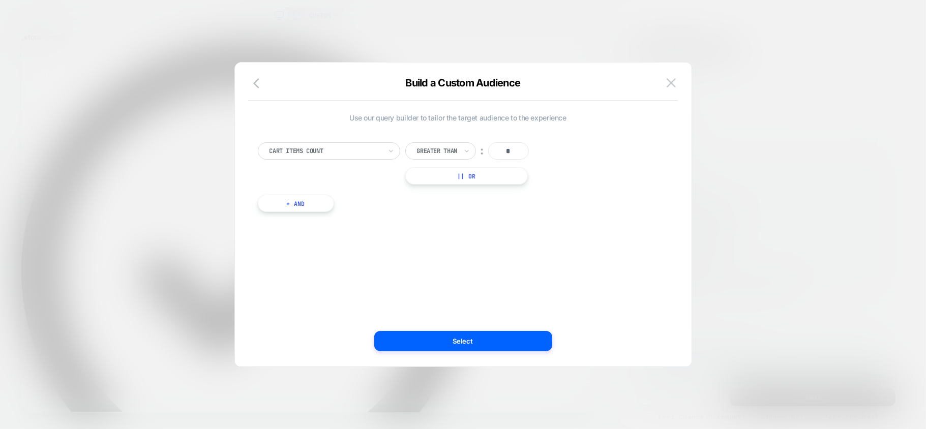
click at [509, 151] on input "*" at bounding box center [508, 150] width 41 height 17
drag, startPoint x: 491, startPoint y: 322, endPoint x: 489, endPoint y: 329, distance: 7.9
click at [491, 323] on div "Use our query builder to tailor the target audience to the experience Cart Item…" at bounding box center [458, 214] width 426 height 263
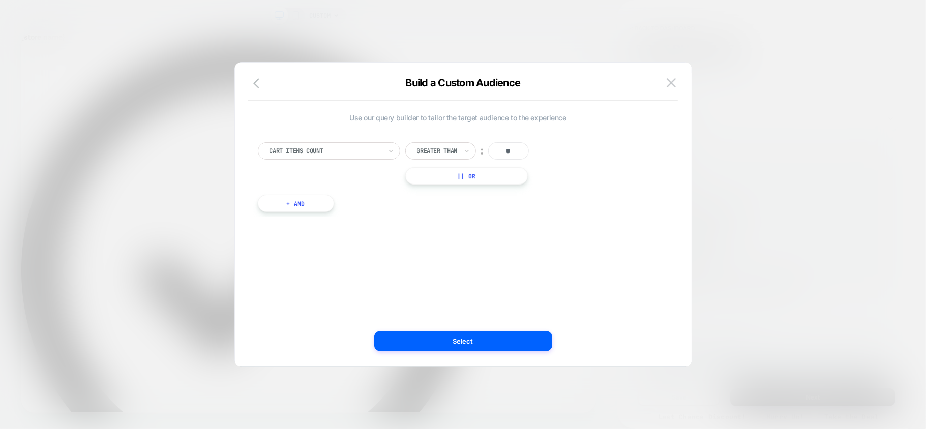
drag, startPoint x: 512, startPoint y: 148, endPoint x: 495, endPoint y: 149, distance: 17.3
click at [495, 149] on input "*" at bounding box center [508, 150] width 41 height 17
type input "*"
drag, startPoint x: 470, startPoint y: 343, endPoint x: 602, endPoint y: 417, distance: 151.6
click at [470, 343] on button "Select" at bounding box center [463, 341] width 178 height 20
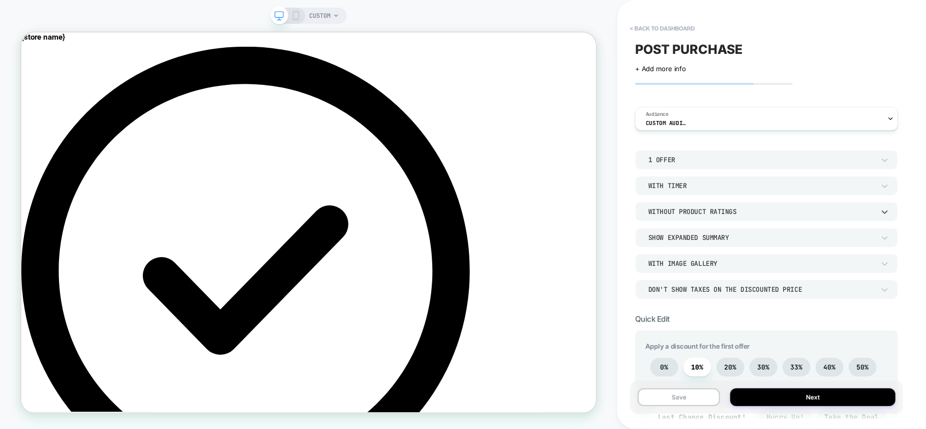
click at [705, 214] on div "Without Product Ratings" at bounding box center [761, 211] width 226 height 9
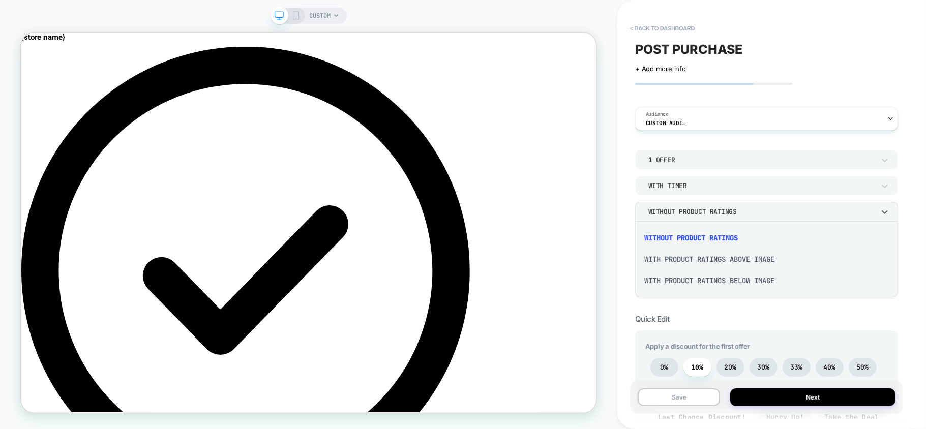
click at [699, 261] on div "With Product Ratings Above Image" at bounding box center [766, 259] width 255 height 21
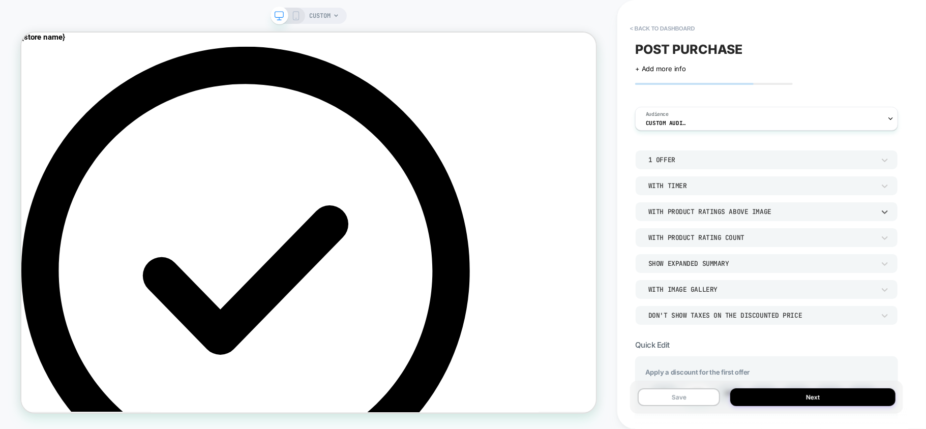
click at [699, 209] on div "With Product Ratings Above Image" at bounding box center [761, 211] width 226 height 9
click at [682, 236] on div "Without Product Ratings" at bounding box center [766, 237] width 255 height 21
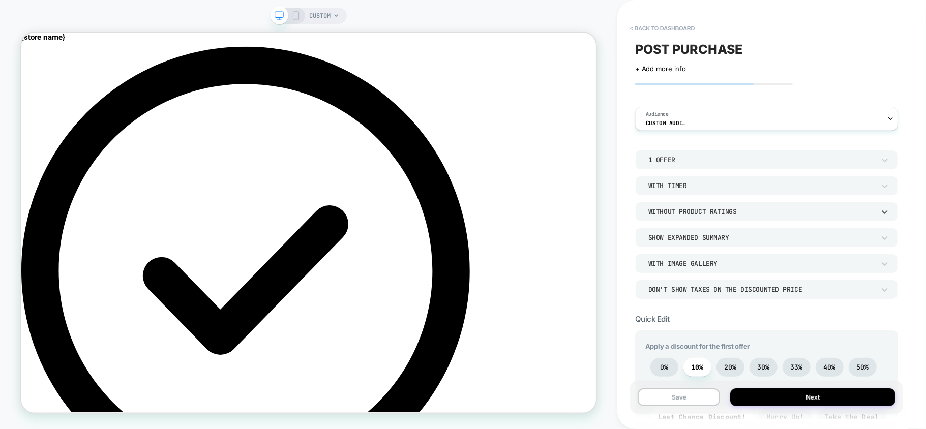
click at [734, 239] on div "Show Expanded Summary" at bounding box center [761, 237] width 226 height 9
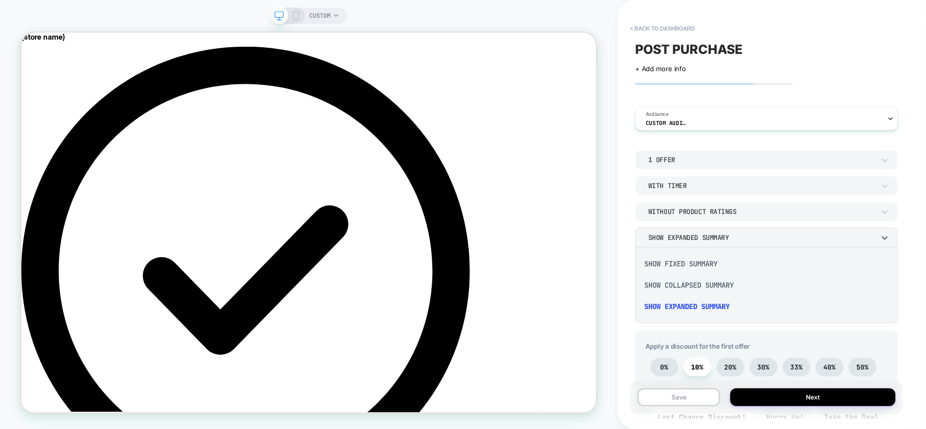
click at [734, 239] on div at bounding box center [463, 214] width 926 height 429
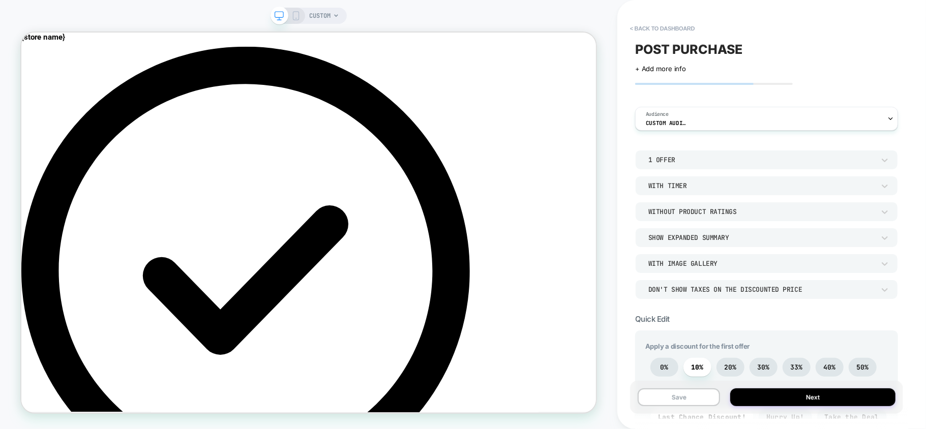
click at [726, 261] on div "With Image Gallery" at bounding box center [761, 263] width 226 height 9
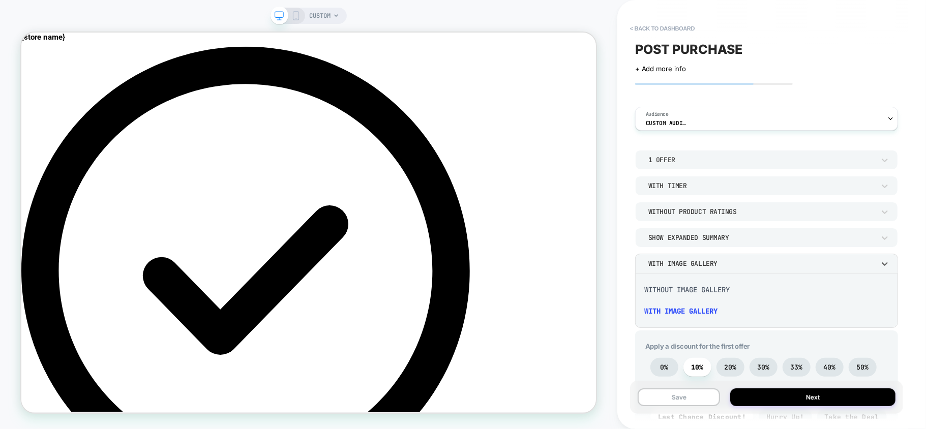
click at [675, 291] on div "Without Image Gallery" at bounding box center [766, 289] width 255 height 21
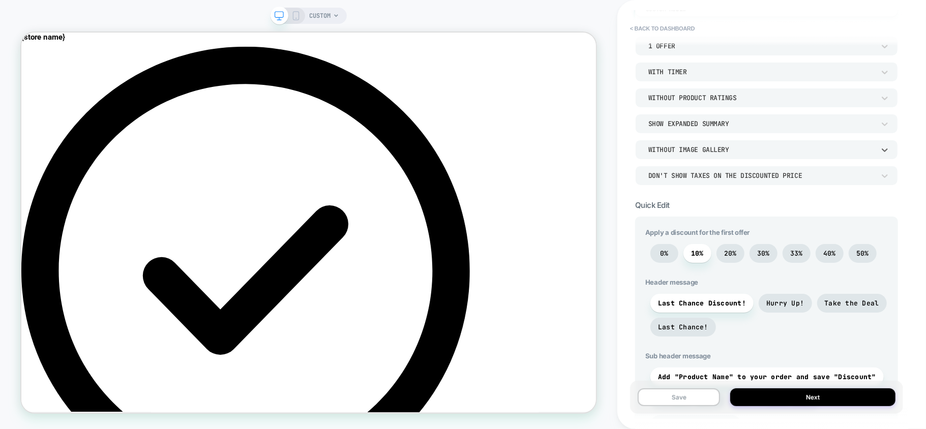
scroll to position [203, 0]
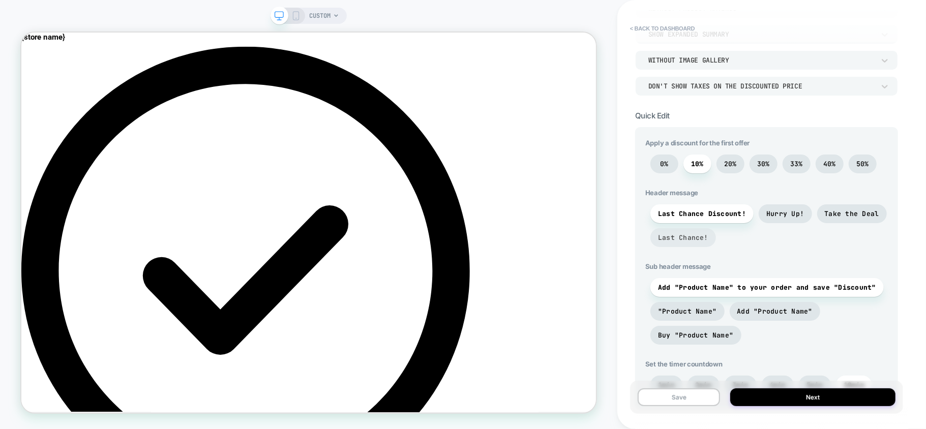
click at [675, 238] on span "Last Chance!" at bounding box center [683, 237] width 50 height 9
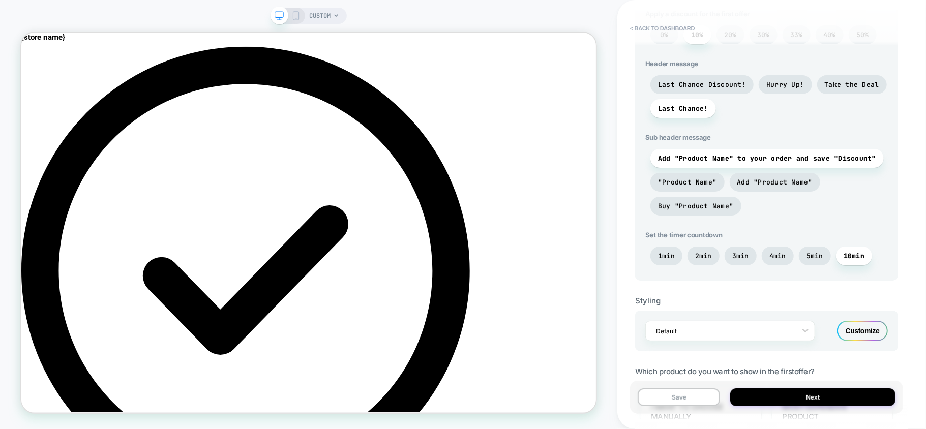
scroll to position [339, 0]
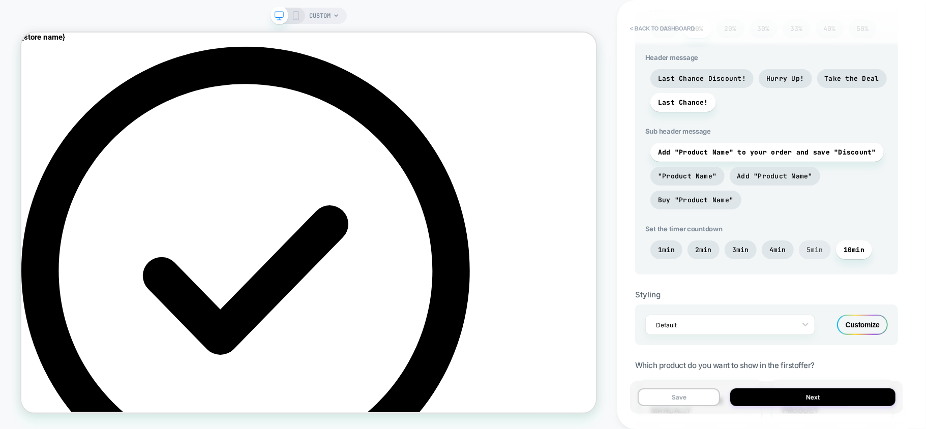
click at [813, 249] on span "5min" at bounding box center [814, 249] width 17 height 9
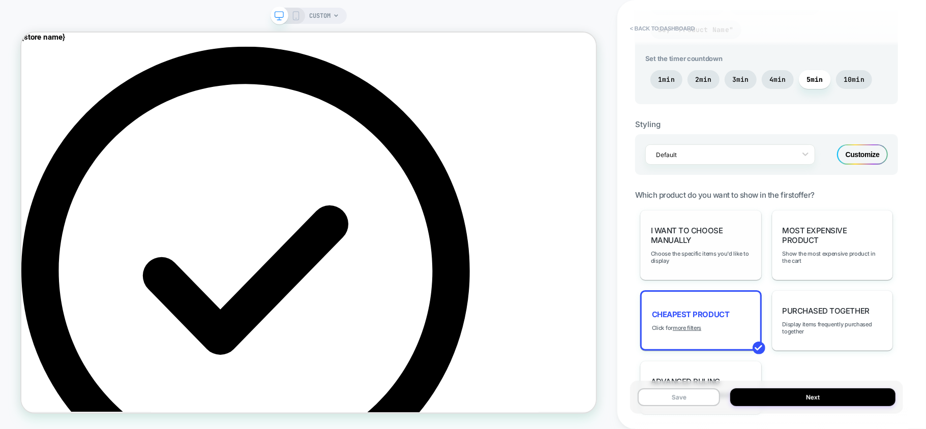
scroll to position [592, 0]
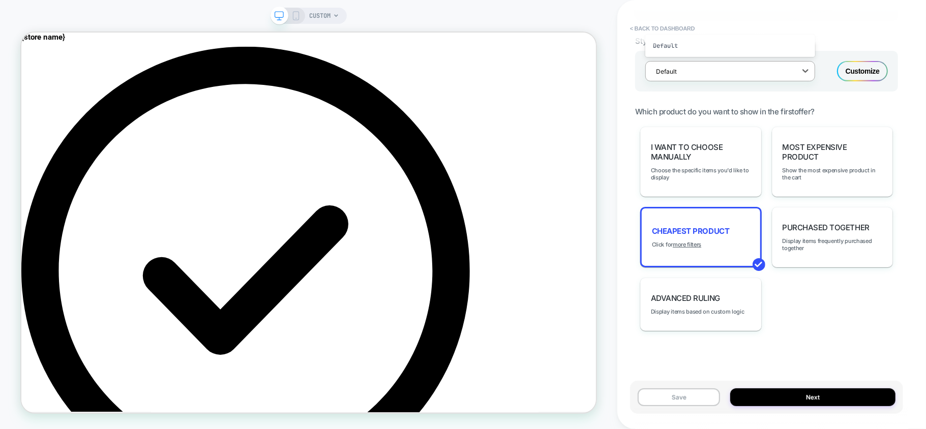
click at [706, 67] on div at bounding box center [723, 72] width 135 height 10
click at [807, 159] on div "Most Expensive Product Show the most expensive product in the cart" at bounding box center [832, 162] width 121 height 70
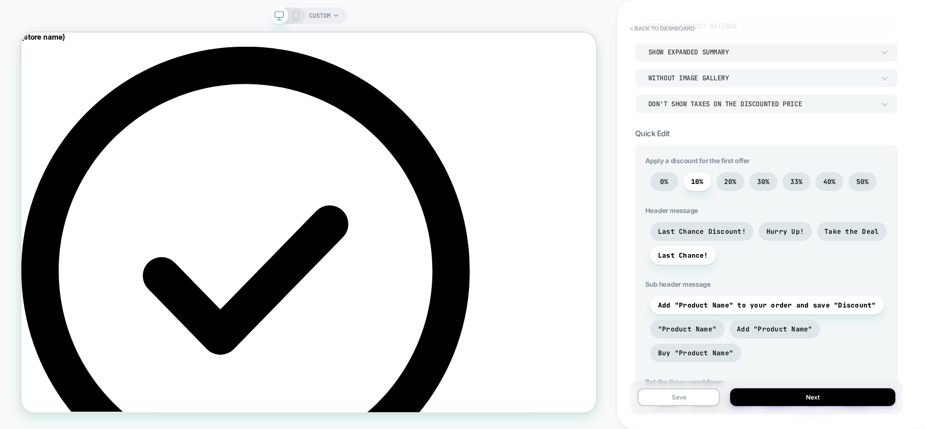
scroll to position [0, 0]
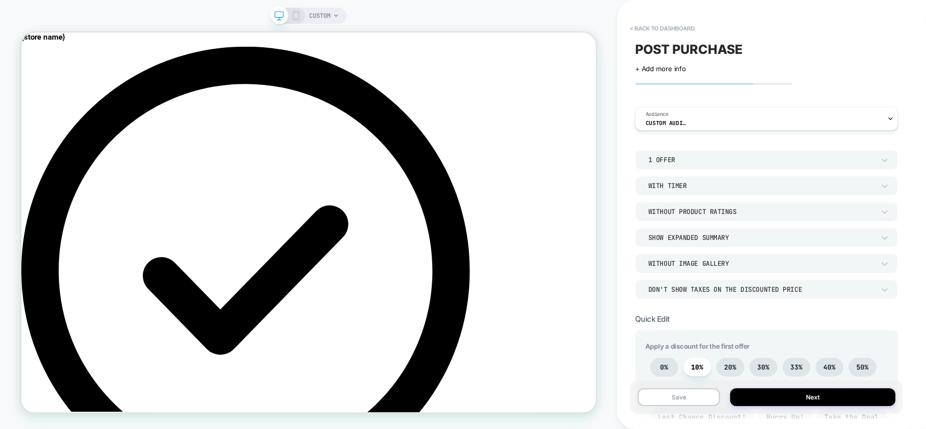
click at [744, 47] on div "POST PURCHASE" at bounding box center [766, 49] width 263 height 15
type textarea "**********"
click at [856, 45] on icon at bounding box center [857, 49] width 13 height 13
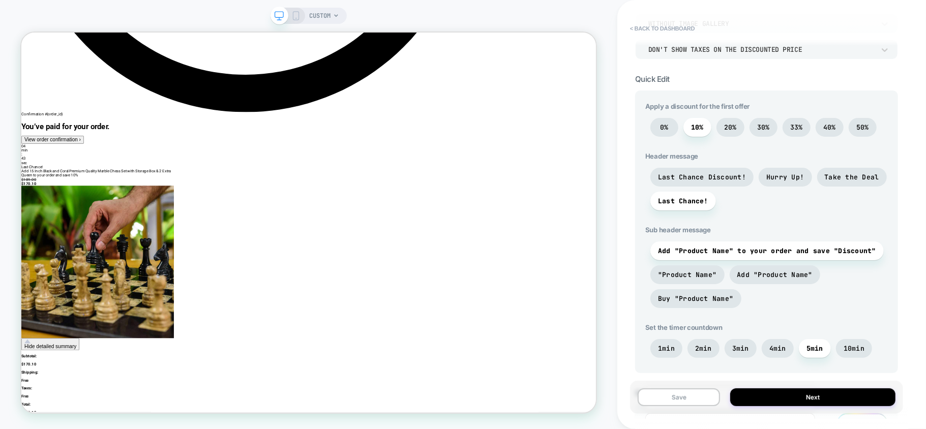
scroll to position [271, 0]
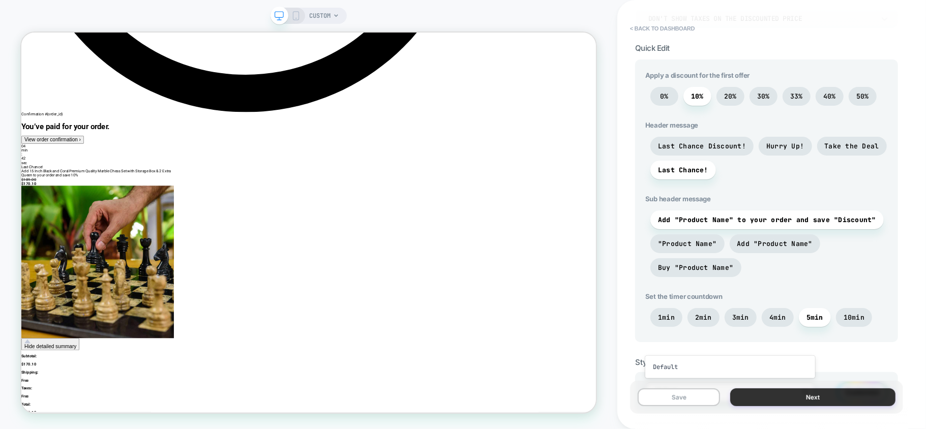
click at [830, 403] on button "Next" at bounding box center [812, 397] width 165 height 18
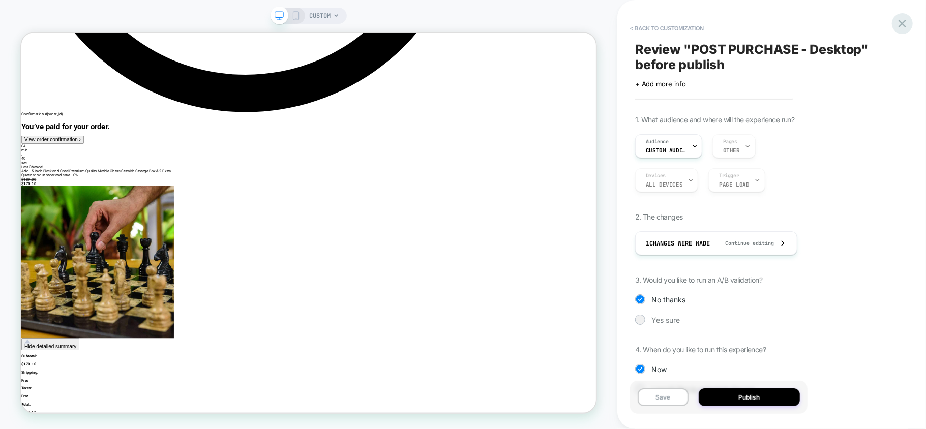
click at [896, 21] on icon at bounding box center [902, 24] width 14 height 14
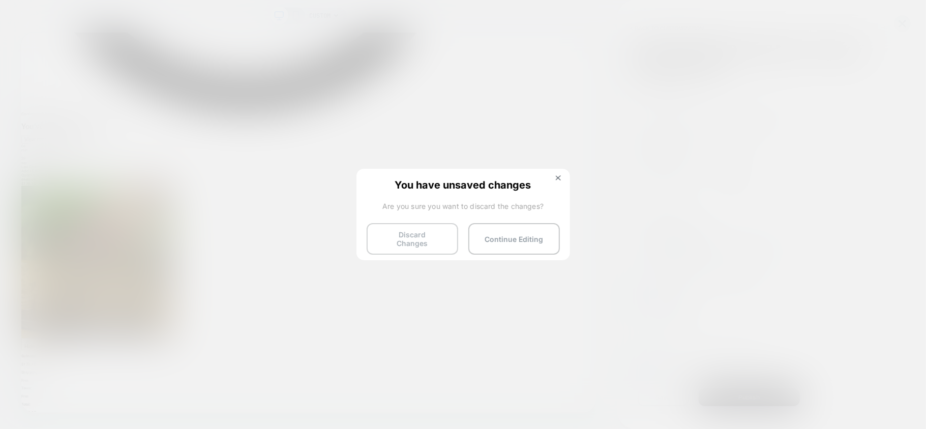
click at [423, 236] on button "Discard Changes" at bounding box center [411, 239] width 91 height 32
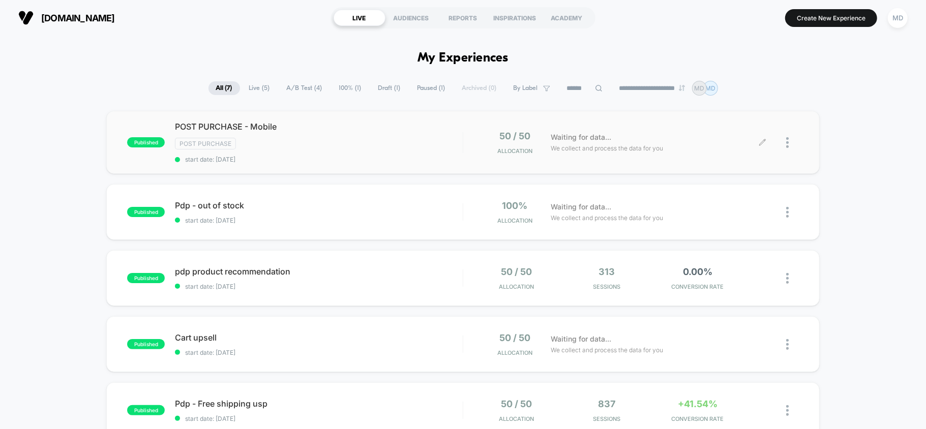
click at [760, 143] on icon at bounding box center [762, 143] width 8 height 8
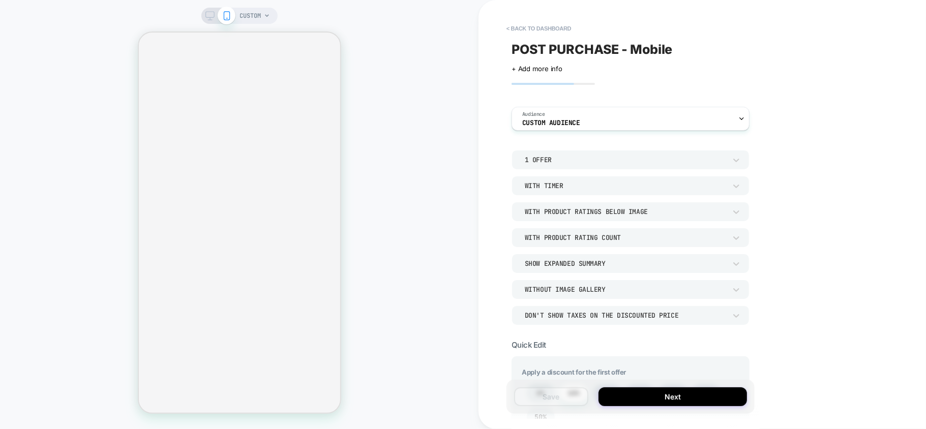
click at [208, 13] on icon at bounding box center [209, 15] width 9 height 9
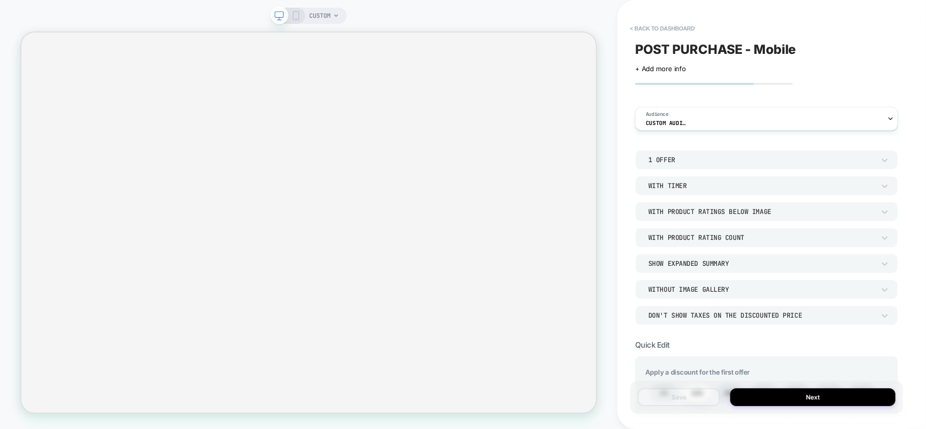
click at [296, 18] on rect at bounding box center [296, 18] width 2 height 1
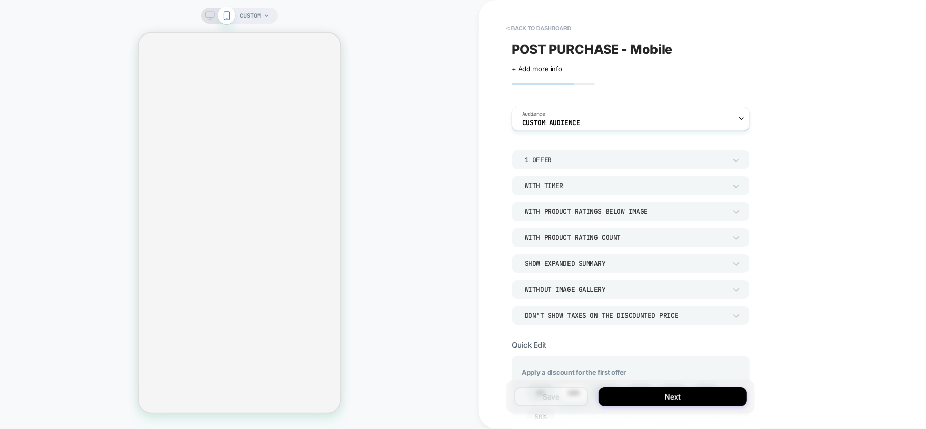
click at [210, 11] on icon at bounding box center [209, 15] width 9 height 9
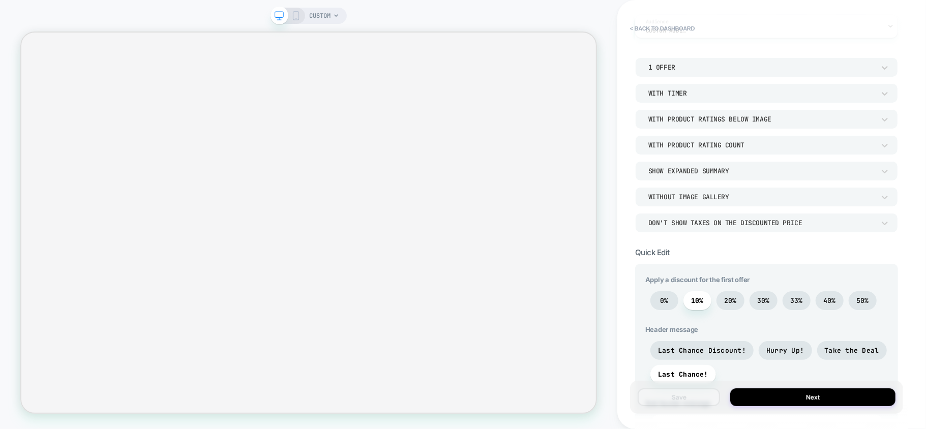
scroll to position [135, 0]
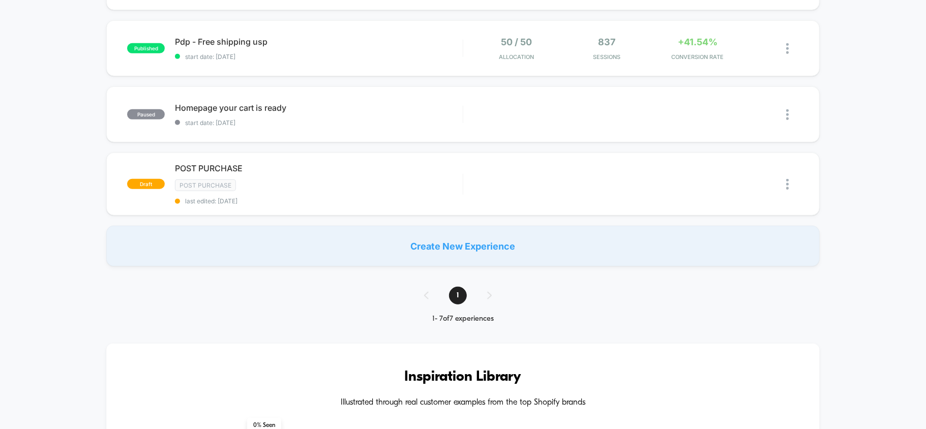
scroll to position [271, 0]
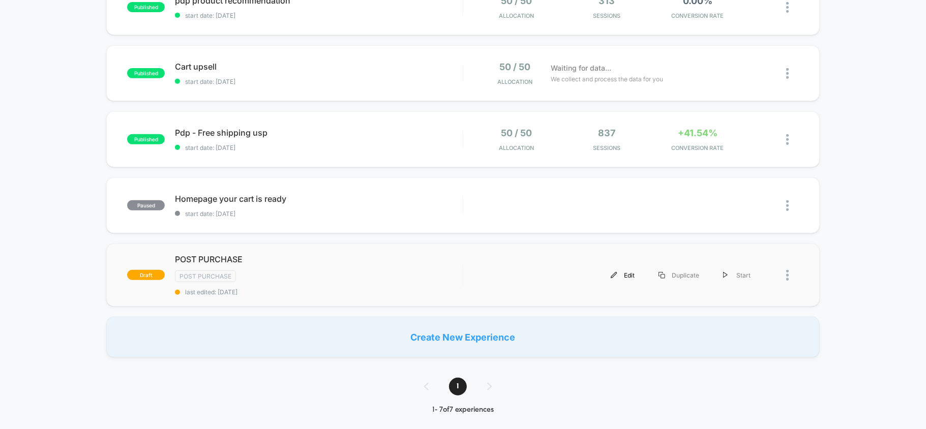
click at [626, 272] on div "Edit" at bounding box center [623, 275] width 48 height 23
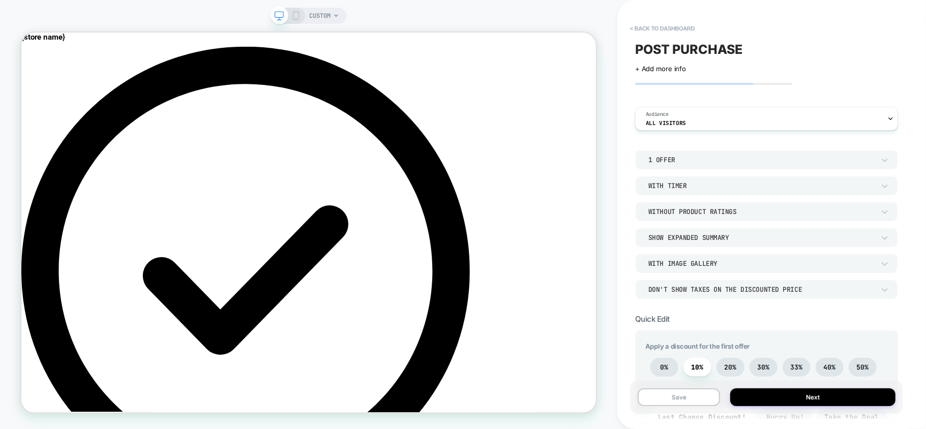
click at [299, 20] on div "CUSTOM" at bounding box center [308, 16] width 76 height 16
click at [291, 17] on icon at bounding box center [295, 15] width 9 height 9
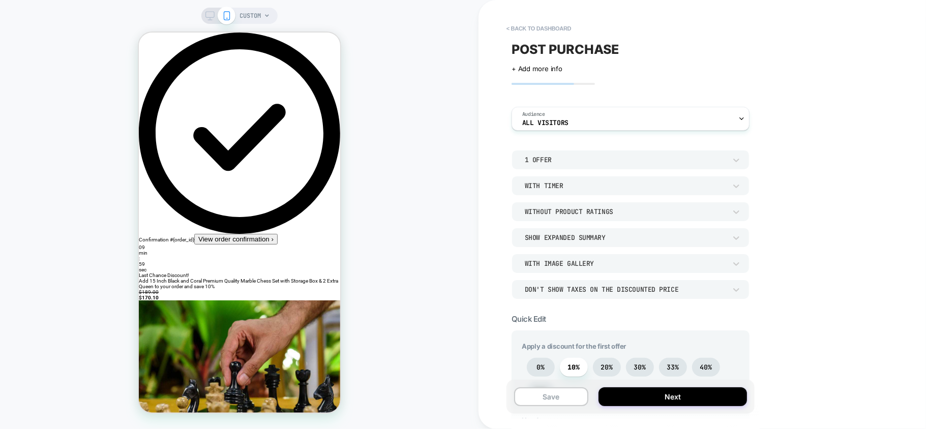
click at [211, 16] on icon at bounding box center [209, 15] width 9 height 9
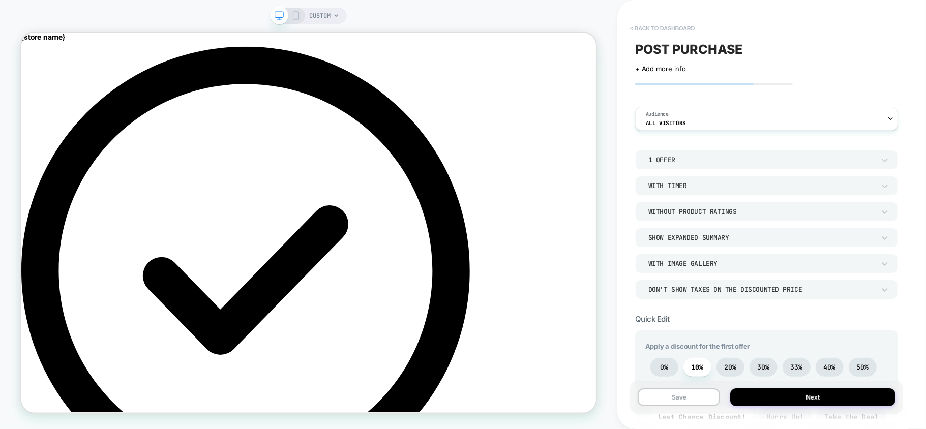
click at [688, 33] on button "< back to dashboard" at bounding box center [662, 28] width 75 height 16
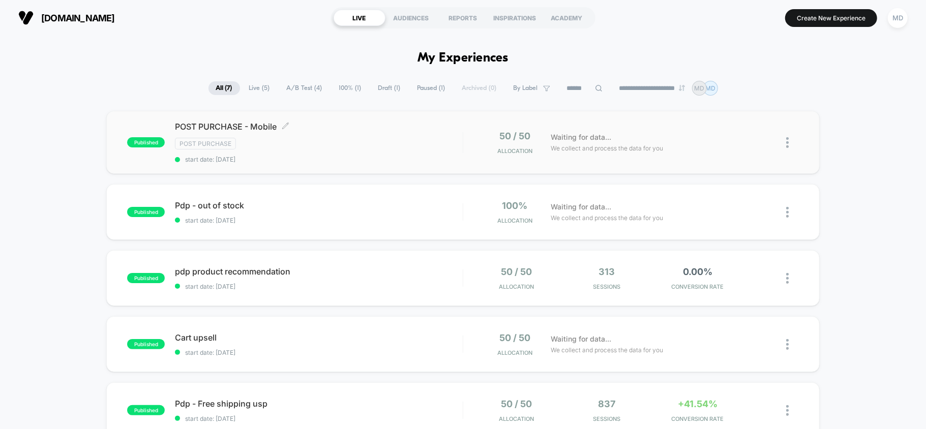
click at [281, 128] on span "POST PURCHASE - Mobile Click to edit experience details" at bounding box center [318, 126] width 287 height 10
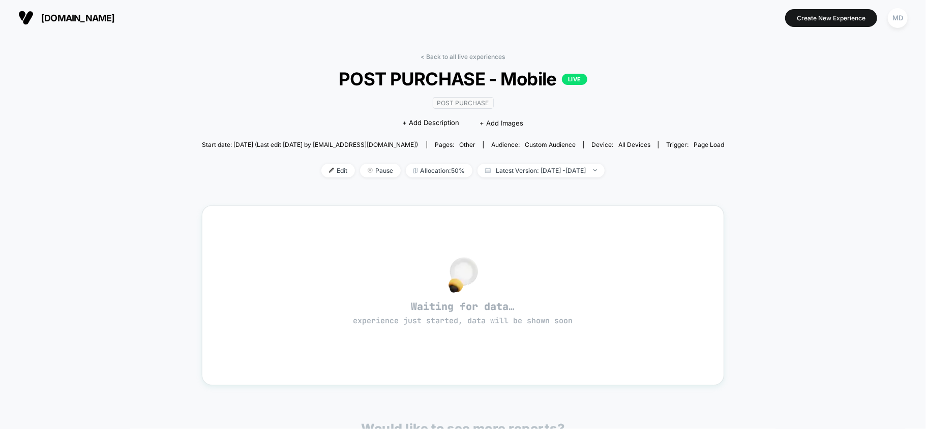
click at [466, 52] on div "< Back to all live experiences POST PURCHASE - Mobile LIVE Post Purchase Click …" at bounding box center [463, 318] width 522 height 545
click at [467, 55] on link "< Back to all live experiences" at bounding box center [463, 57] width 84 height 8
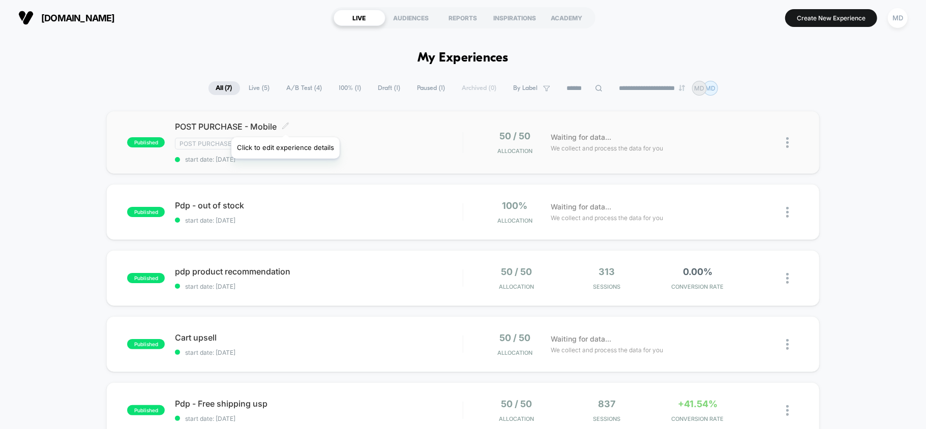
click at [285, 125] on icon at bounding box center [286, 126] width 8 height 8
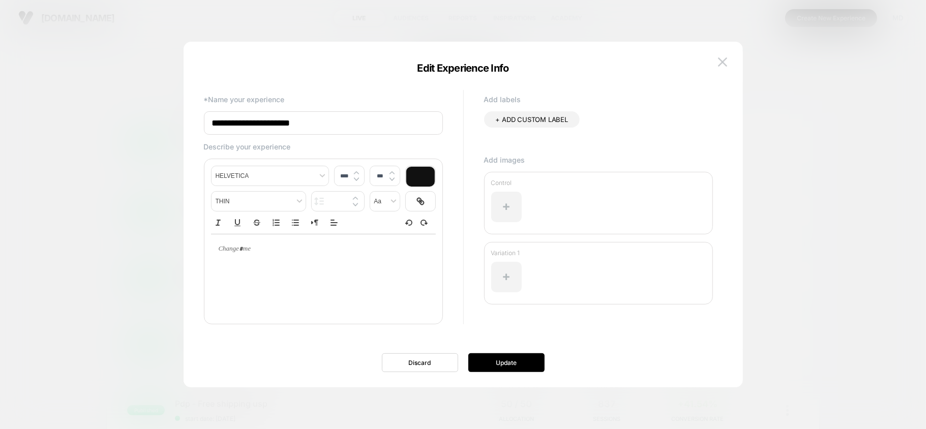
click at [320, 119] on input "**********" at bounding box center [323, 122] width 239 height 23
type input "**********"
click at [531, 371] on button "Update" at bounding box center [506, 362] width 76 height 19
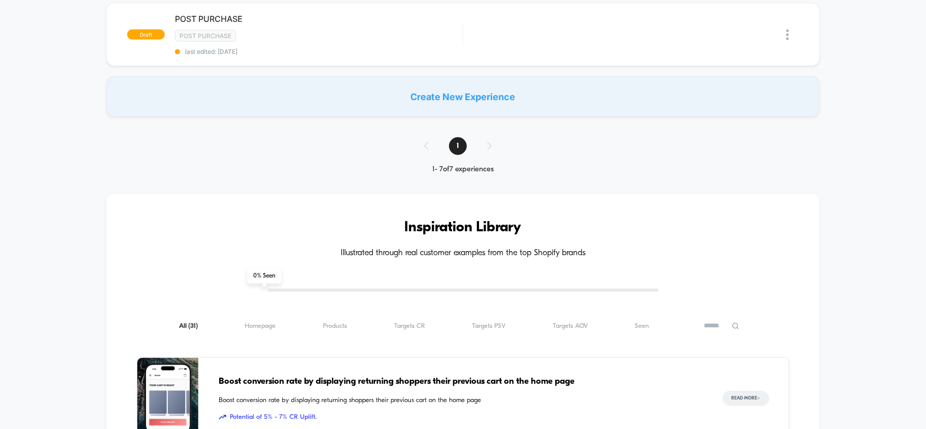
scroll to position [407, 0]
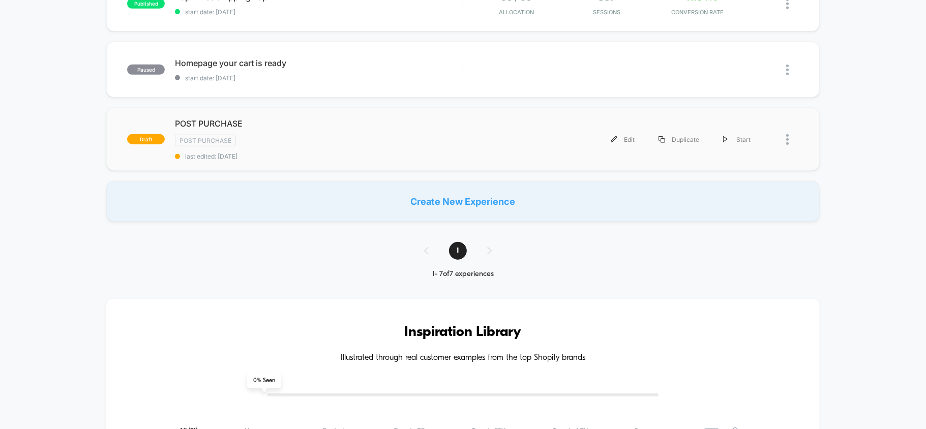
click at [789, 142] on div at bounding box center [792, 139] width 13 height 23
click at [732, 175] on div "Delete" at bounding box center [734, 175] width 91 height 23
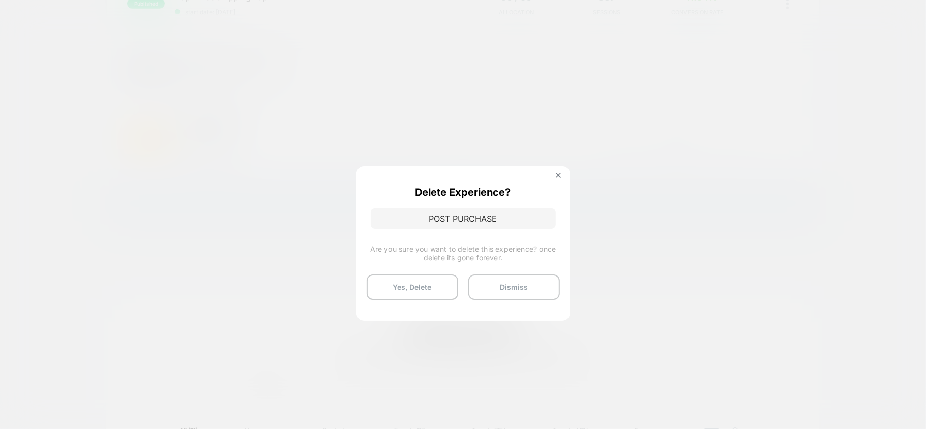
drag, startPoint x: 434, startPoint y: 292, endPoint x: 444, endPoint y: 285, distance: 12.0
click at [434, 292] on button "Yes, Delete" at bounding box center [411, 286] width 91 height 25
